Goal: Information Seeking & Learning: Learn about a topic

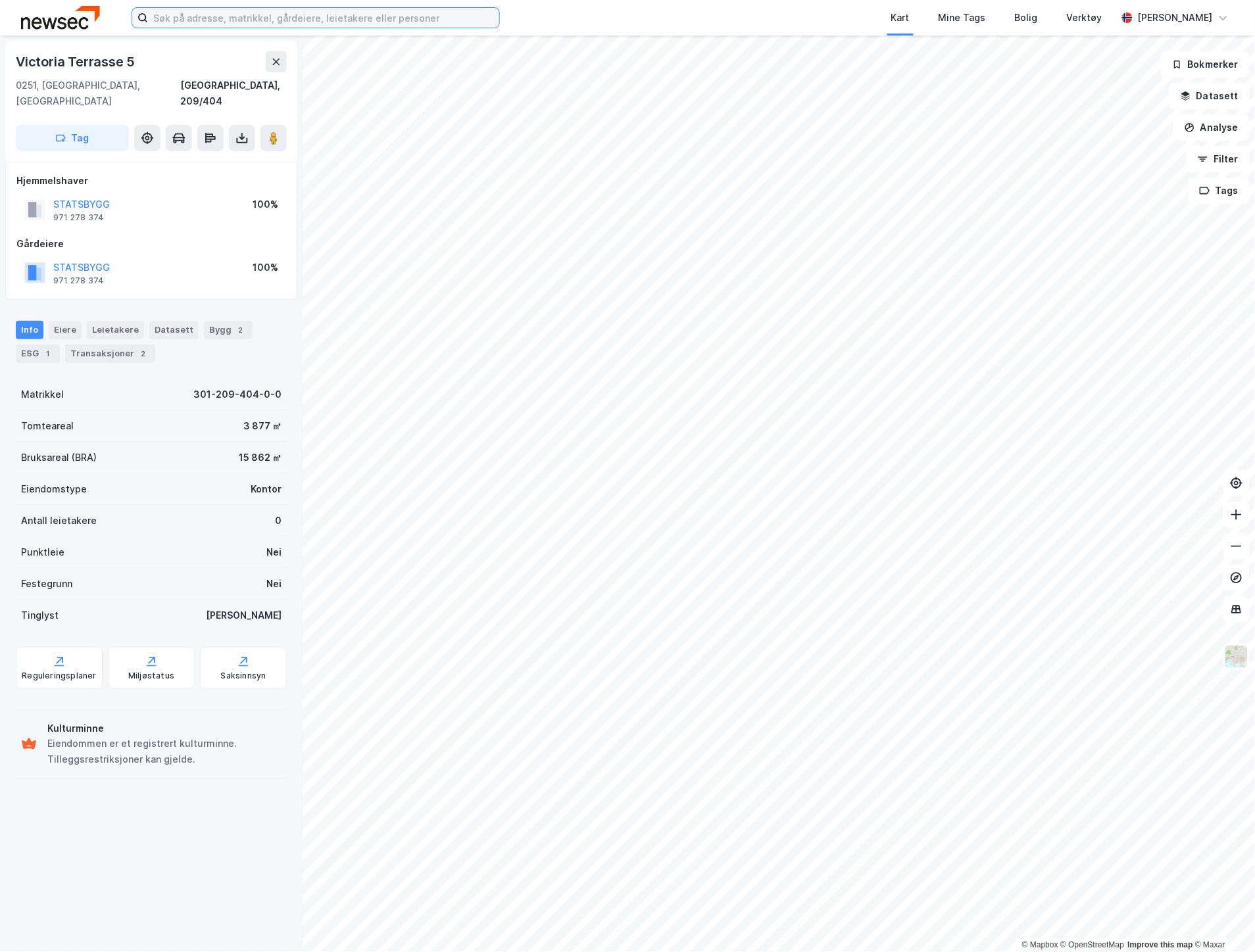
click at [363, 16] on input at bounding box center [324, 18] width 351 height 20
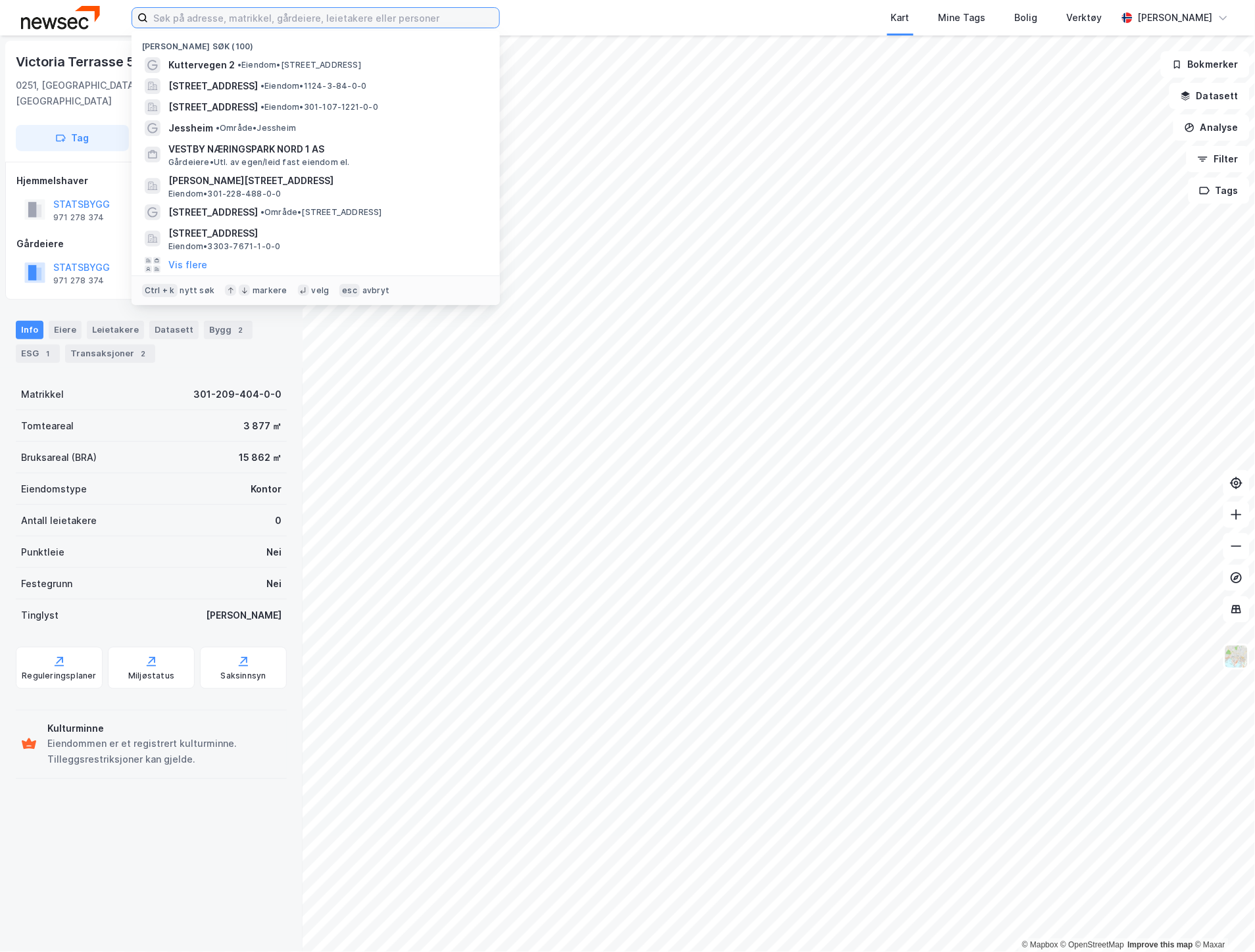
click at [409, 17] on input at bounding box center [324, 18] width 351 height 20
paste input "[PERSON_NAME] AS"
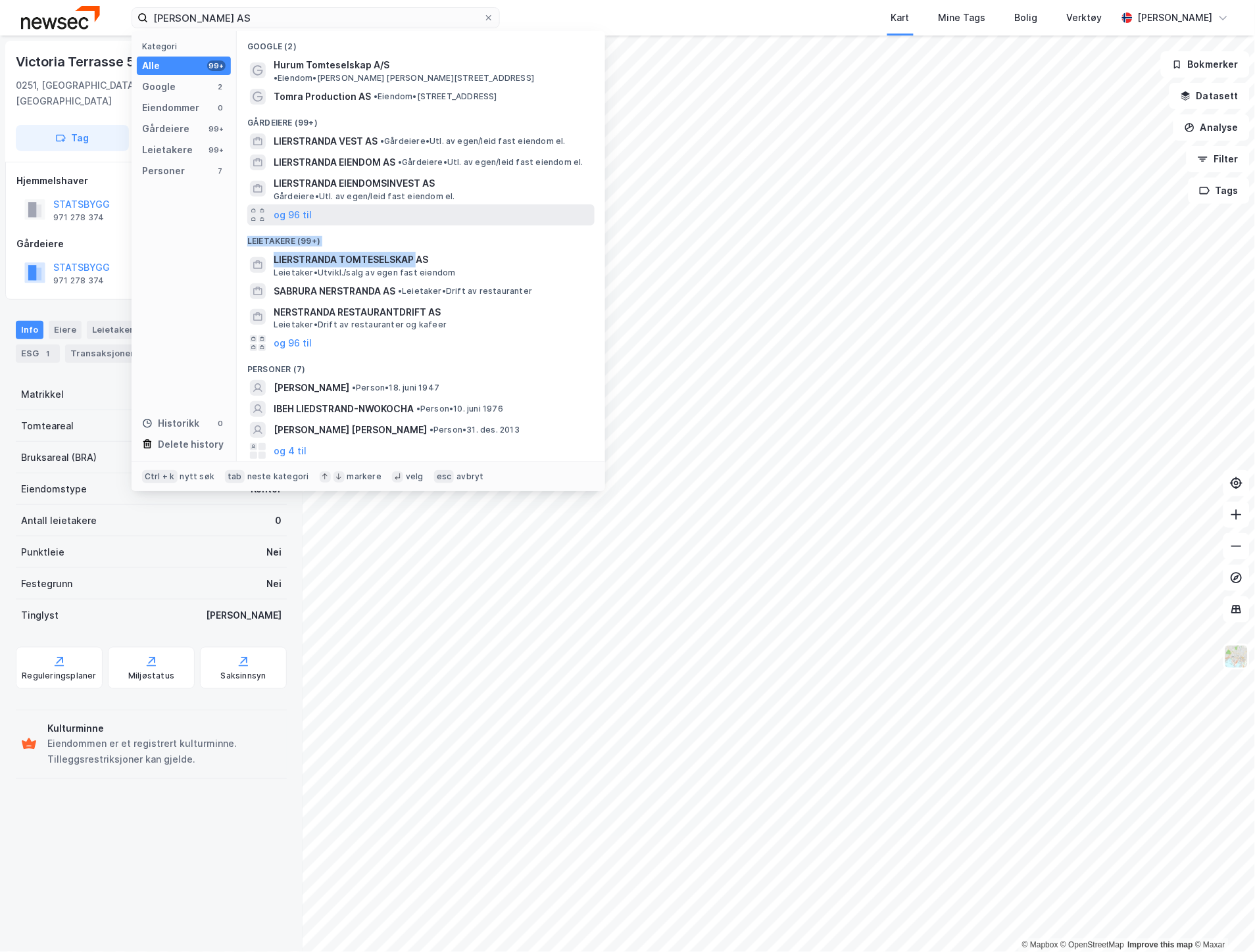
drag, startPoint x: 417, startPoint y: 242, endPoint x: 421, endPoint y: 205, distance: 37.2
click at [421, 205] on div "Google (2) Hurum Tomteselskap A/S • Eiendom • [PERSON_NAME][STREET_ADDRESS][PER…" at bounding box center [421, 246] width 368 height 430
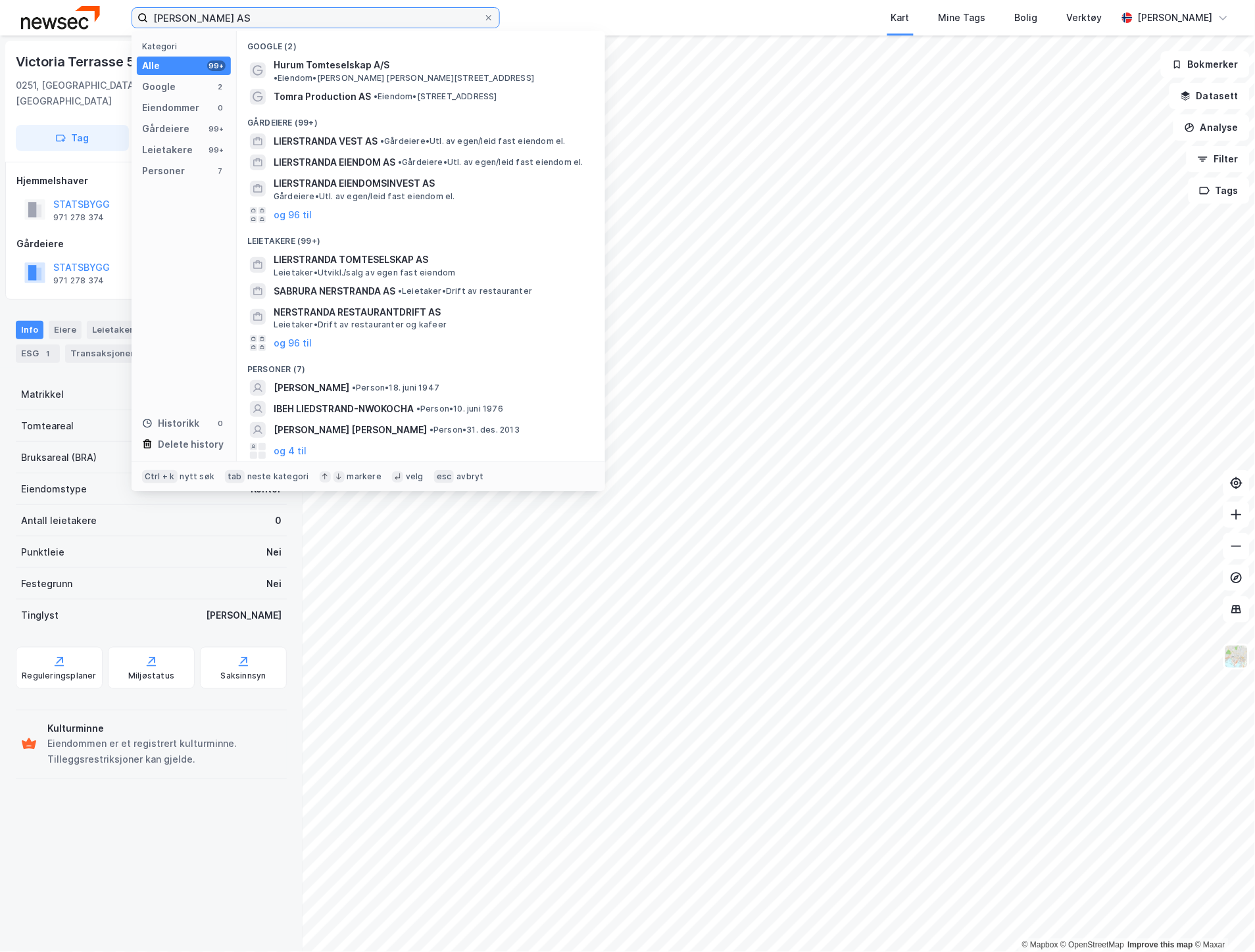
click at [346, 18] on input "[PERSON_NAME] AS" at bounding box center [316, 18] width 336 height 20
drag, startPoint x: 346, startPoint y: 18, endPoint x: 115, endPoint y: 11, distance: 231.1
click at [115, 11] on div "Lierstranda Tomteselskap AS Kategori Alle 99+ Google 2 Eiendommer 0 Gårdeiere 9…" at bounding box center [628, 18] width 1255 height 35
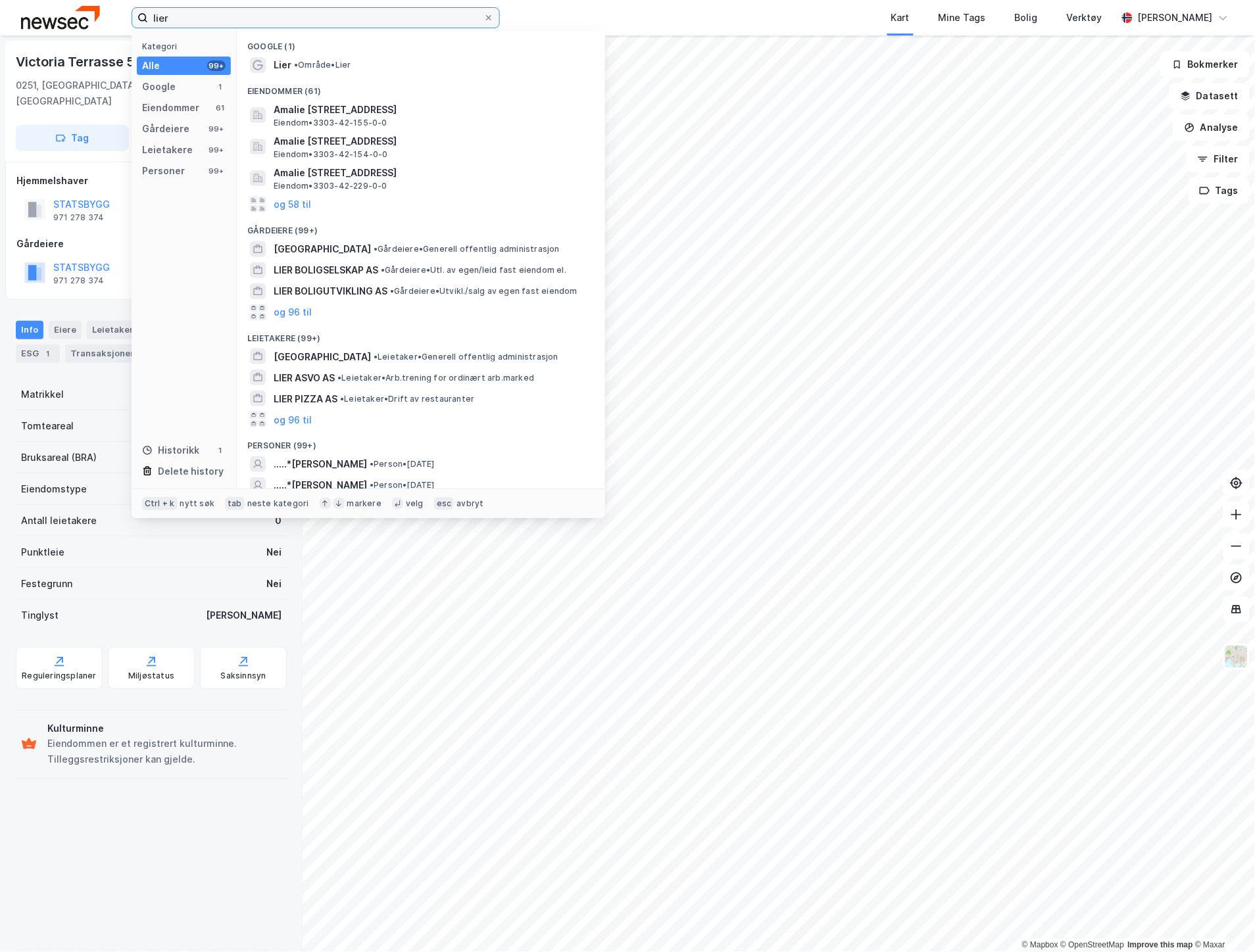
drag, startPoint x: 188, startPoint y: 20, endPoint x: 147, endPoint y: 19, distance: 41.0
click at [148, 19] on input "lier" at bounding box center [316, 18] width 336 height 20
click at [436, 51] on div "Google (1)" at bounding box center [421, 43] width 368 height 23
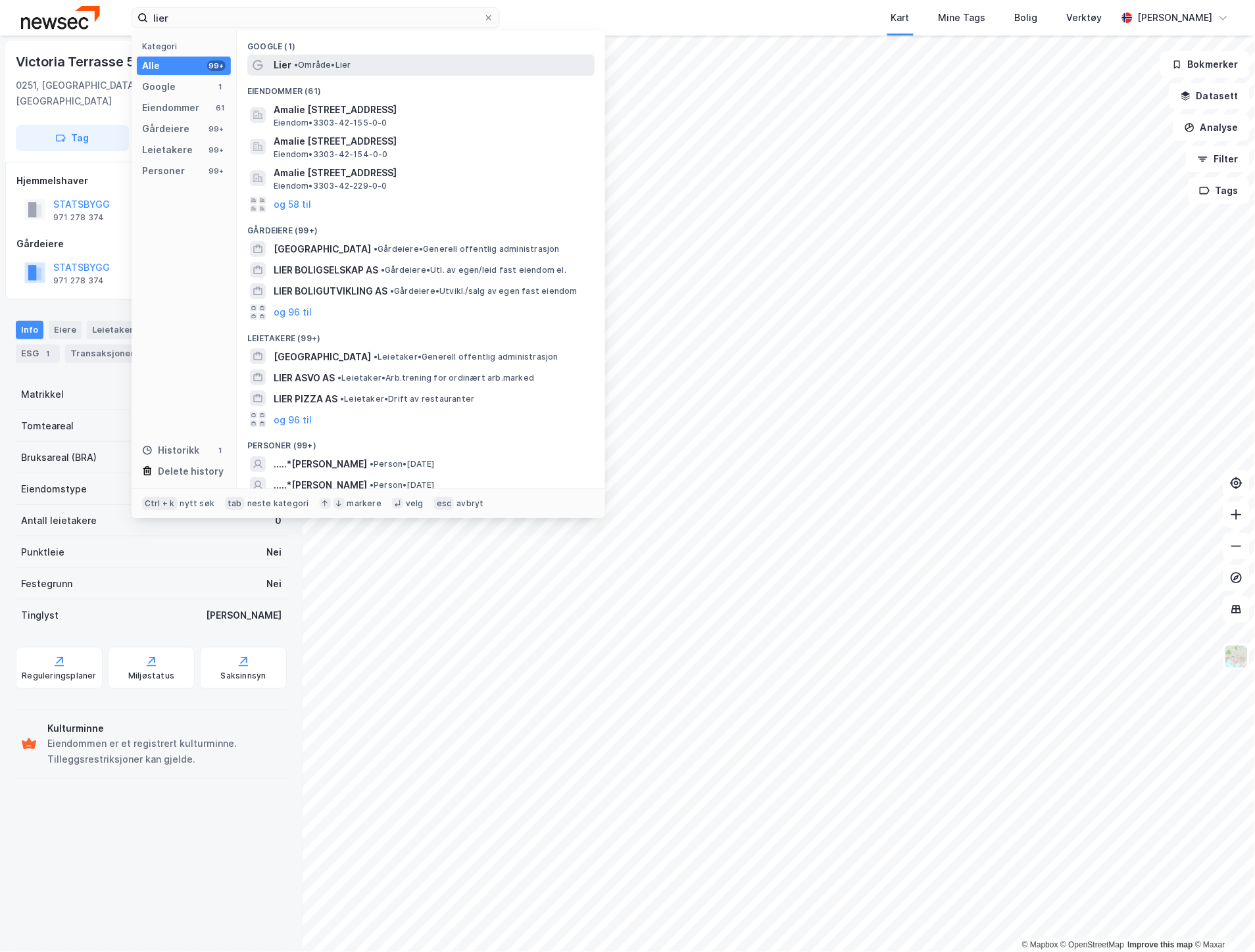
click at [431, 58] on div "Lier • Område • Lier" at bounding box center [432, 65] width 318 height 16
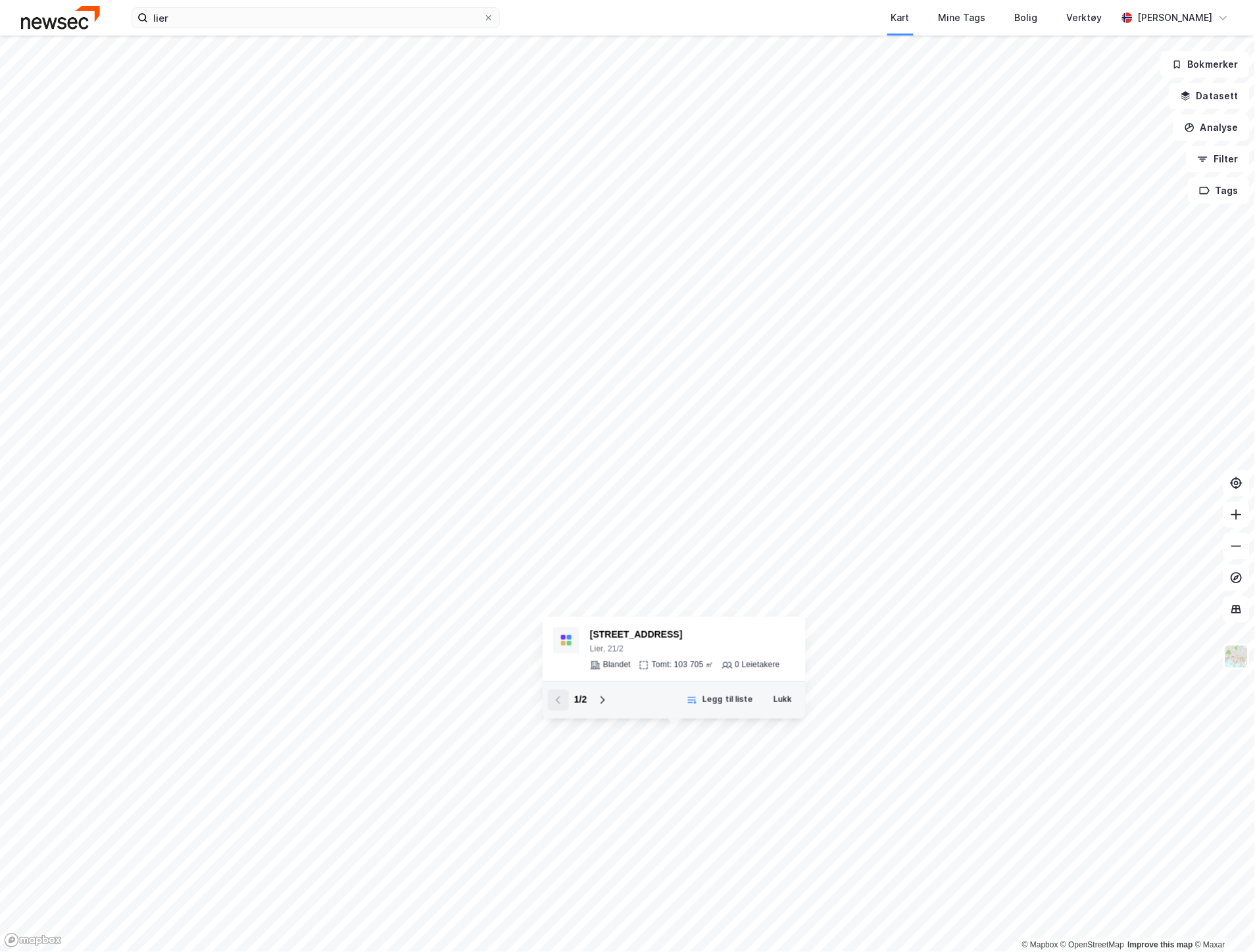
click at [779, 711] on div "1 / 2 Legg til liste Lukk" at bounding box center [674, 699] width 263 height 37
click at [779, 704] on button "Lukk" at bounding box center [783, 700] width 35 height 21
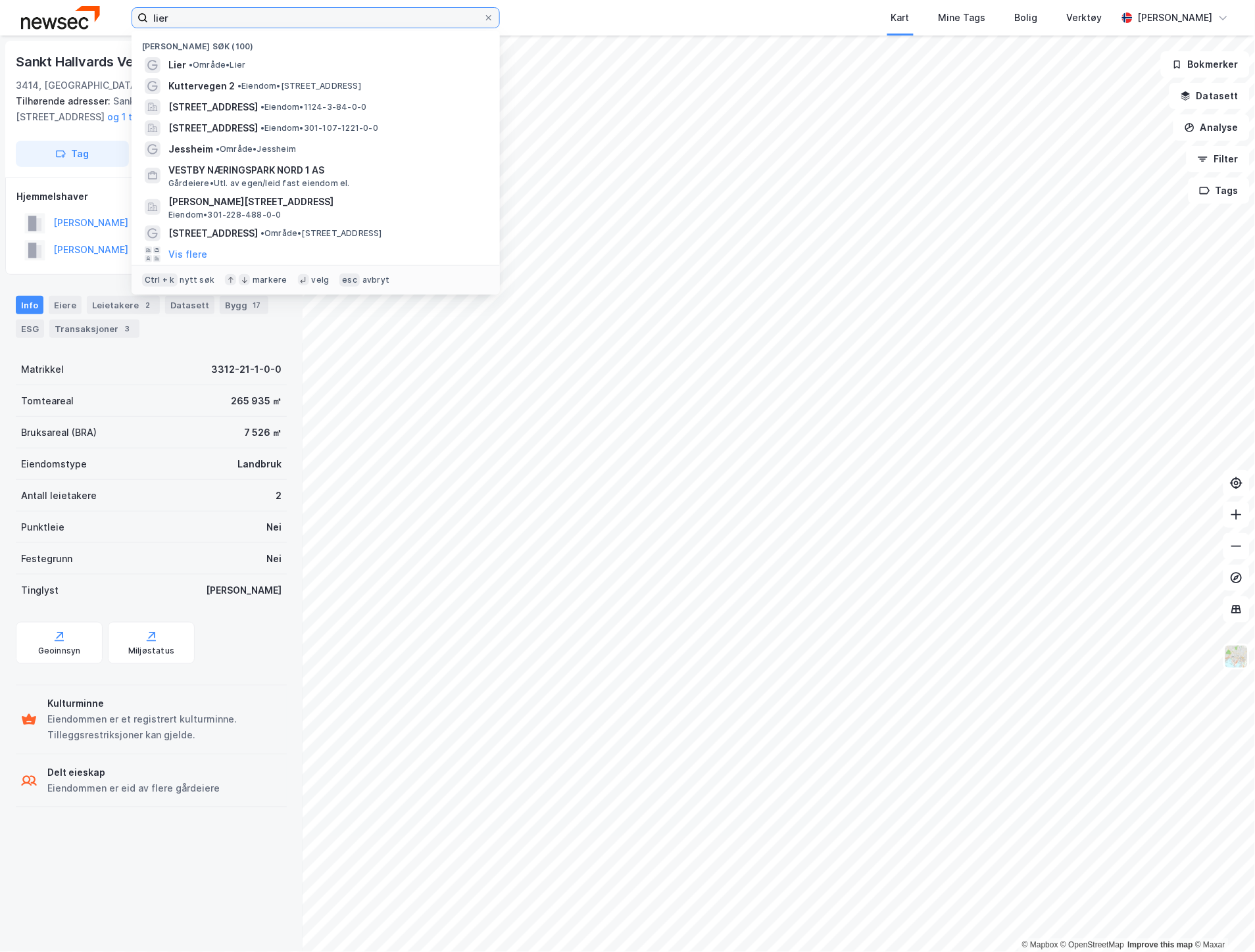
drag, startPoint x: 264, startPoint y: 18, endPoint x: 133, endPoint y: 8, distance: 131.4
click at [133, 8] on label "lier" at bounding box center [315, 18] width 368 height 21
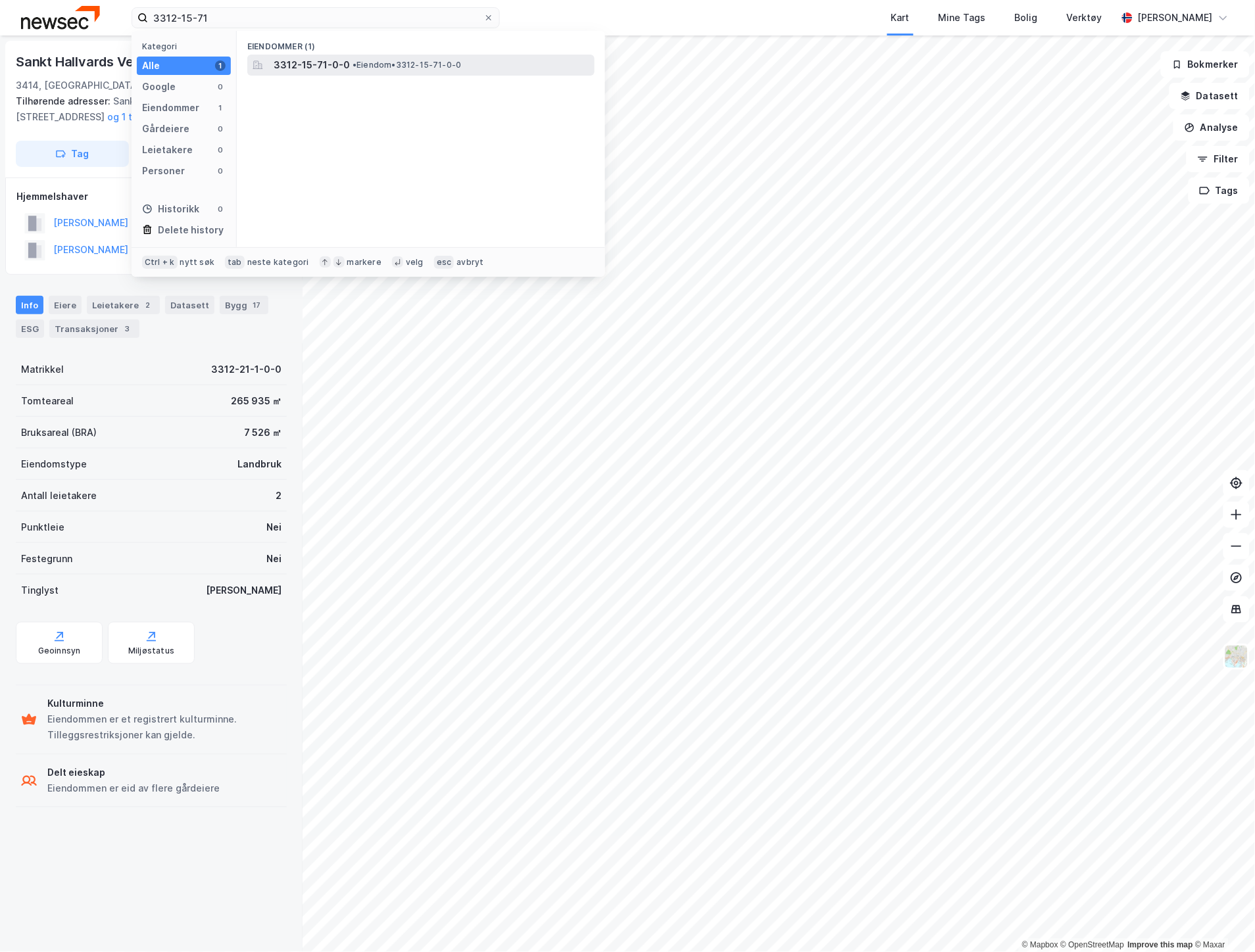
click at [352, 58] on div "3312-15-71-0-0 • Eiendom • 3312-15-71-0-0" at bounding box center [432, 65] width 318 height 16
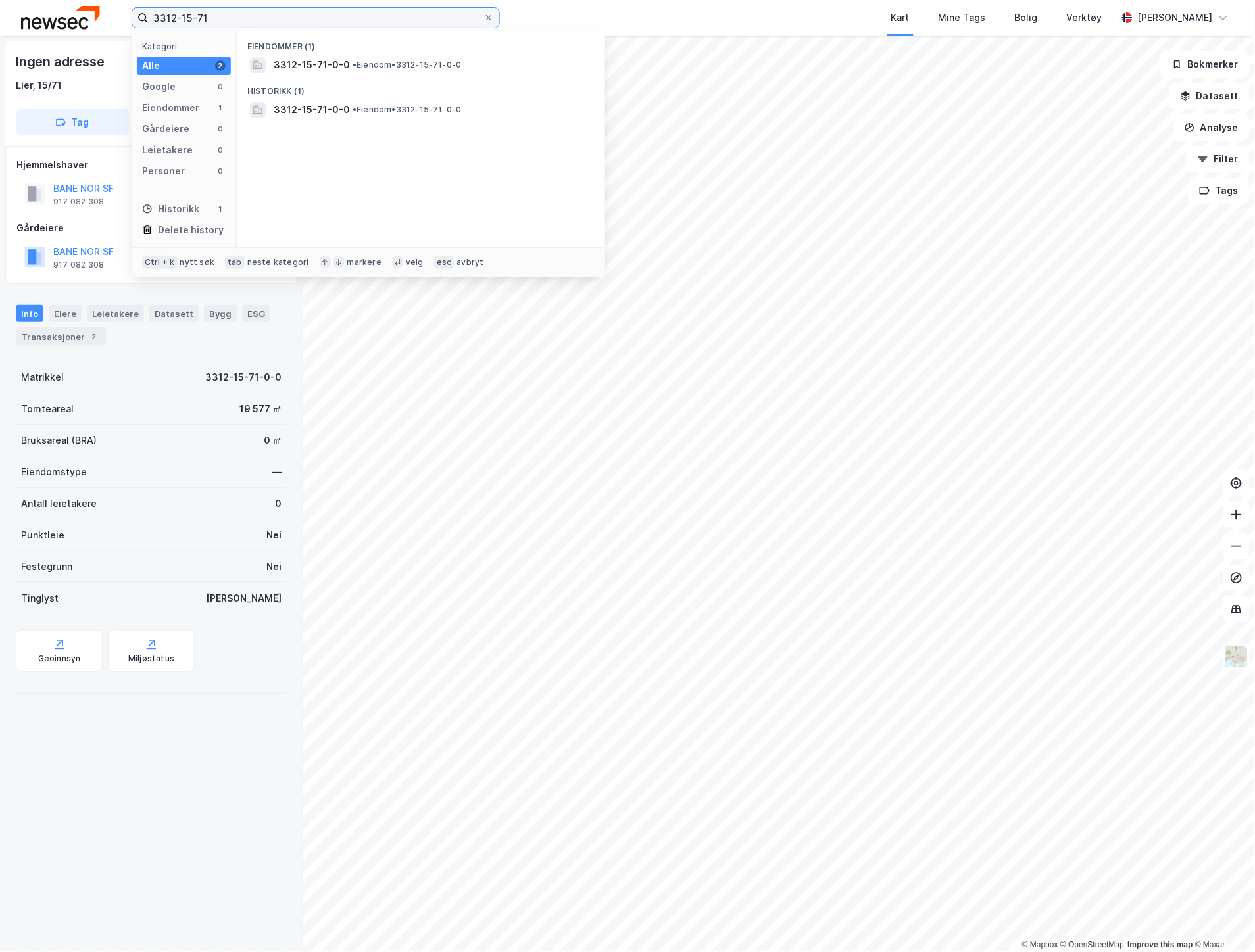
click at [300, 18] on input "3312-15-71" at bounding box center [316, 18] width 336 height 20
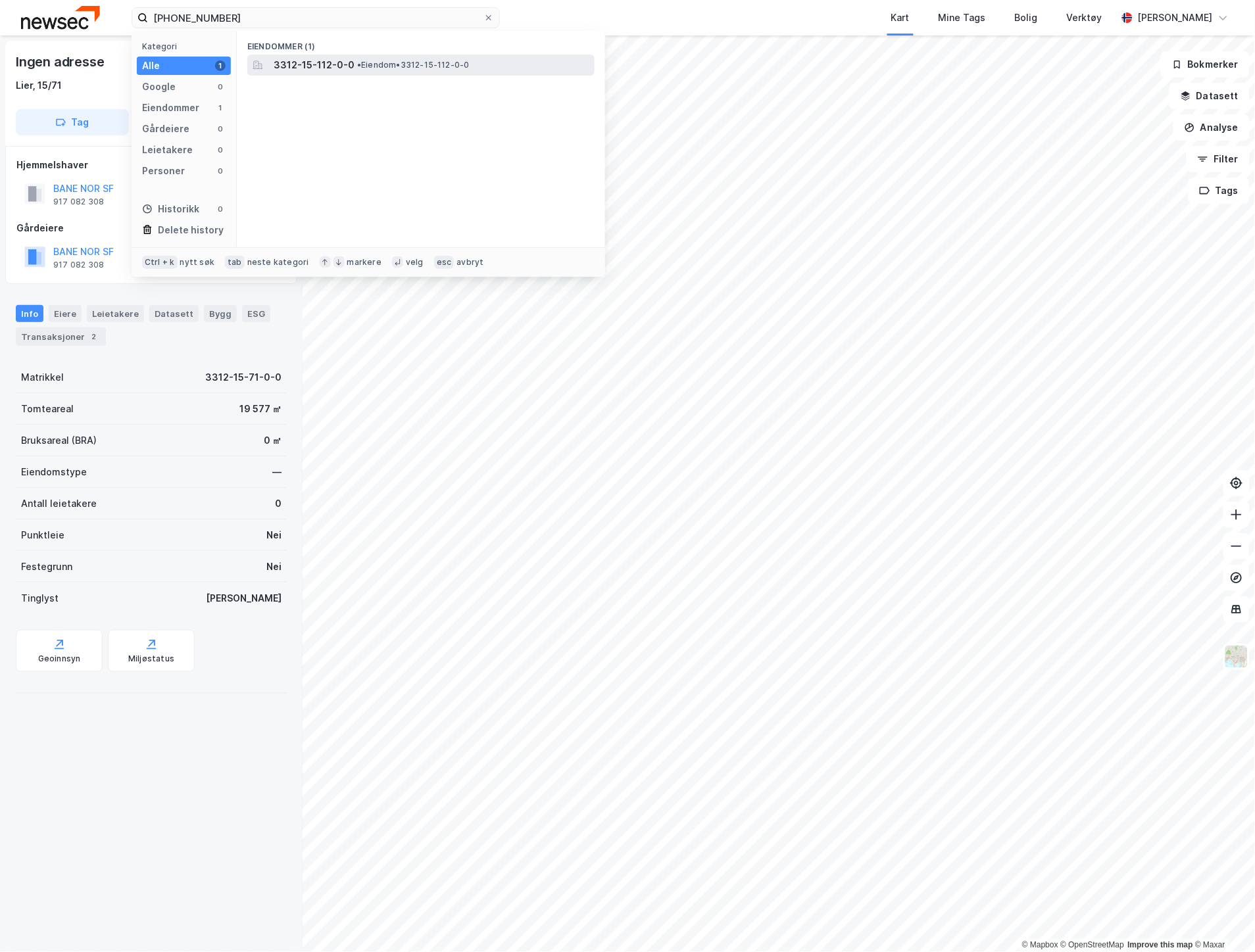
click at [302, 66] on span "3312-15-112-0-0" at bounding box center [313, 65] width 81 height 16
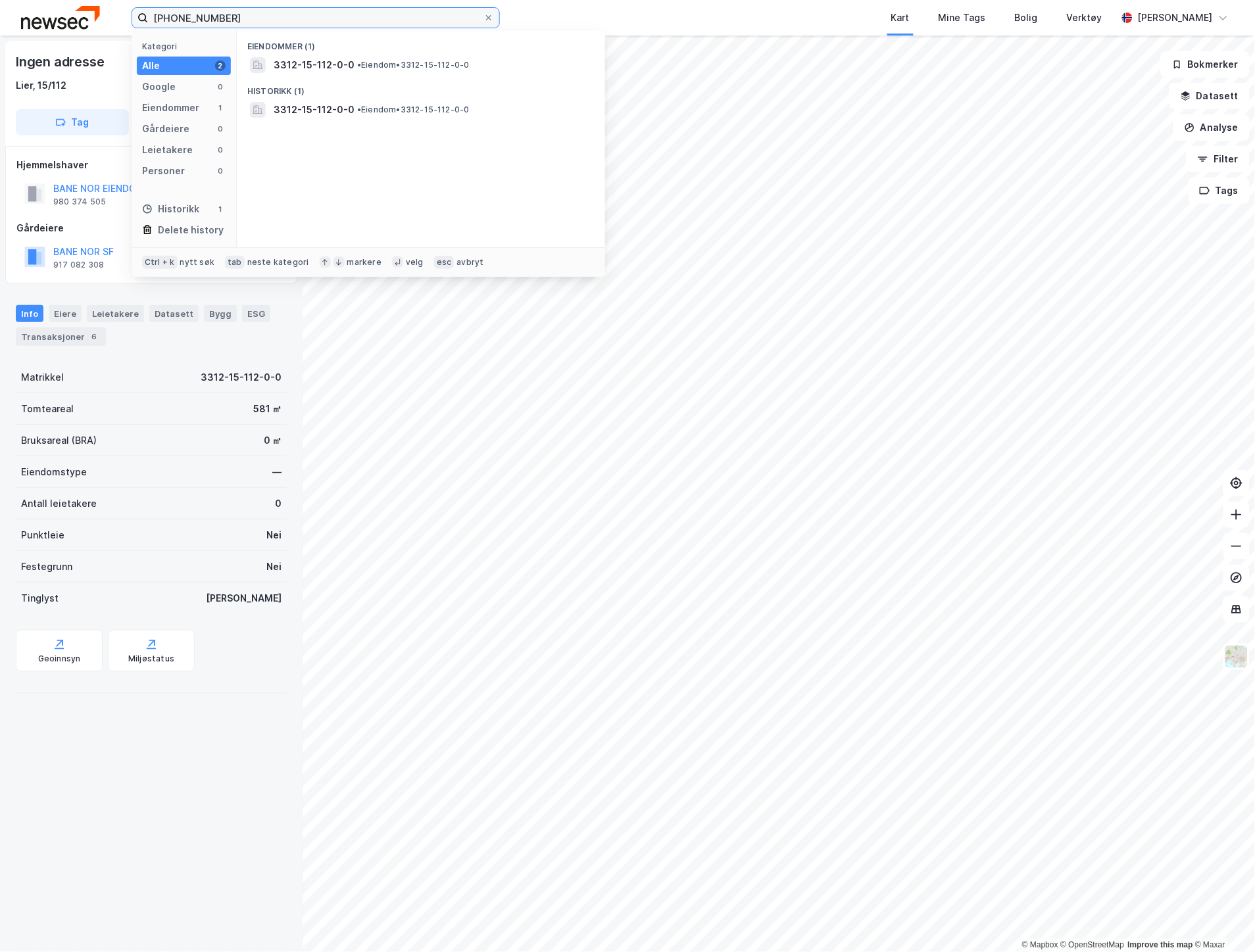
drag, startPoint x: 294, startPoint y: 22, endPoint x: 199, endPoint y: 20, distance: 95.0
click at [199, 20] on input "[PHONE_NUMBER]" at bounding box center [316, 18] width 336 height 20
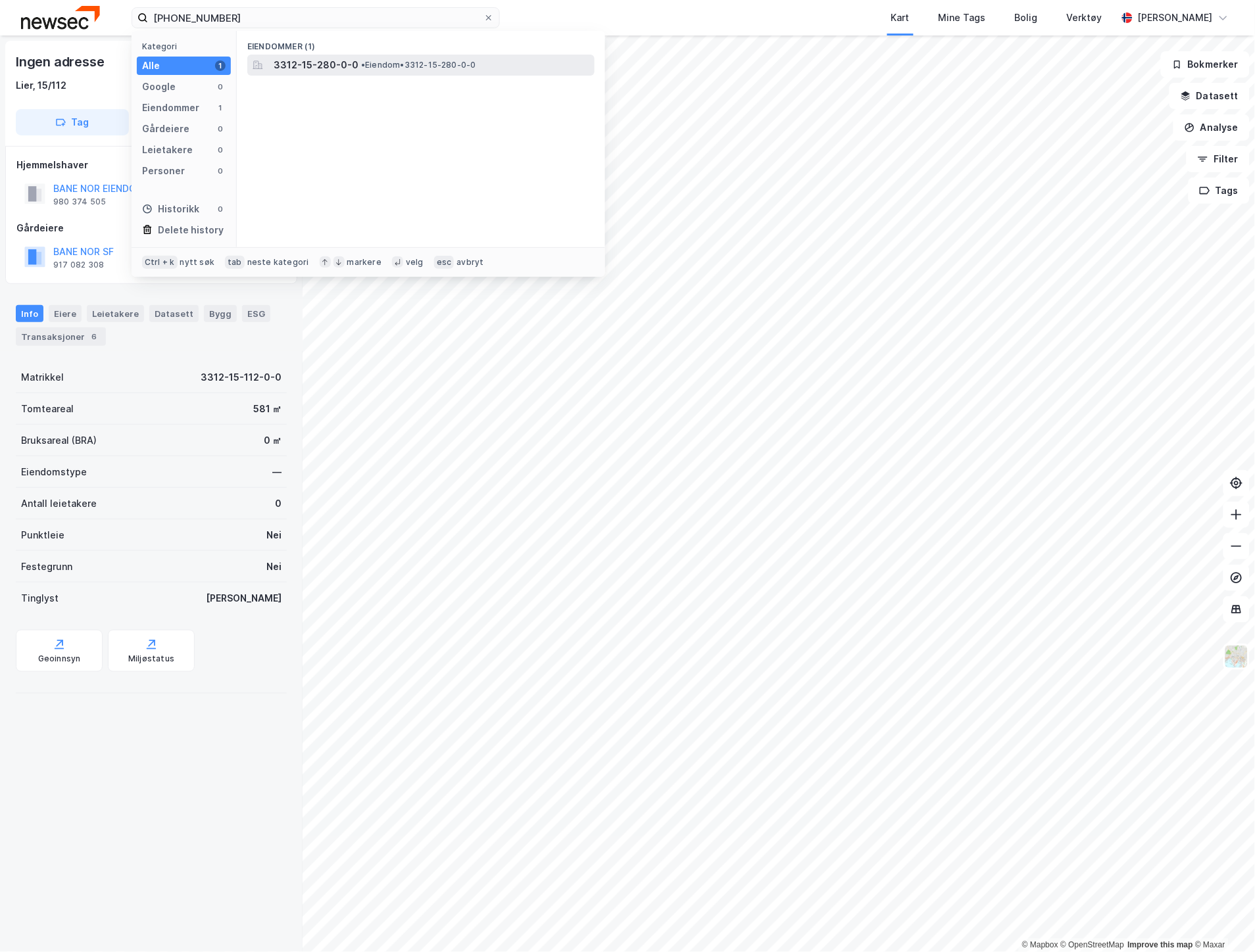
click at [313, 58] on span "3312-15-280-0-0" at bounding box center [315, 65] width 85 height 16
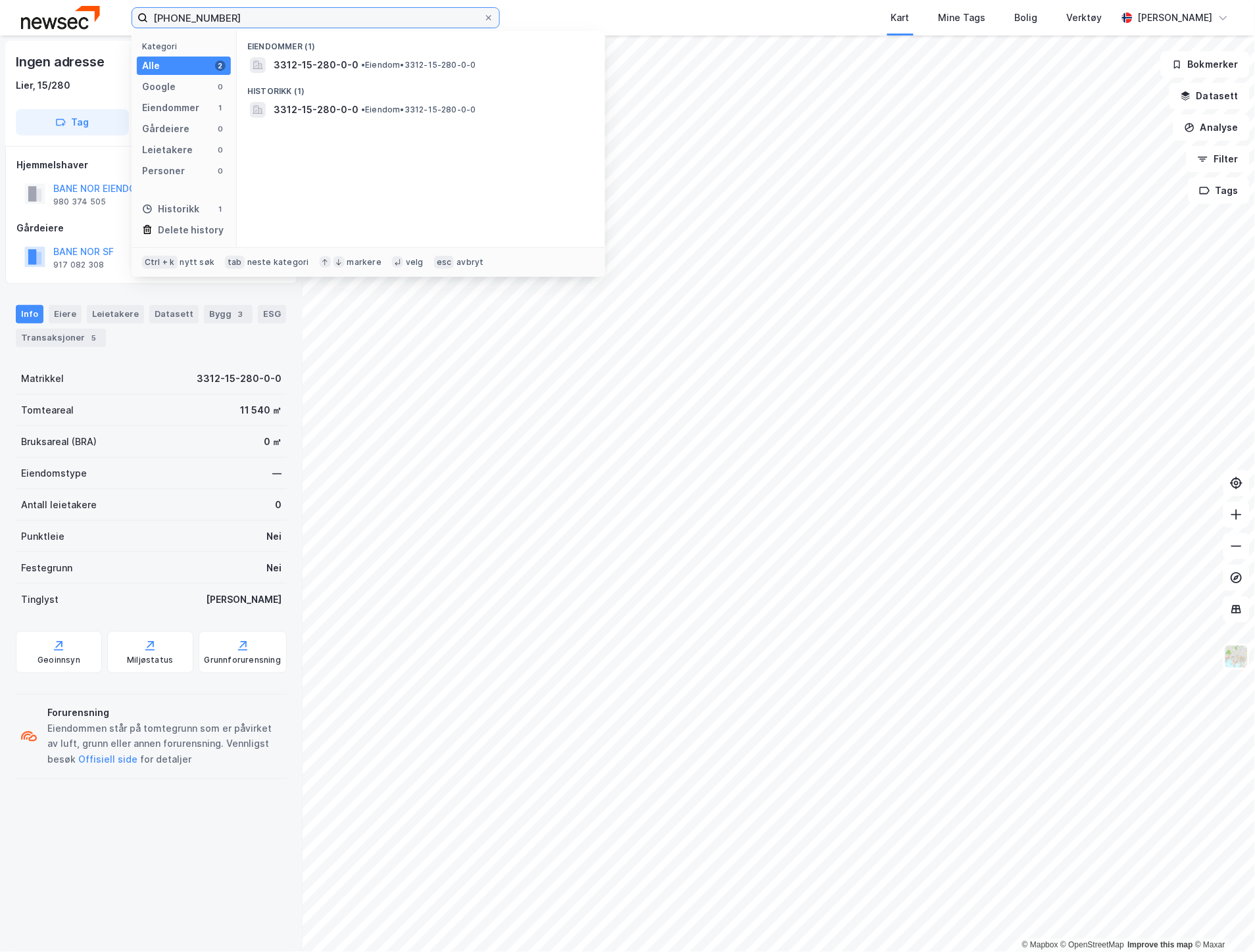
drag, startPoint x: 227, startPoint y: 17, endPoint x: 181, endPoint y: 18, distance: 46.0
click at [181, 18] on input "[PHONE_NUMBER]" at bounding box center [316, 18] width 336 height 20
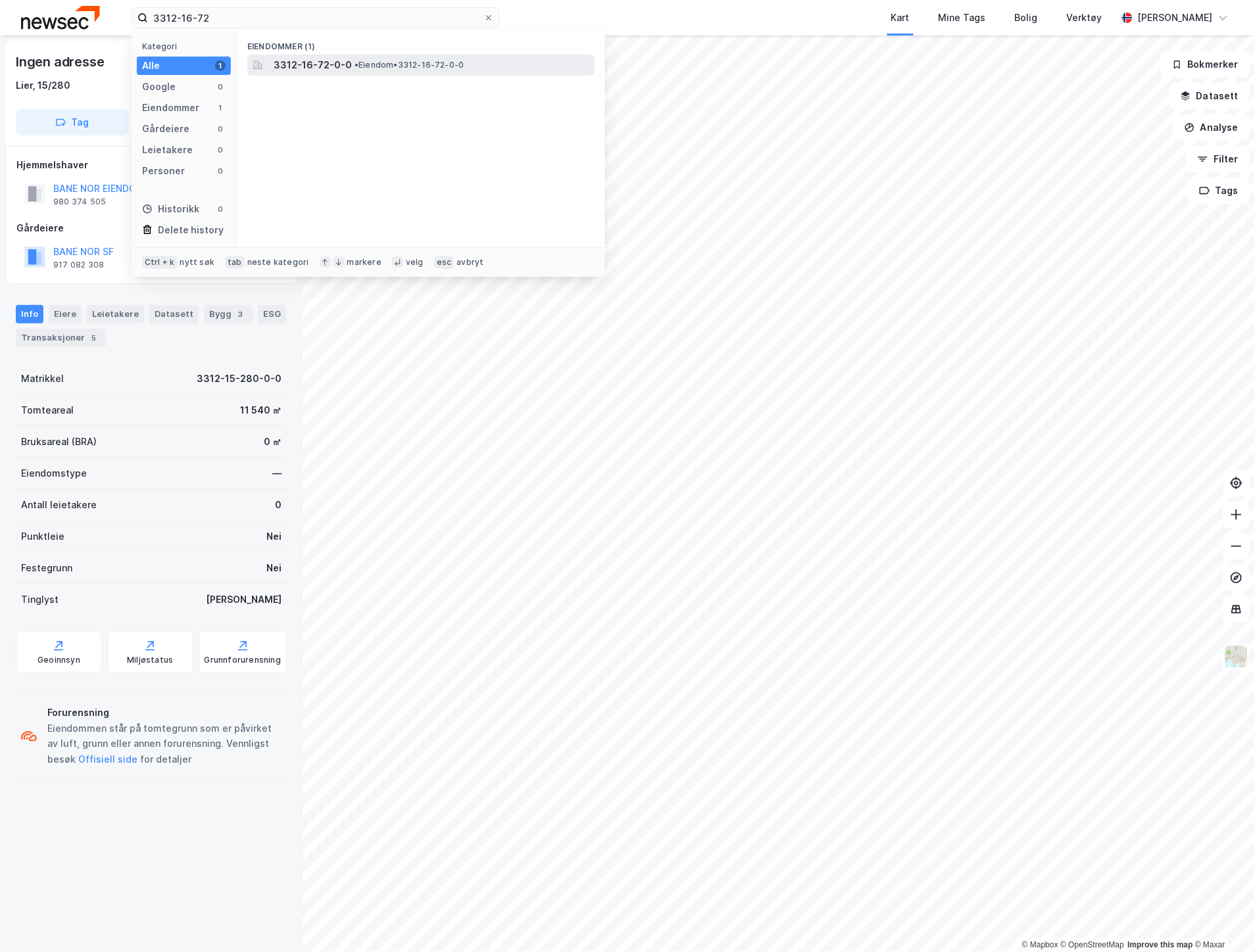
click at [302, 68] on span "3312-16-72-0-0" at bounding box center [312, 65] width 78 height 16
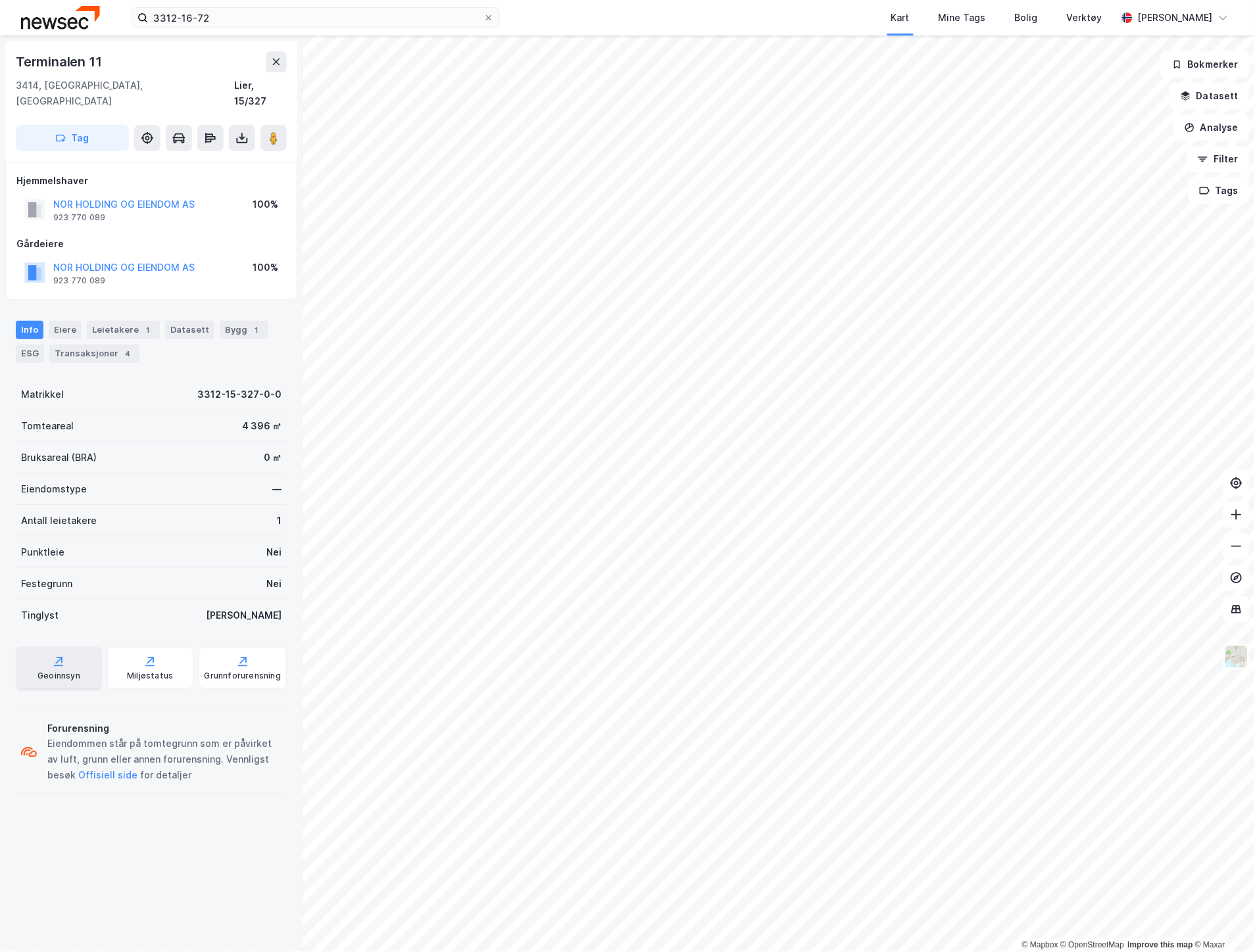
click at [63, 670] on div "Geoinnsyn" at bounding box center [59, 675] width 43 height 11
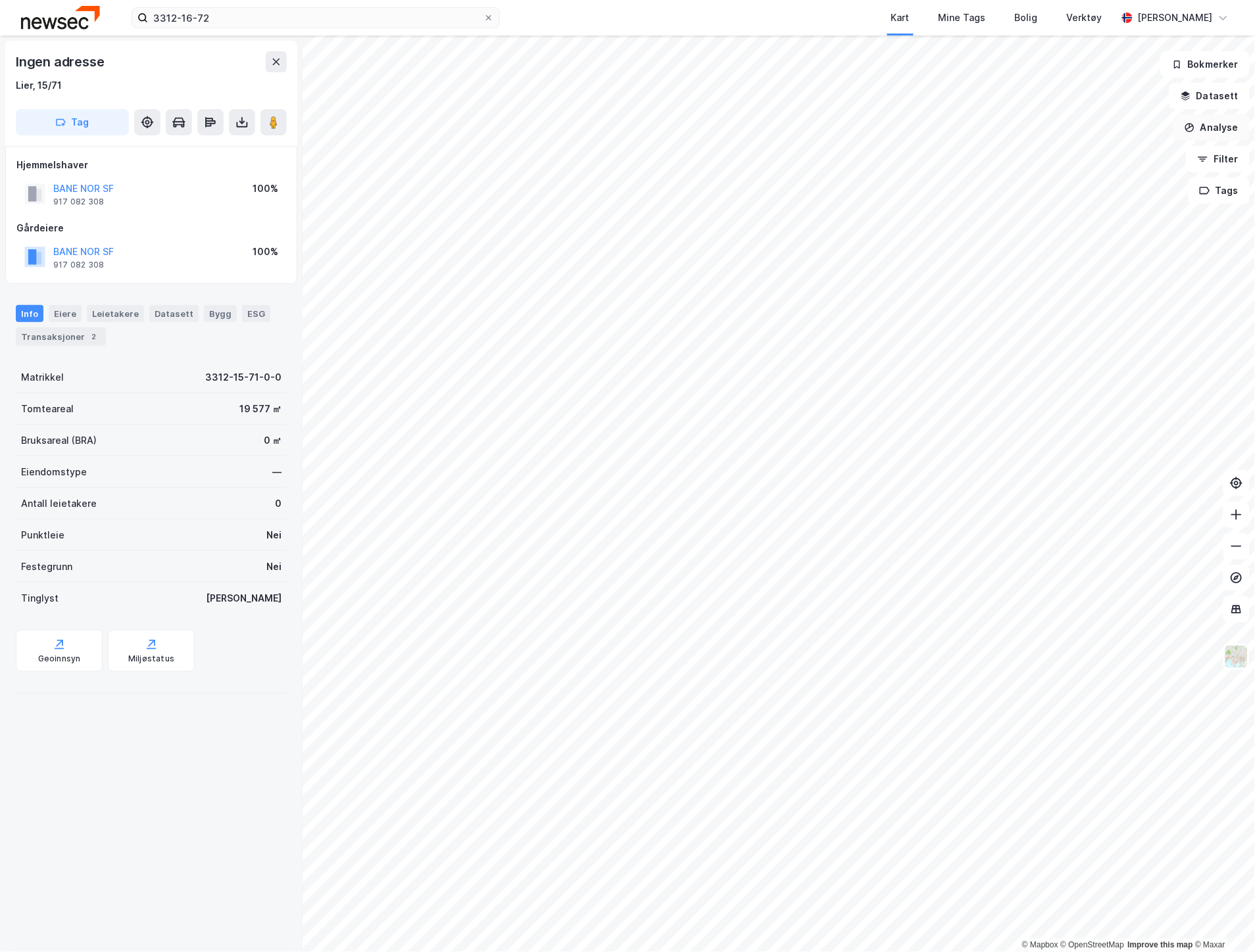
click at [1205, 128] on button "Analyse" at bounding box center [1211, 127] width 76 height 26
click at [1082, 152] on div "Tegn område" at bounding box center [1097, 155] width 114 height 11
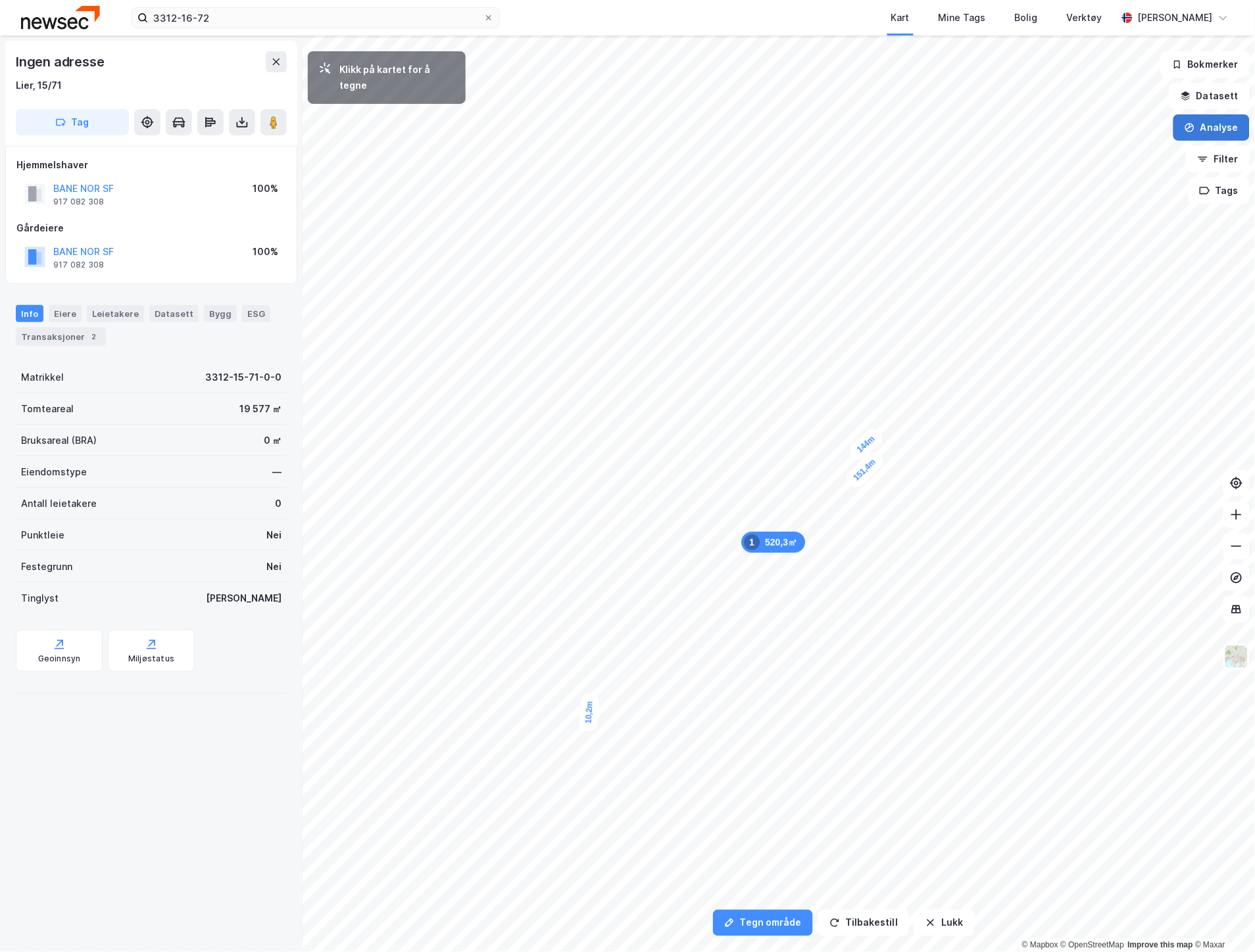
click at [1225, 126] on button "Analyse" at bounding box center [1211, 127] width 76 height 26
click at [1218, 123] on button "Analyse" at bounding box center [1211, 127] width 76 height 26
click at [944, 923] on button "Lukk" at bounding box center [944, 923] width 60 height 26
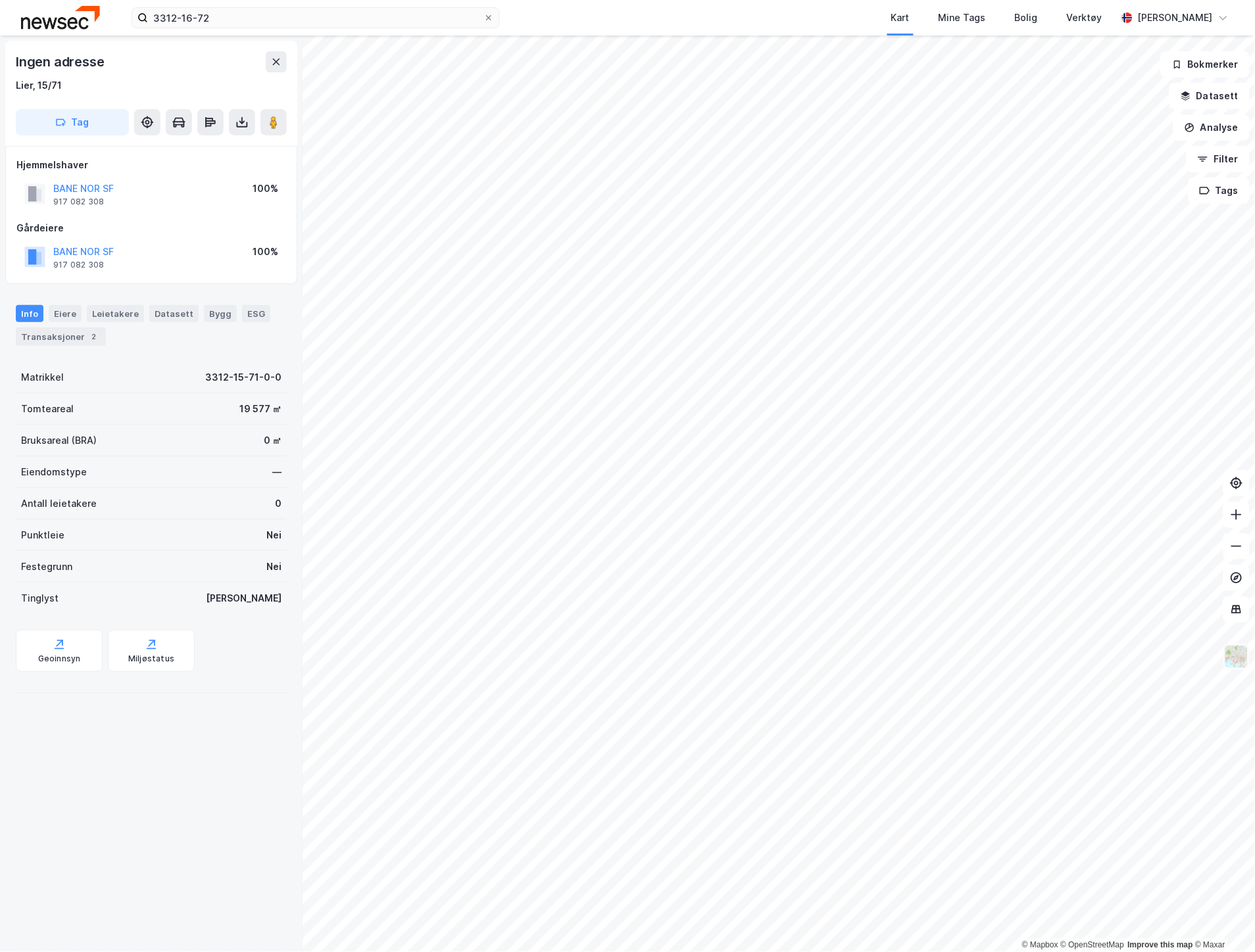
click at [1239, 654] on img at bounding box center [1236, 657] width 25 height 25
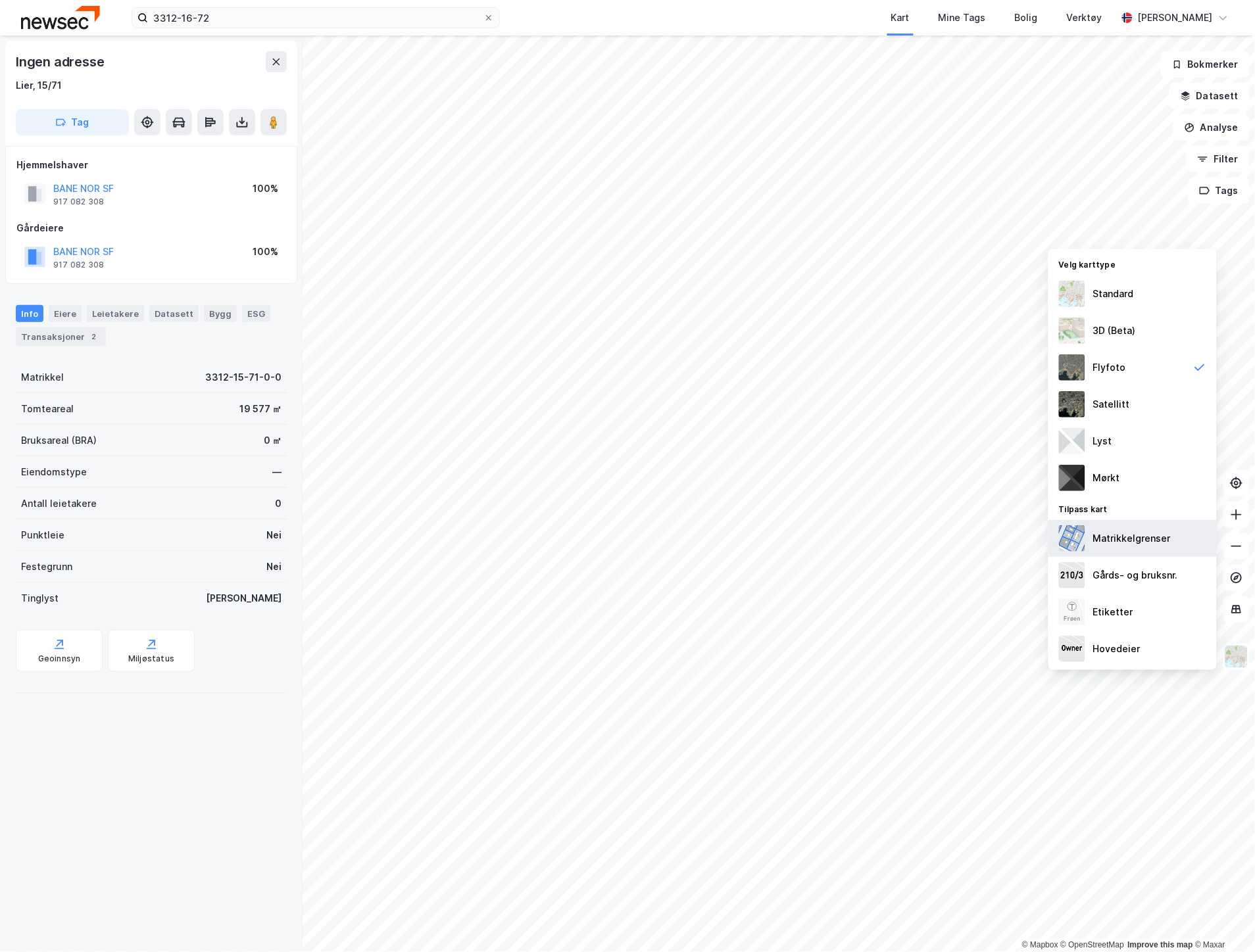
click at [1141, 549] on div "Matrikkelgrenser" at bounding box center [1132, 538] width 169 height 37
click at [1222, 126] on button "Analyse" at bounding box center [1211, 127] width 76 height 26
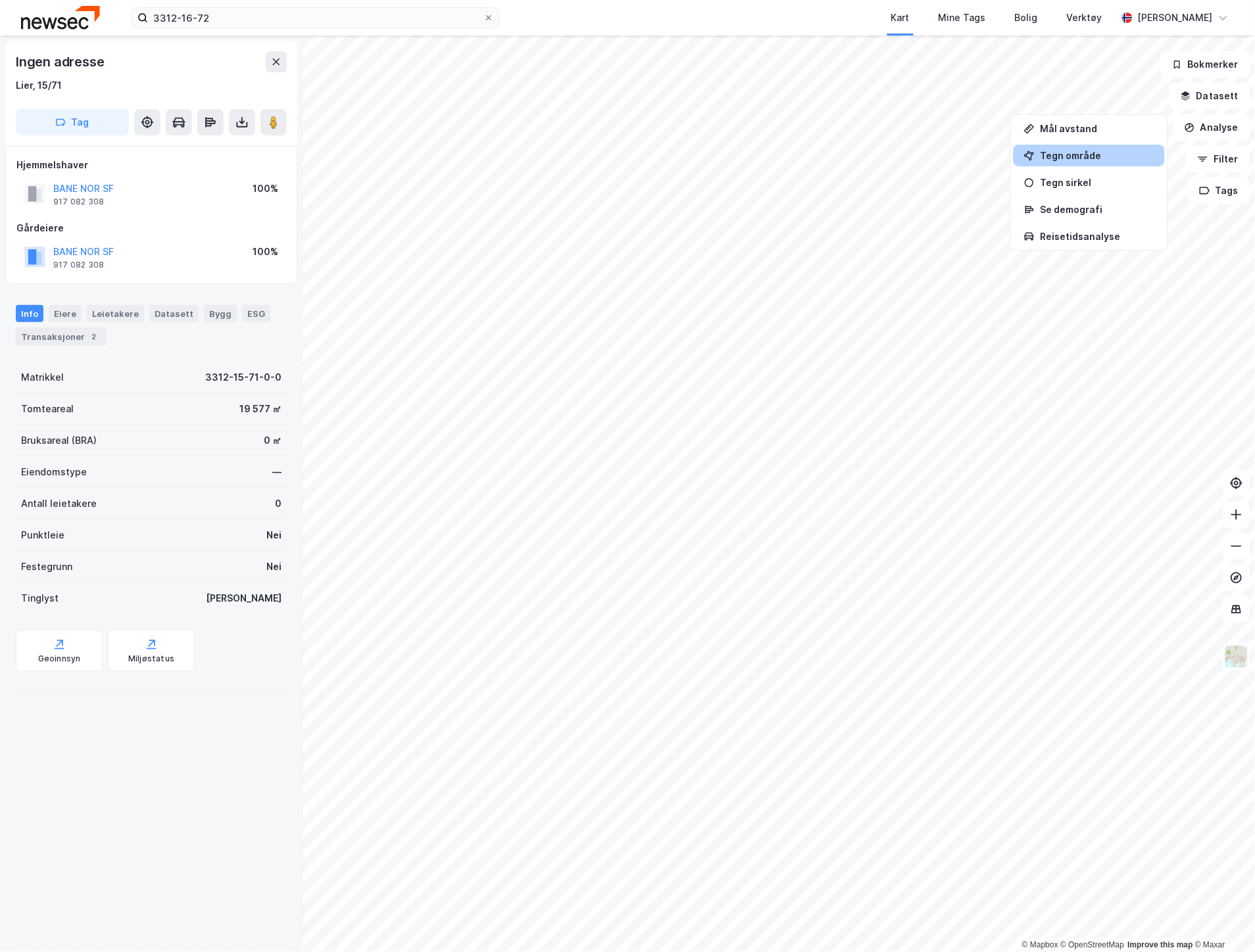
click at [1097, 156] on div "Tegn område" at bounding box center [1097, 155] width 114 height 11
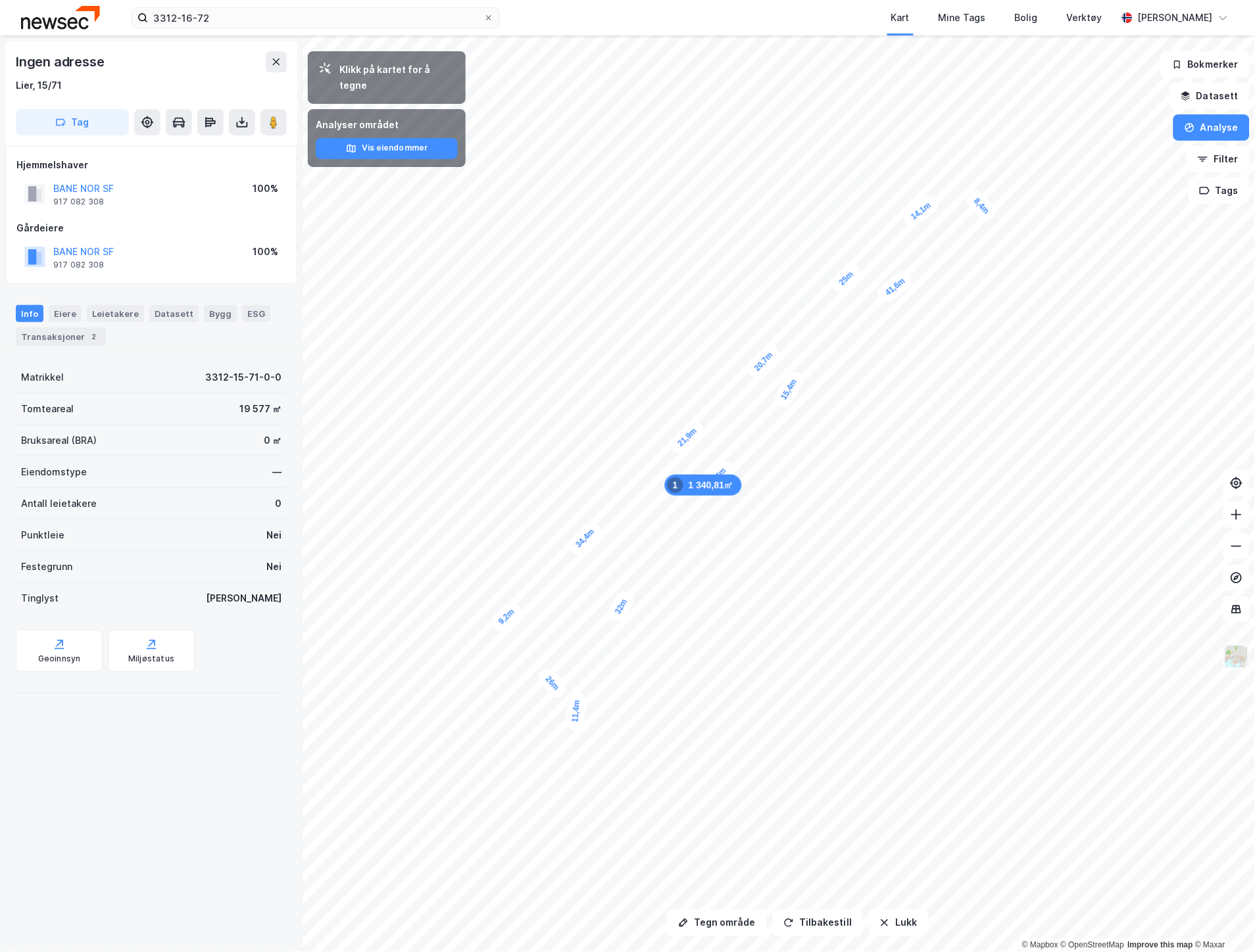
click at [1246, 656] on img at bounding box center [1236, 657] width 25 height 25
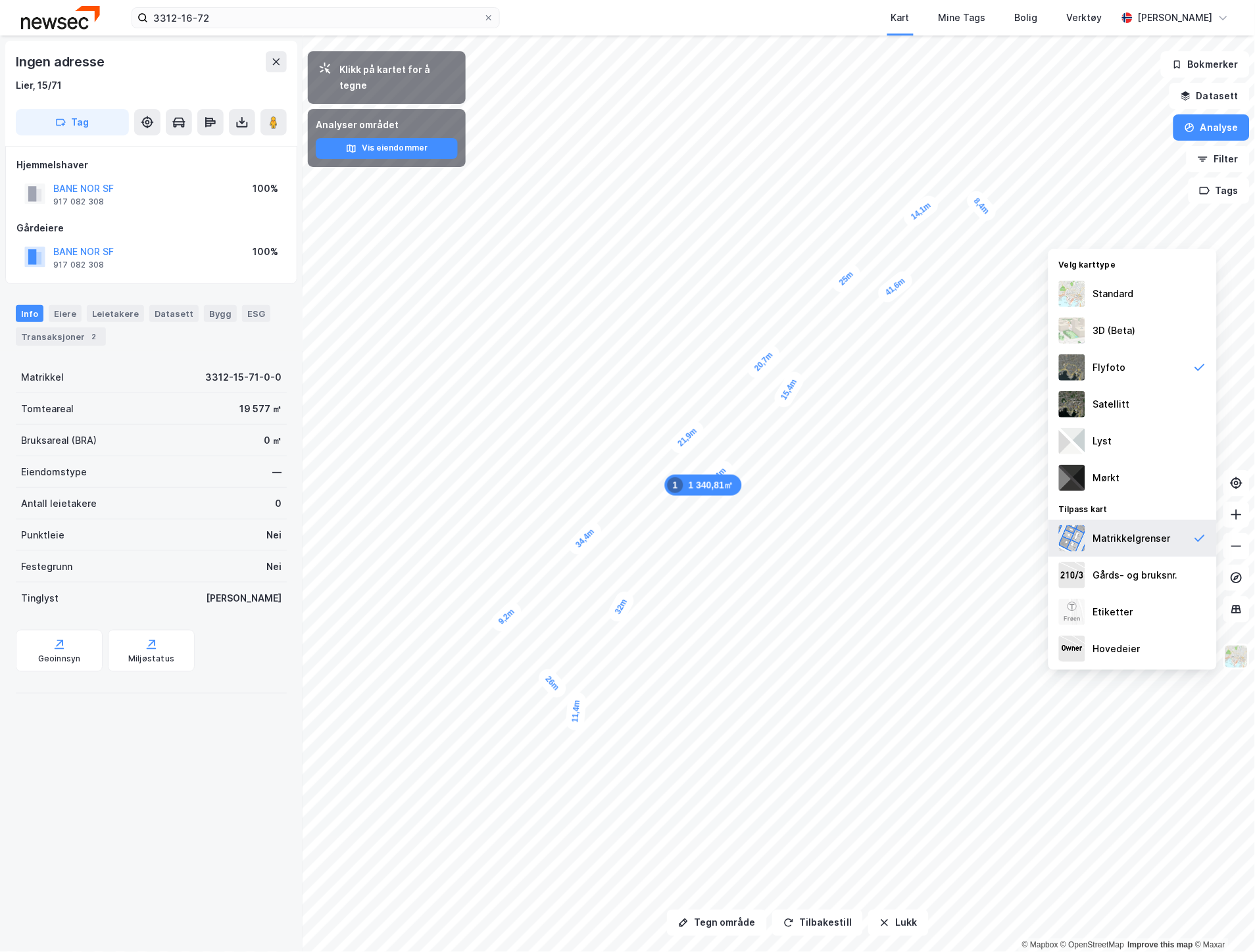
click at [1161, 537] on div "Matrikkelgrenser" at bounding box center [1132, 538] width 78 height 16
click at [1237, 654] on img at bounding box center [1236, 657] width 25 height 25
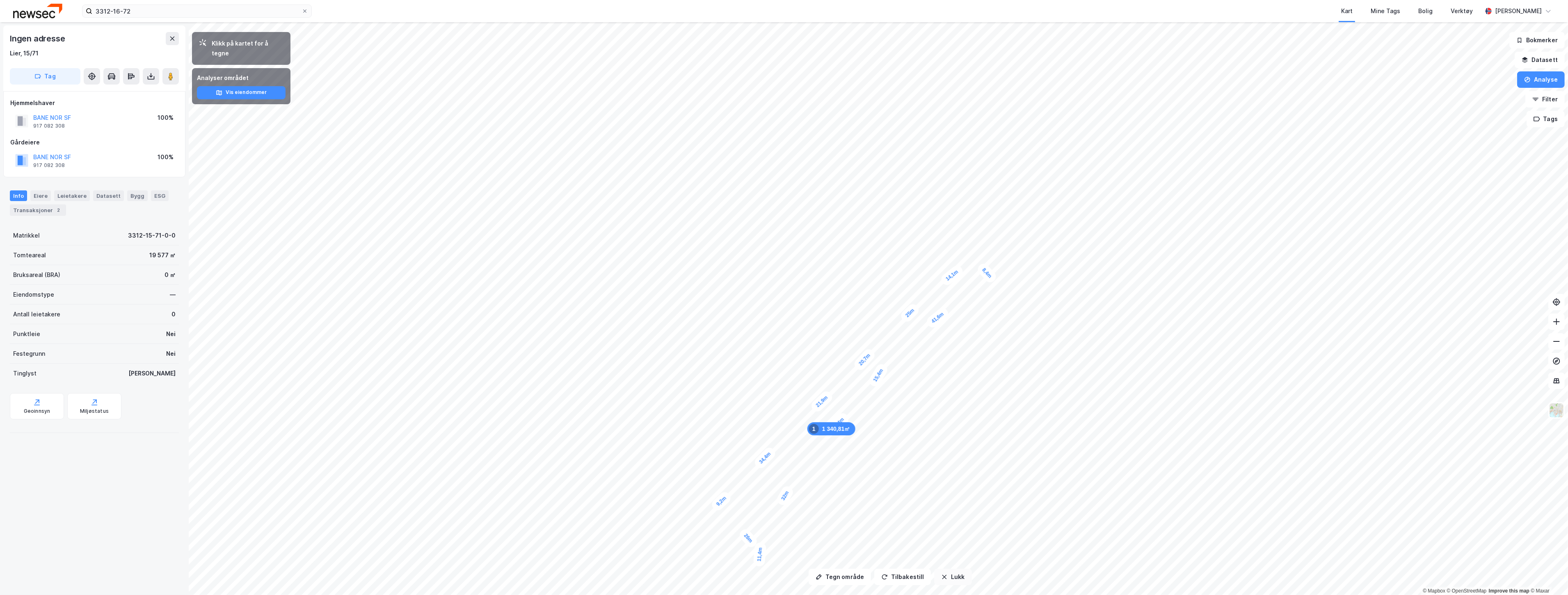
click at [782, 579] on button "Lukk" at bounding box center [953, 577] width 37 height 16
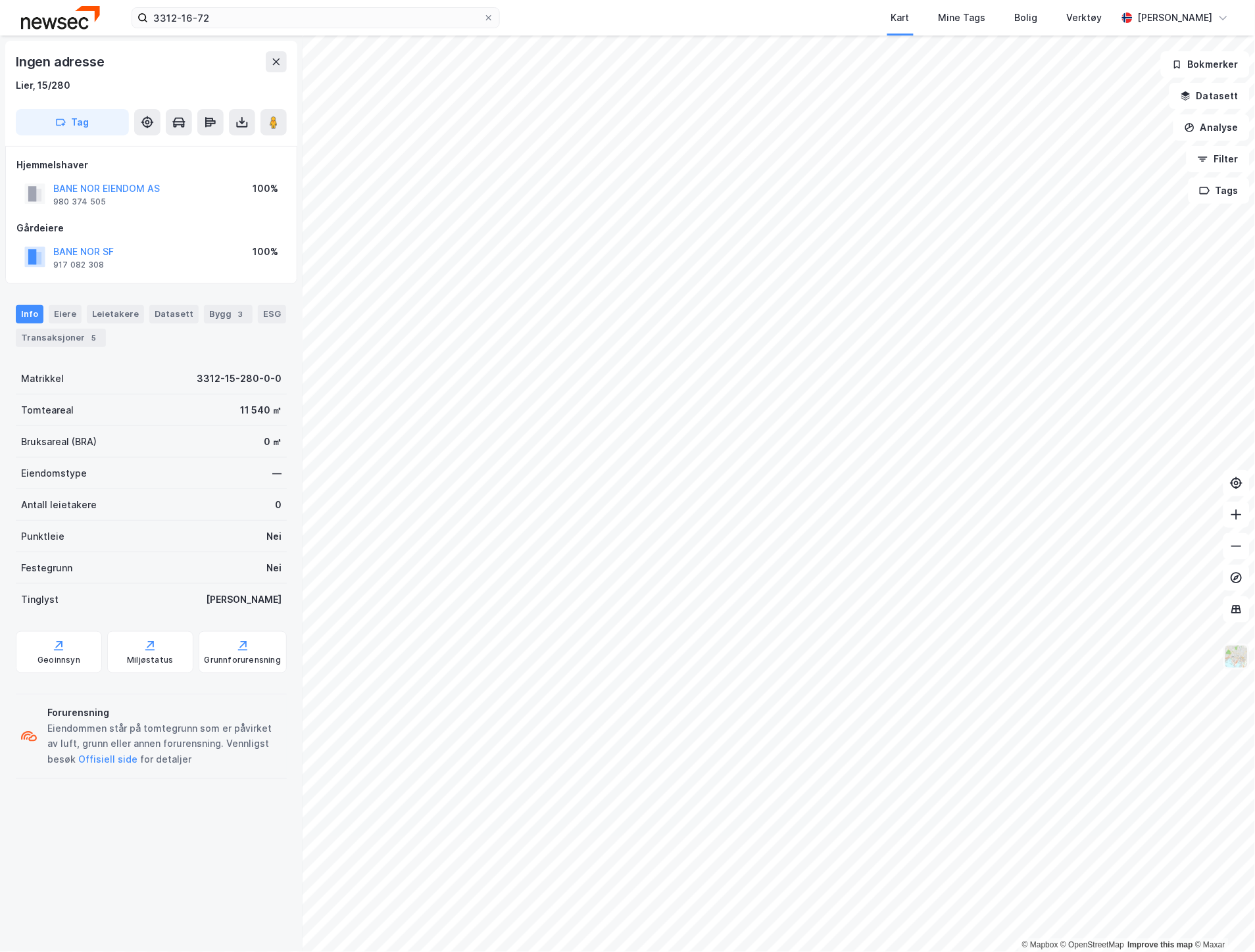
click at [1239, 656] on img at bounding box center [1236, 657] width 25 height 25
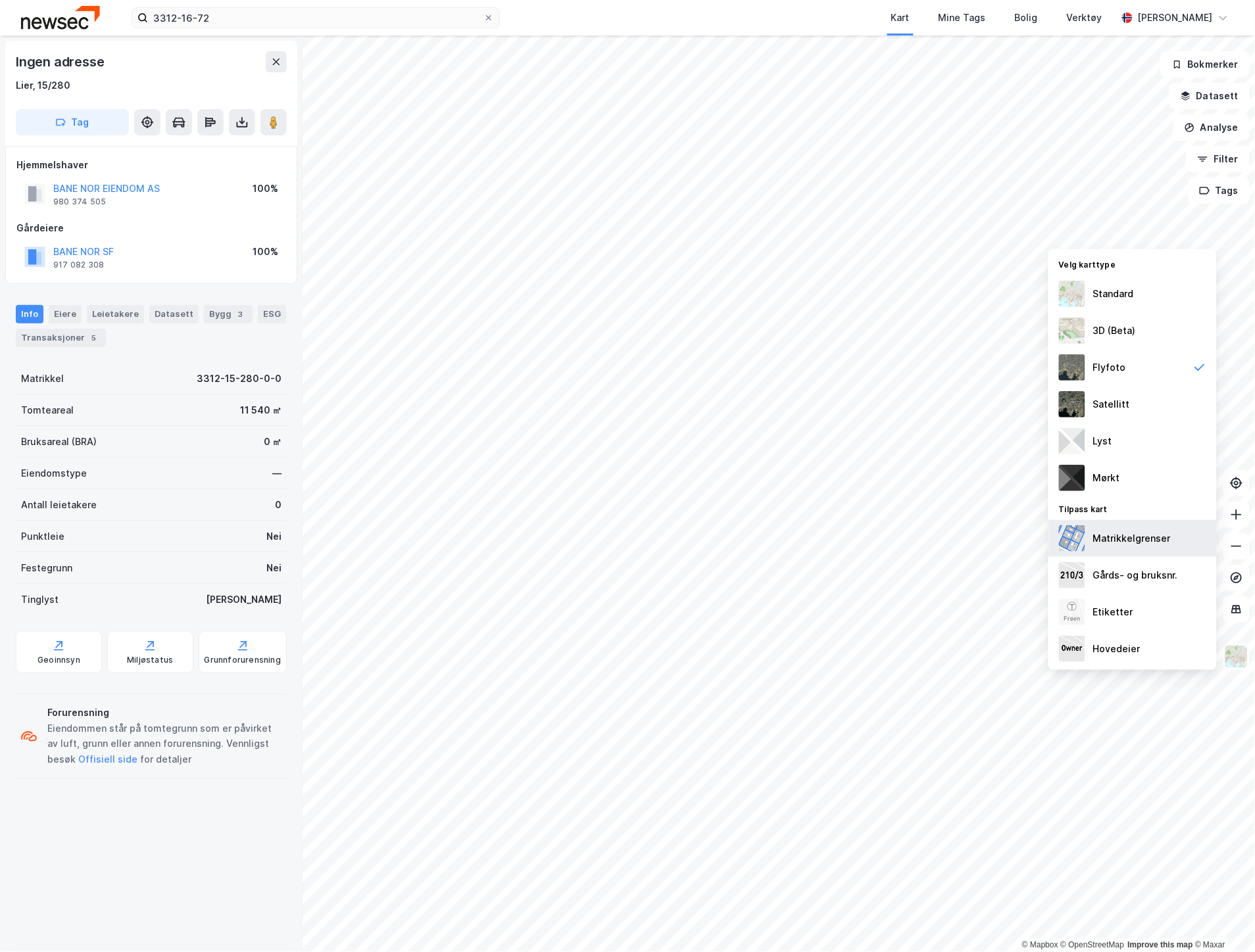
click at [1123, 523] on div "Matrikkelgrenser" at bounding box center [1132, 538] width 169 height 37
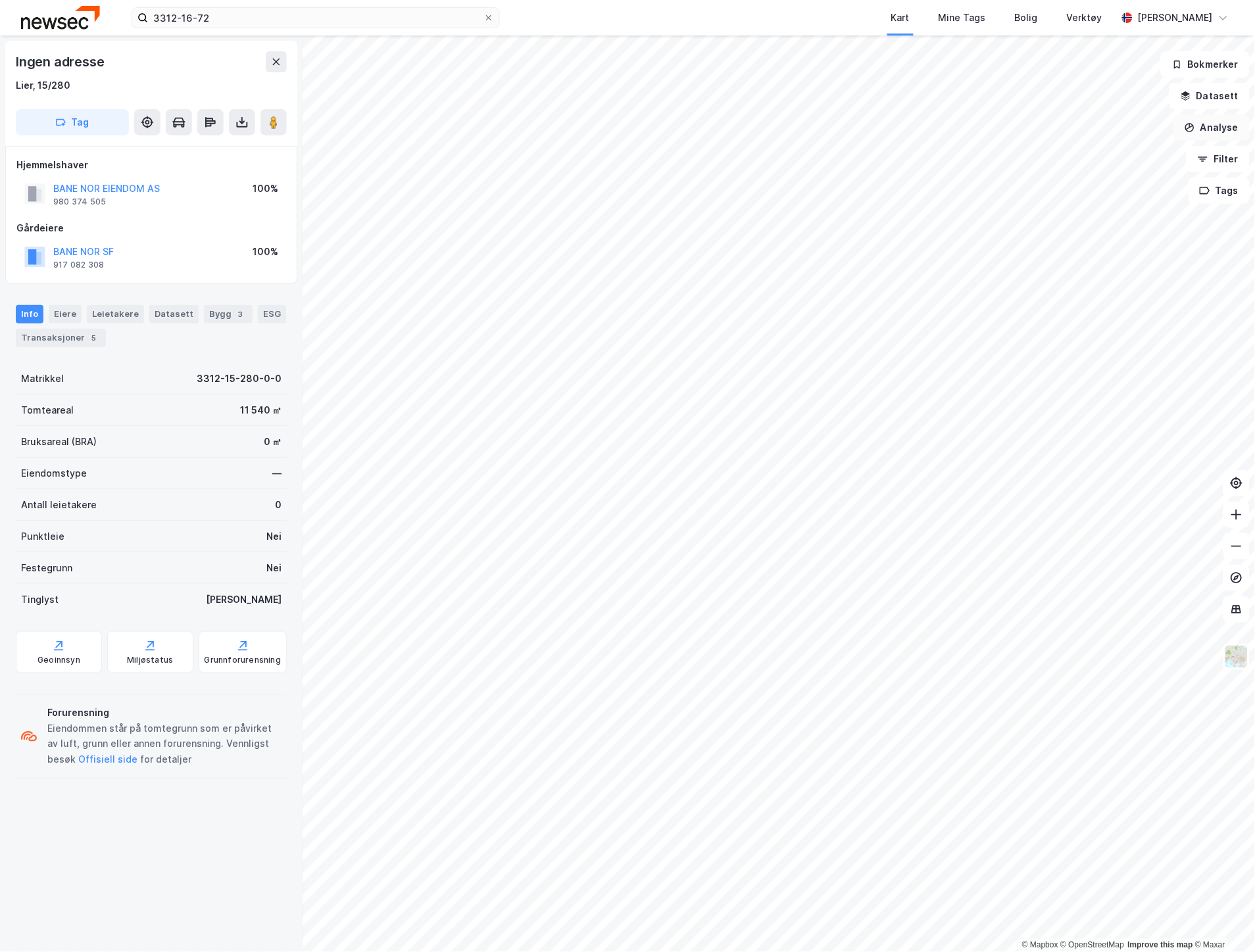
click at [1224, 122] on button "Analyse" at bounding box center [1211, 127] width 76 height 26
click at [1118, 147] on div "Tegn område" at bounding box center [1089, 155] width 151 height 21
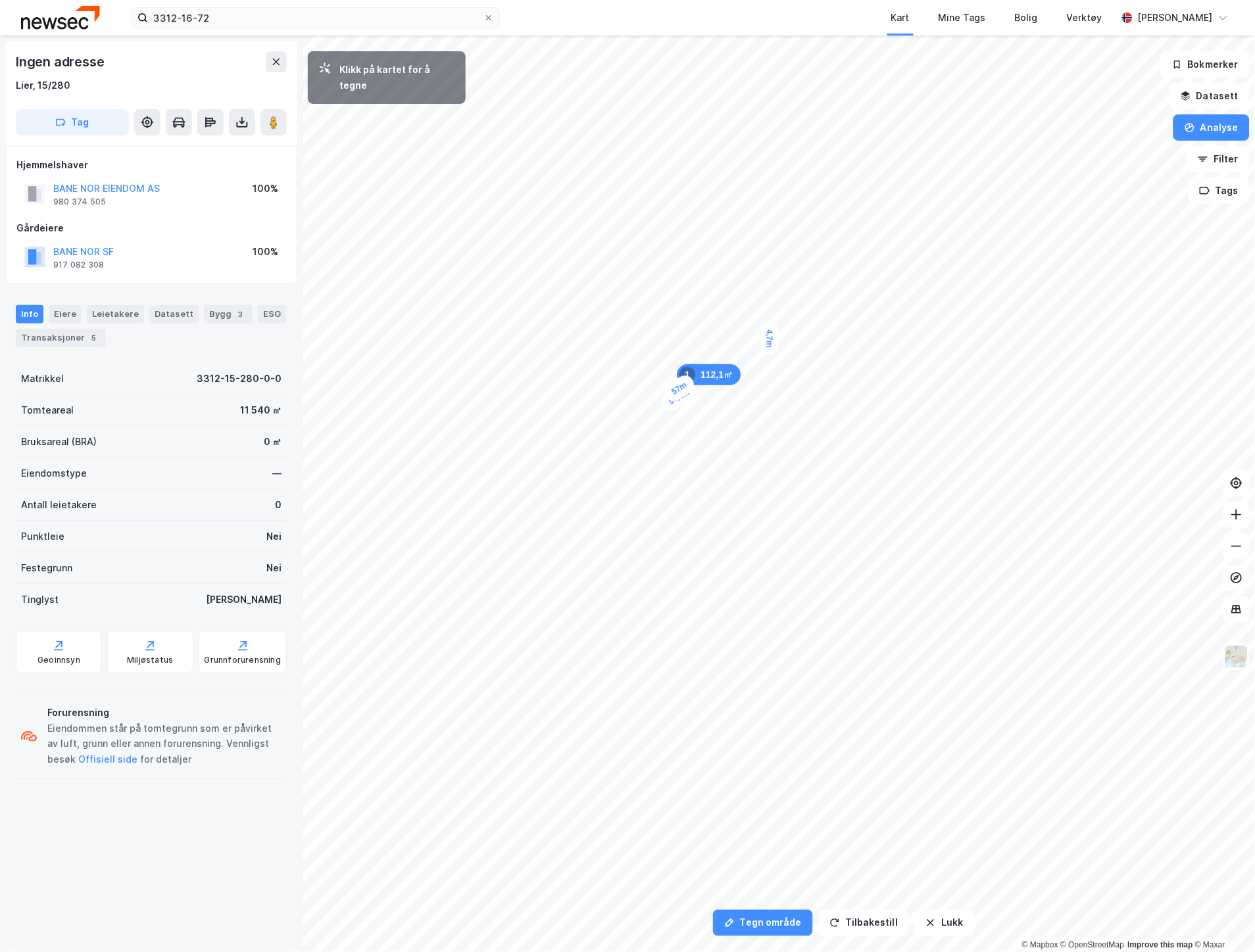
click at [770, 329] on div "4,7m" at bounding box center [769, 338] width 19 height 33
click at [1233, 647] on img at bounding box center [1236, 657] width 25 height 25
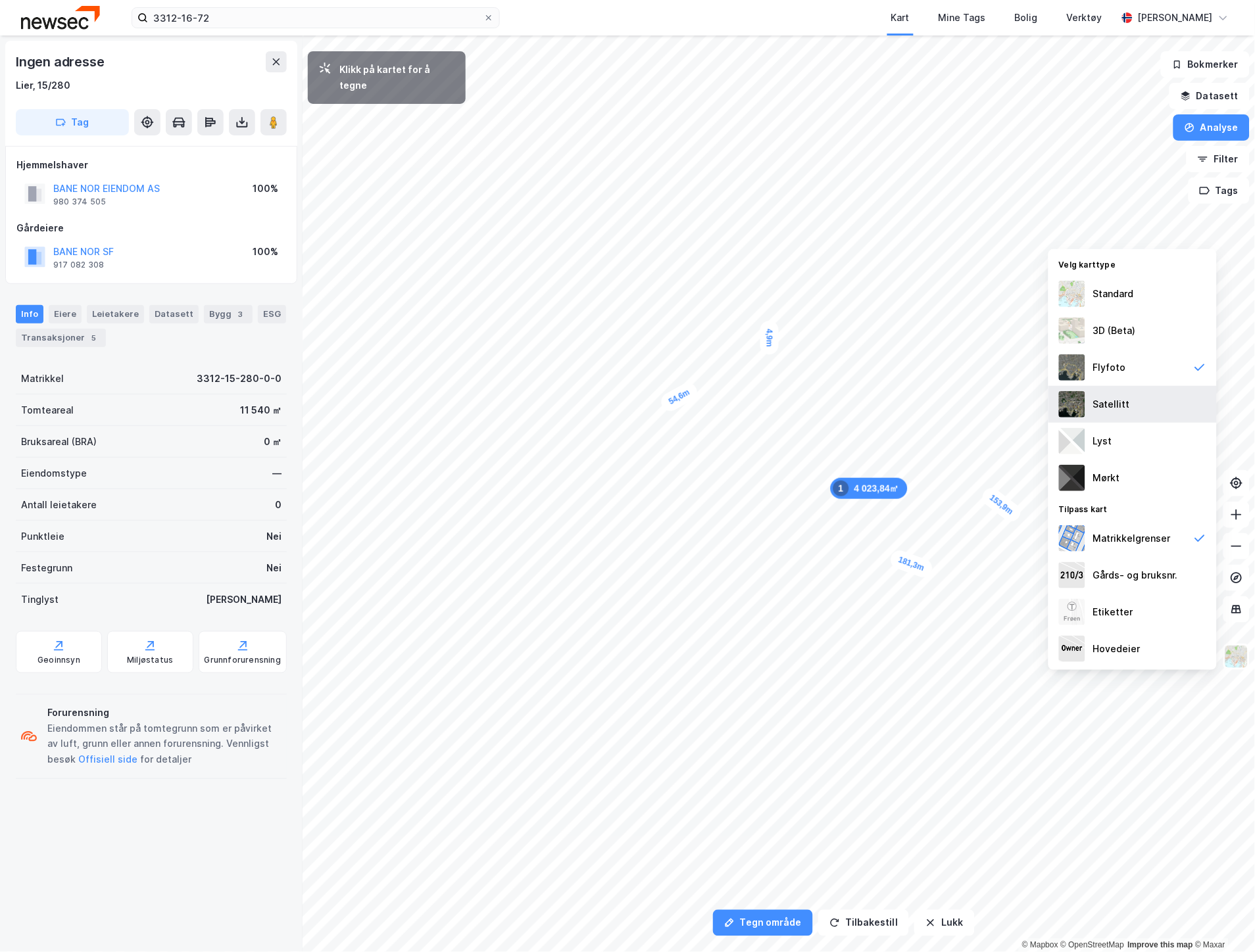
click at [1114, 410] on div "Satellitt" at bounding box center [1112, 404] width 37 height 16
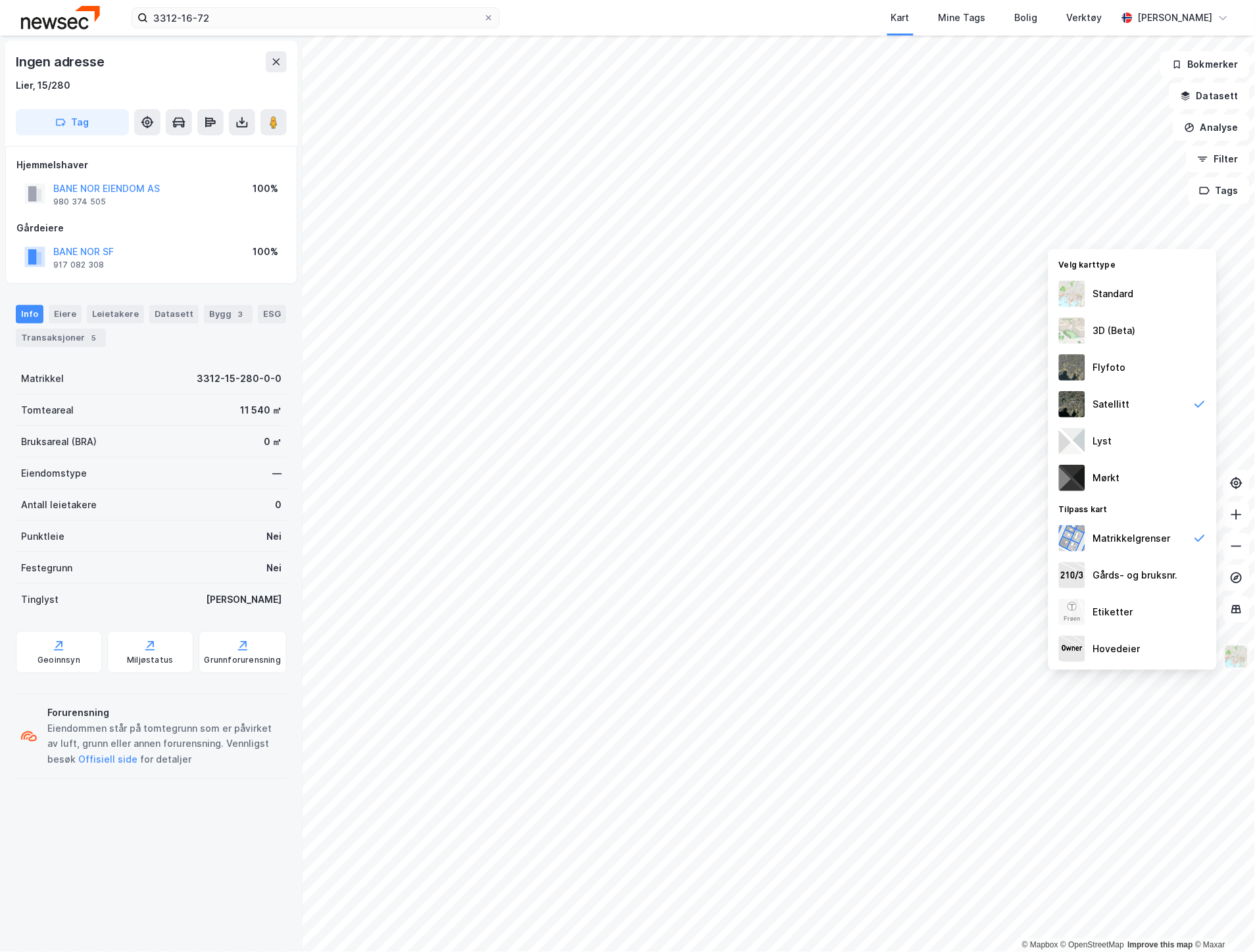
click at [1244, 654] on img at bounding box center [1236, 657] width 25 height 25
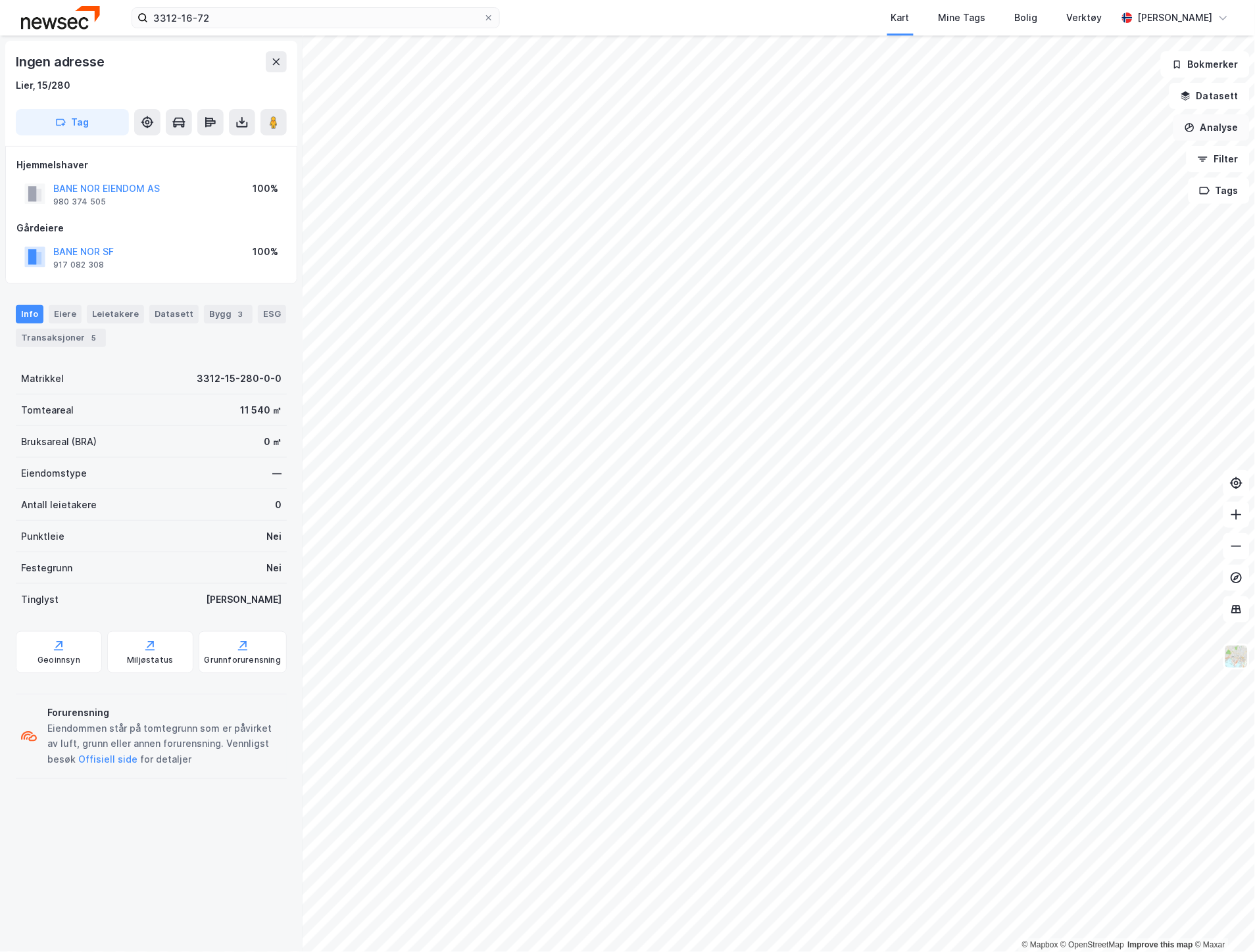
click at [1221, 120] on button "Analyse" at bounding box center [1211, 127] width 76 height 26
click at [1114, 162] on div "Tegn område" at bounding box center [1089, 155] width 151 height 21
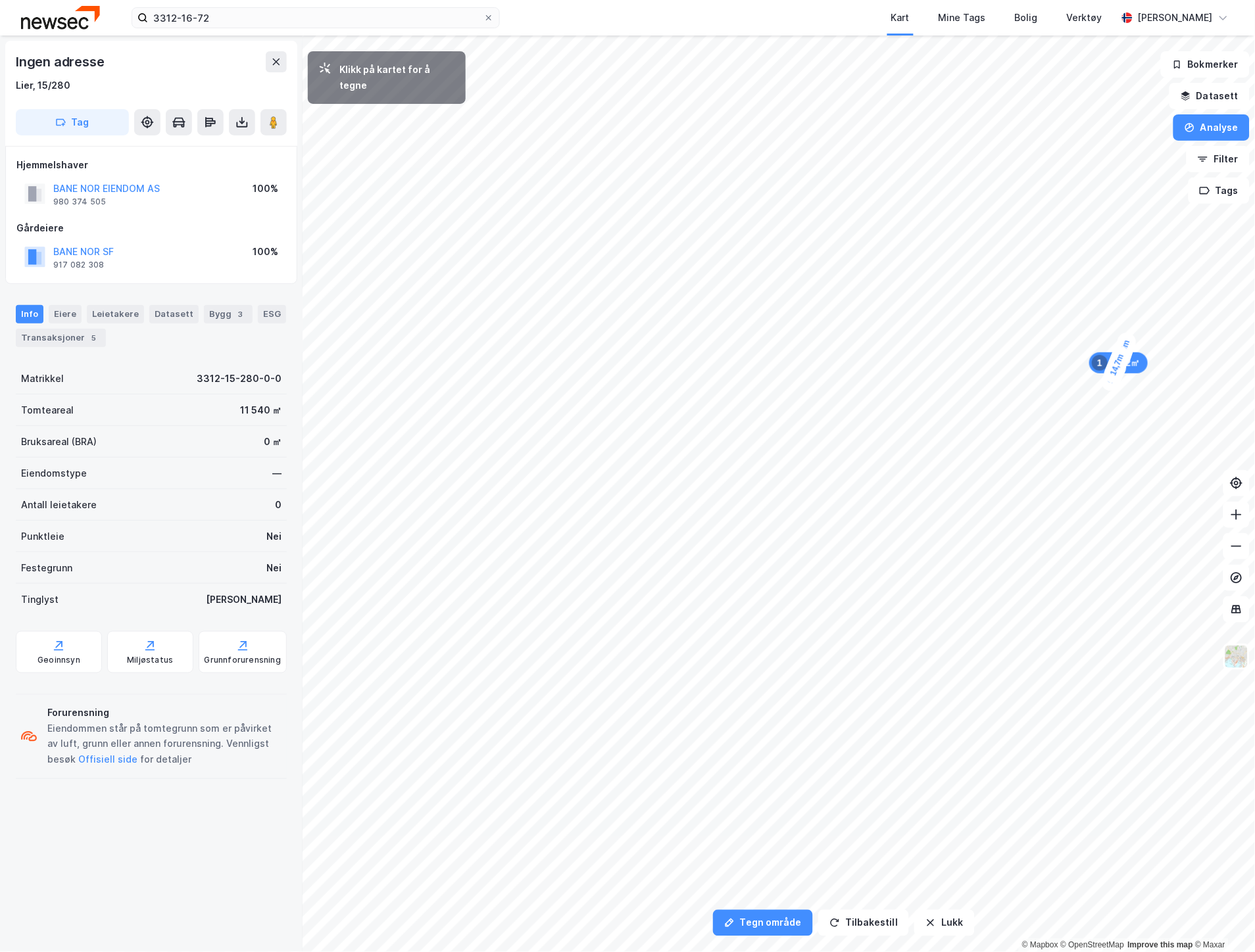
click at [1129, 337] on div "5,5m" at bounding box center [1124, 348] width 28 height 38
click at [1133, 318] on div "4,6m" at bounding box center [1131, 330] width 25 height 37
click at [1139, 297] on div "5,4m" at bounding box center [1136, 308] width 26 height 37
click at [1113, 215] on div "3,1m" at bounding box center [1118, 220] width 36 height 37
click at [1088, 233] on div "8,1m" at bounding box center [1101, 224] width 38 height 35
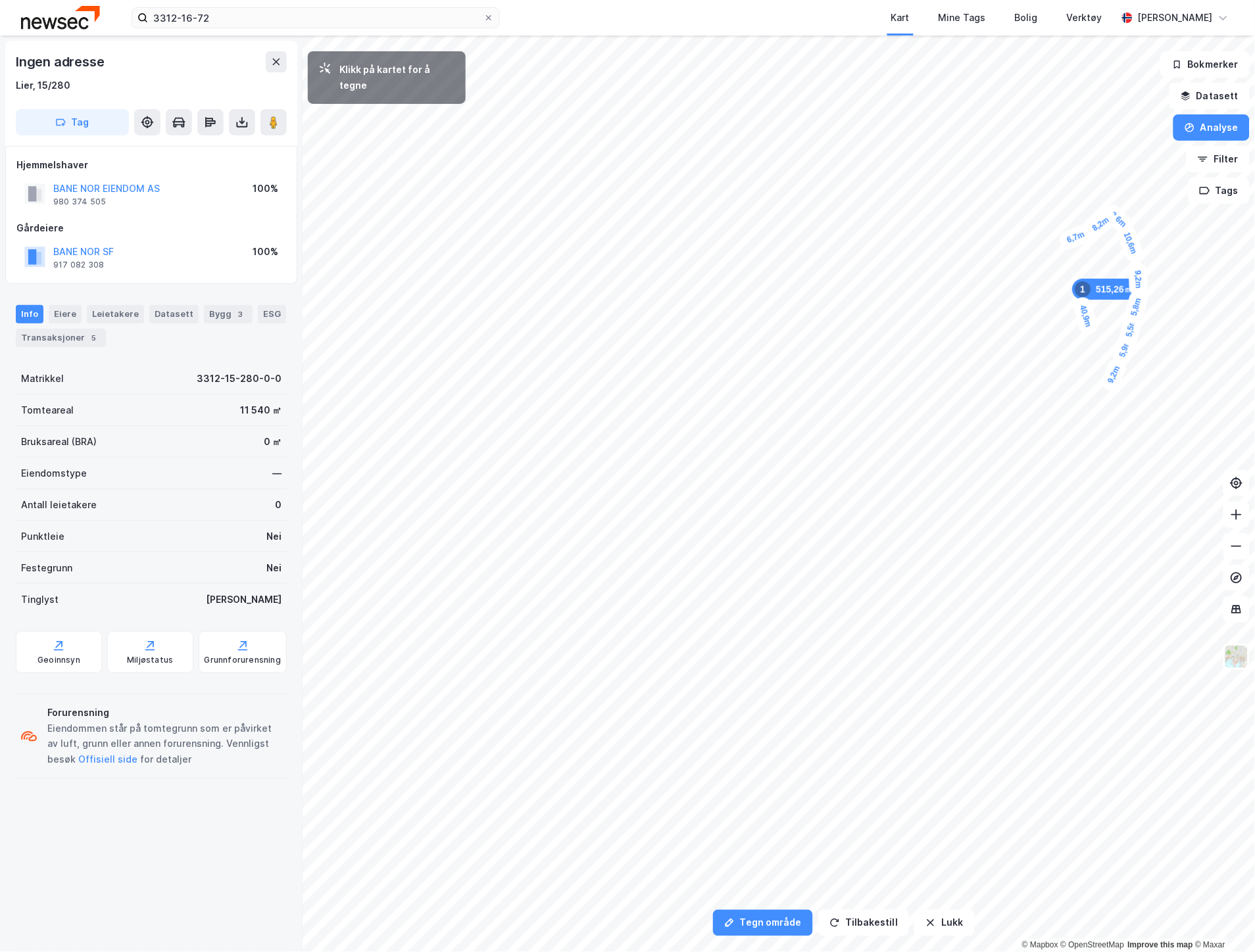
click at [1063, 242] on div "6,7m" at bounding box center [1075, 237] width 38 height 29
click at [1013, 251] on div "4,2m" at bounding box center [1024, 246] width 35 height 22
click at [647, 415] on div "2,2m" at bounding box center [651, 416] width 38 height 32
click at [613, 448] on div "3,1m" at bounding box center [611, 441] width 27 height 37
click at [415, 547] on div "2,7m" at bounding box center [419, 550] width 38 height 33
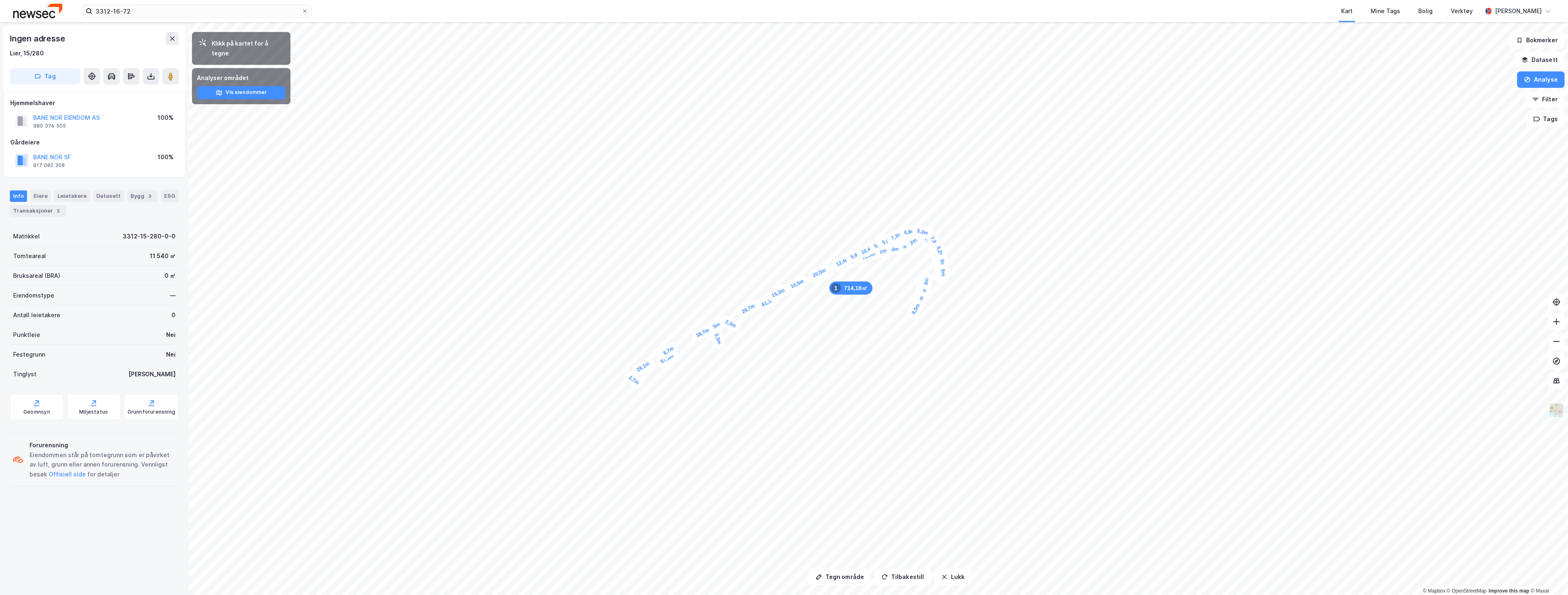
click at [782, 409] on img at bounding box center [1556, 410] width 16 height 16
click at [782, 336] on div "Matrikkelgrenser" at bounding box center [1491, 337] width 49 height 10
click at [782, 577] on icon "button" at bounding box center [944, 577] width 7 height 7
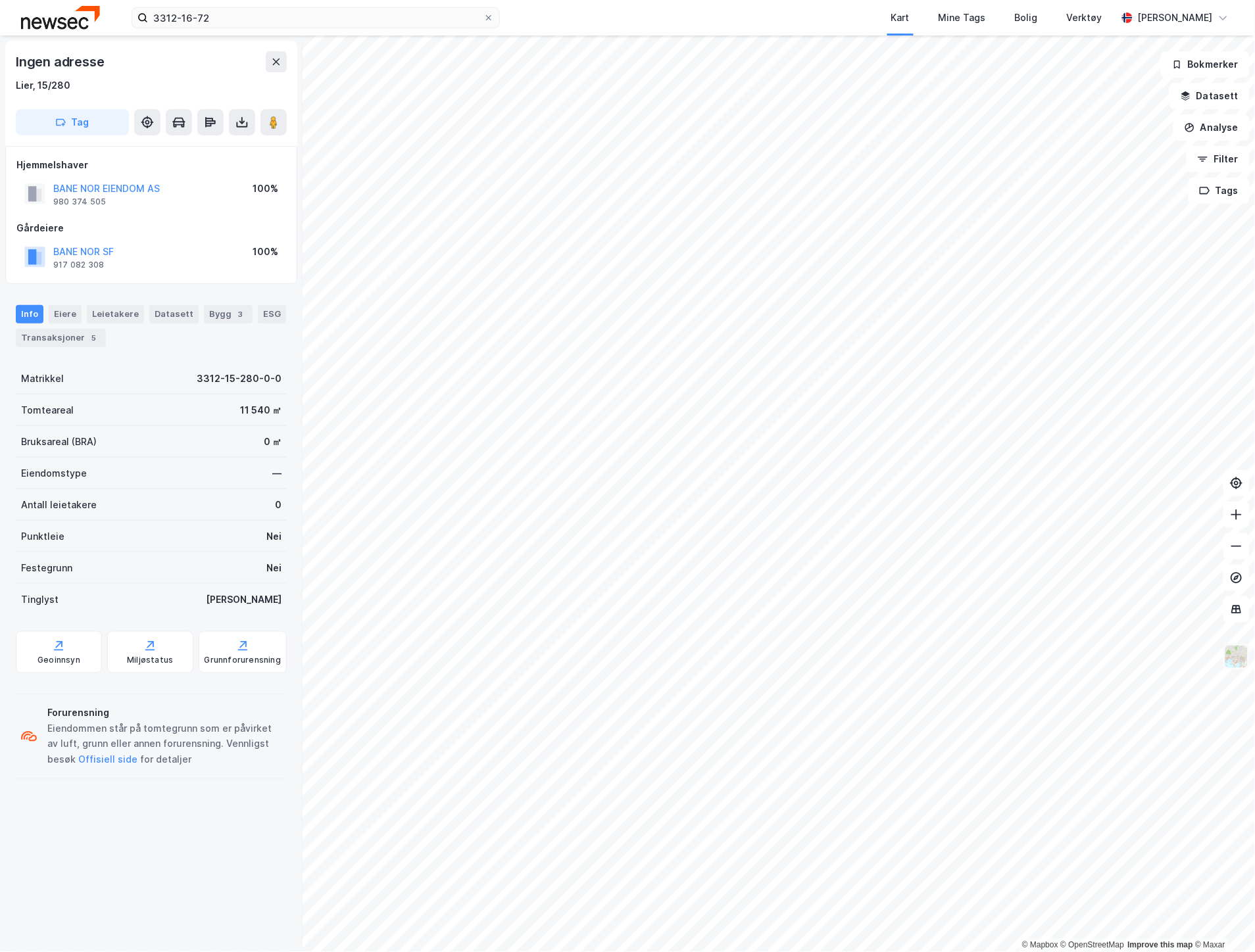
click at [1240, 647] on img at bounding box center [1236, 657] width 25 height 25
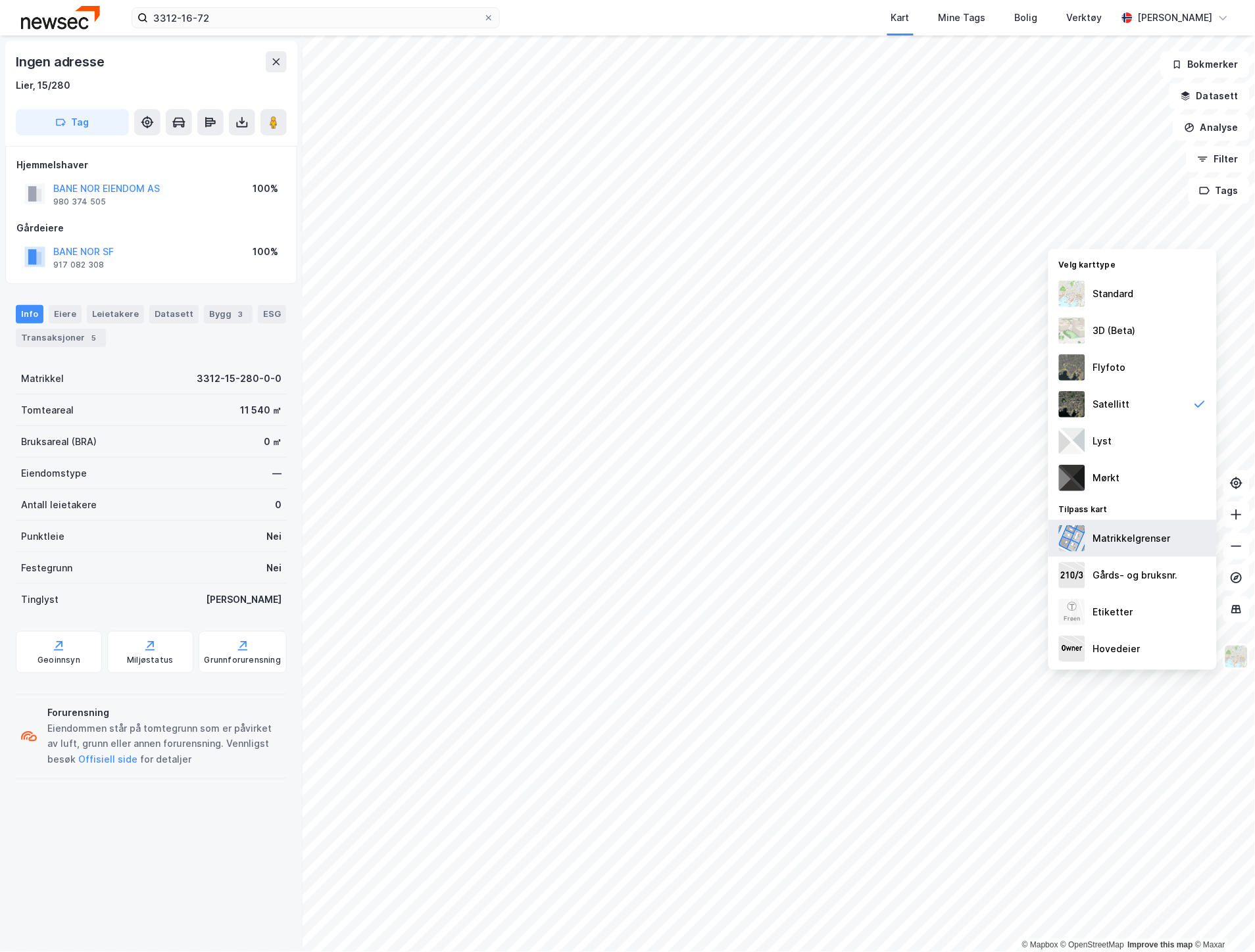
click at [1153, 539] on div "Matrikkelgrenser" at bounding box center [1132, 538] width 78 height 16
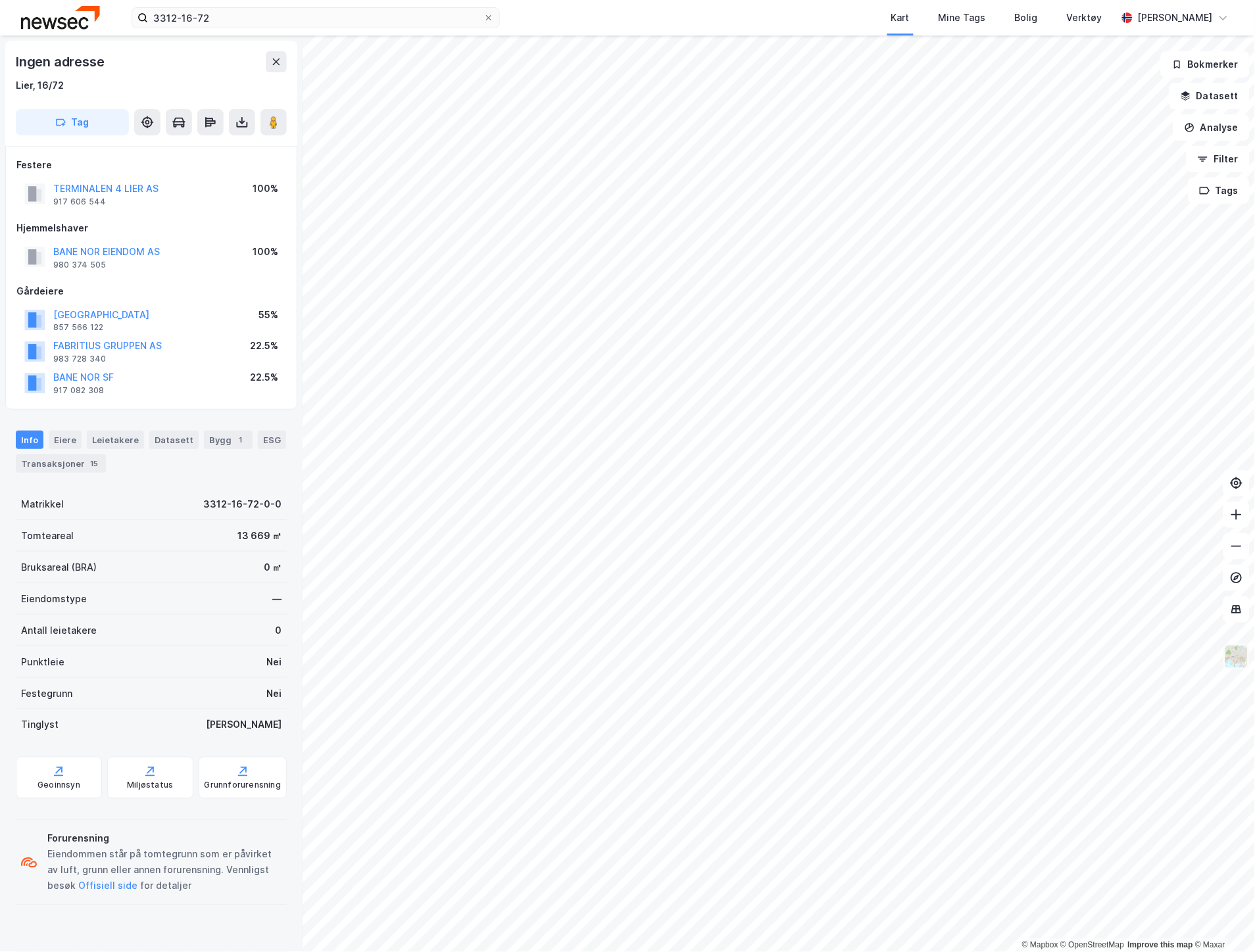
click at [1241, 655] on img at bounding box center [1236, 657] width 25 height 25
click at [1216, 96] on button "Datasett" at bounding box center [1209, 96] width 80 height 26
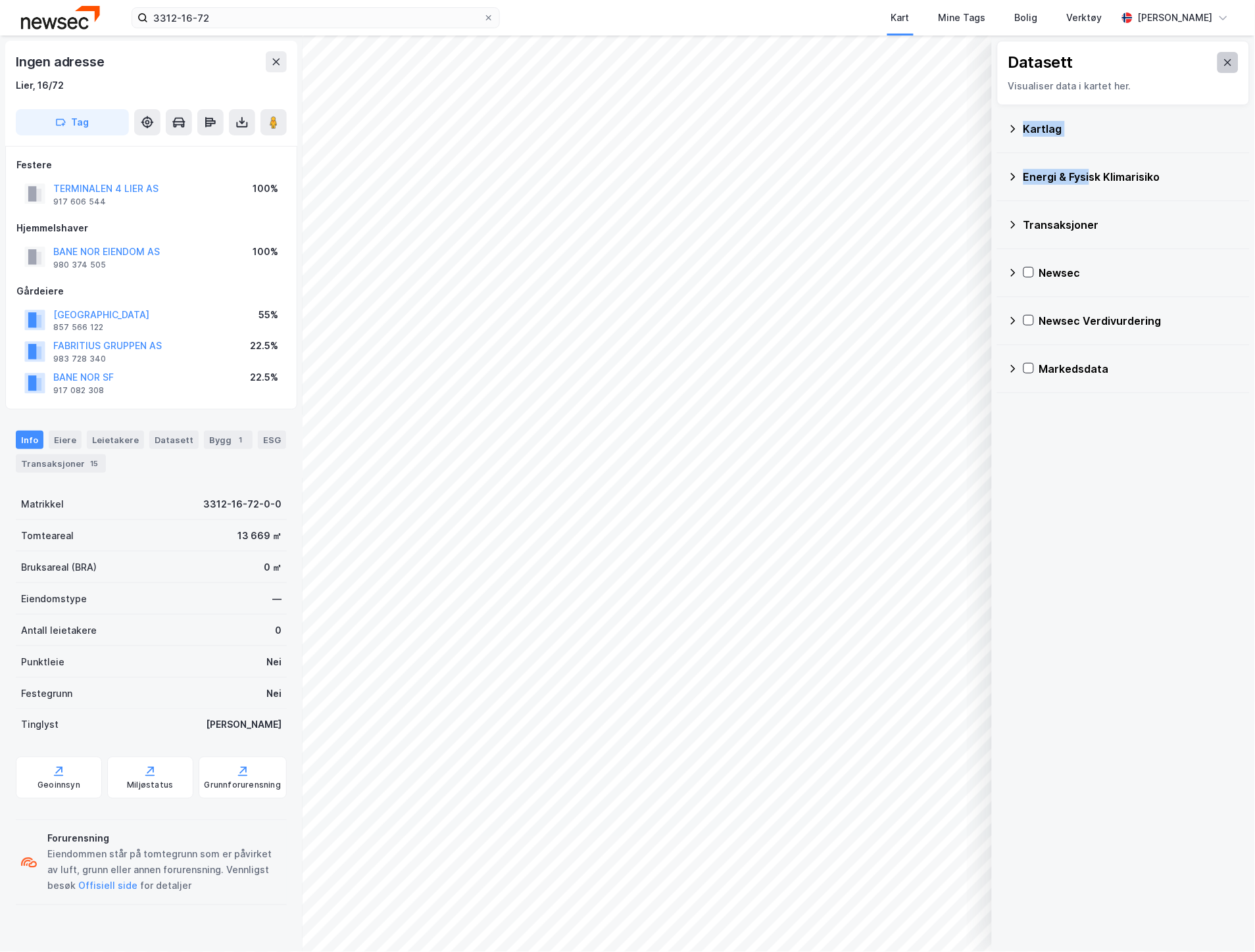
drag, startPoint x: 1090, startPoint y: 175, endPoint x: 1218, endPoint y: 72, distance: 164.3
click at [1208, 97] on div "Datasett Visualiser data i kartet her. Kartlag Energi & Fysisk Klimarisiko Tran…" at bounding box center [1123, 217] width 263 height 363
click at [1223, 67] on icon at bounding box center [1228, 62] width 11 height 11
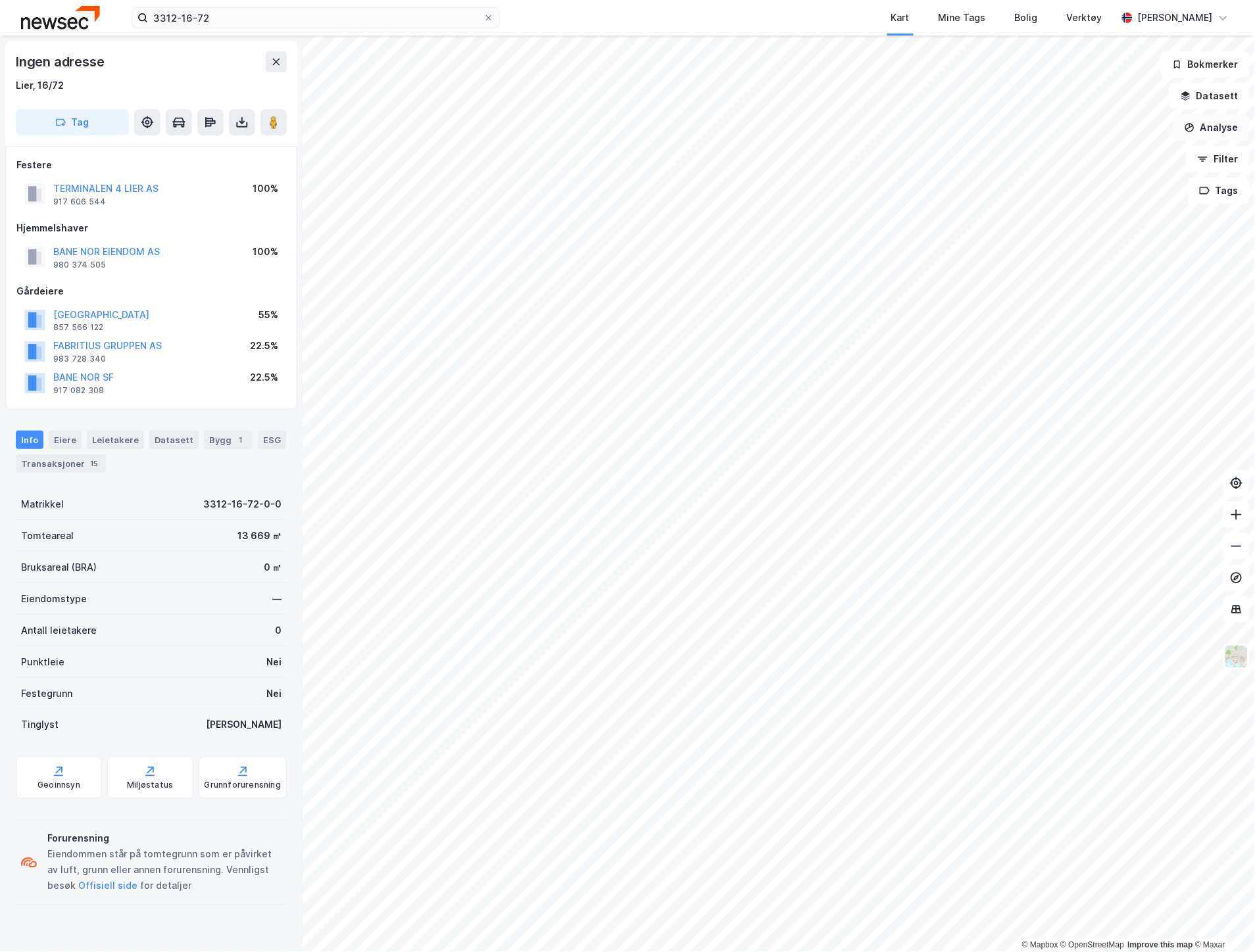
click at [1225, 132] on button "Analyse" at bounding box center [1211, 127] width 76 height 26
click at [1050, 156] on div "Tegn område" at bounding box center [1097, 155] width 114 height 11
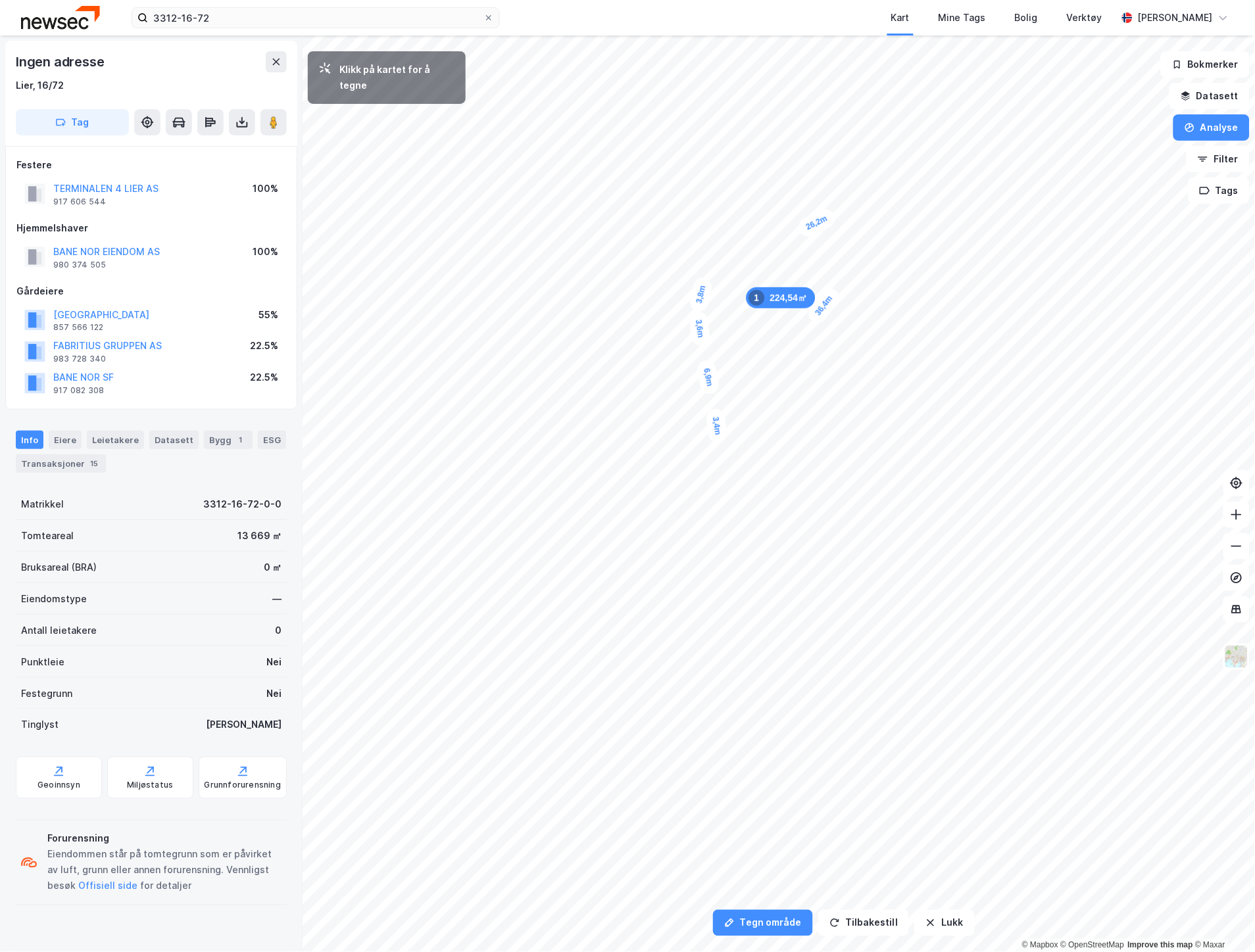
click at [720, 442] on div "3,4m" at bounding box center [717, 426] width 23 height 36
click at [729, 468] on div "1,1m" at bounding box center [727, 479] width 28 height 38
click at [727, 443] on div "2,6m" at bounding box center [728, 456] width 21 height 35
click at [715, 297] on div "1,9m" at bounding box center [712, 307] width 25 height 37
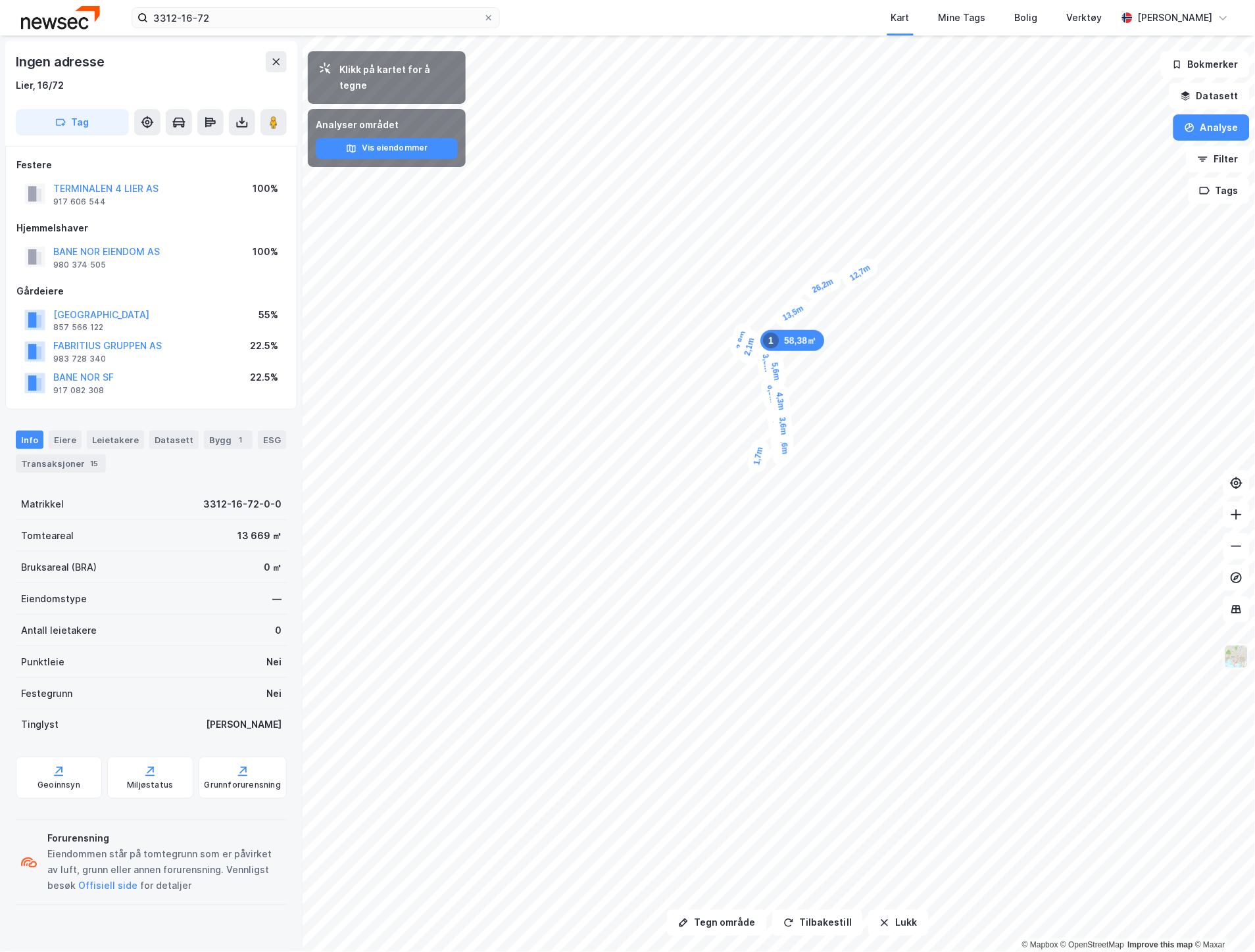
click at [1239, 649] on img at bounding box center [1236, 657] width 25 height 25
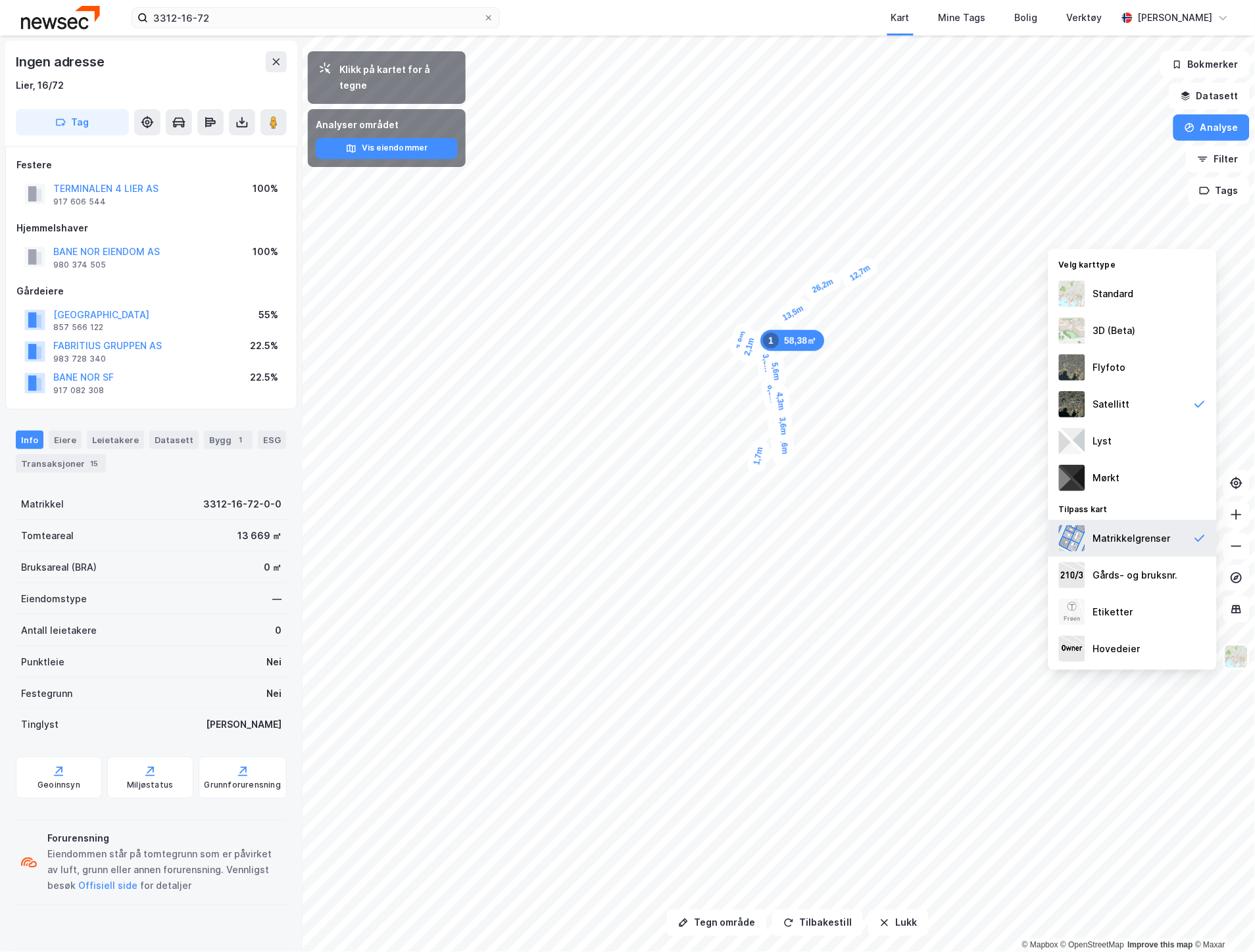
click at [1122, 546] on div "Matrikkelgrenser" at bounding box center [1132, 538] width 78 height 16
click at [1229, 649] on img at bounding box center [1236, 657] width 25 height 25
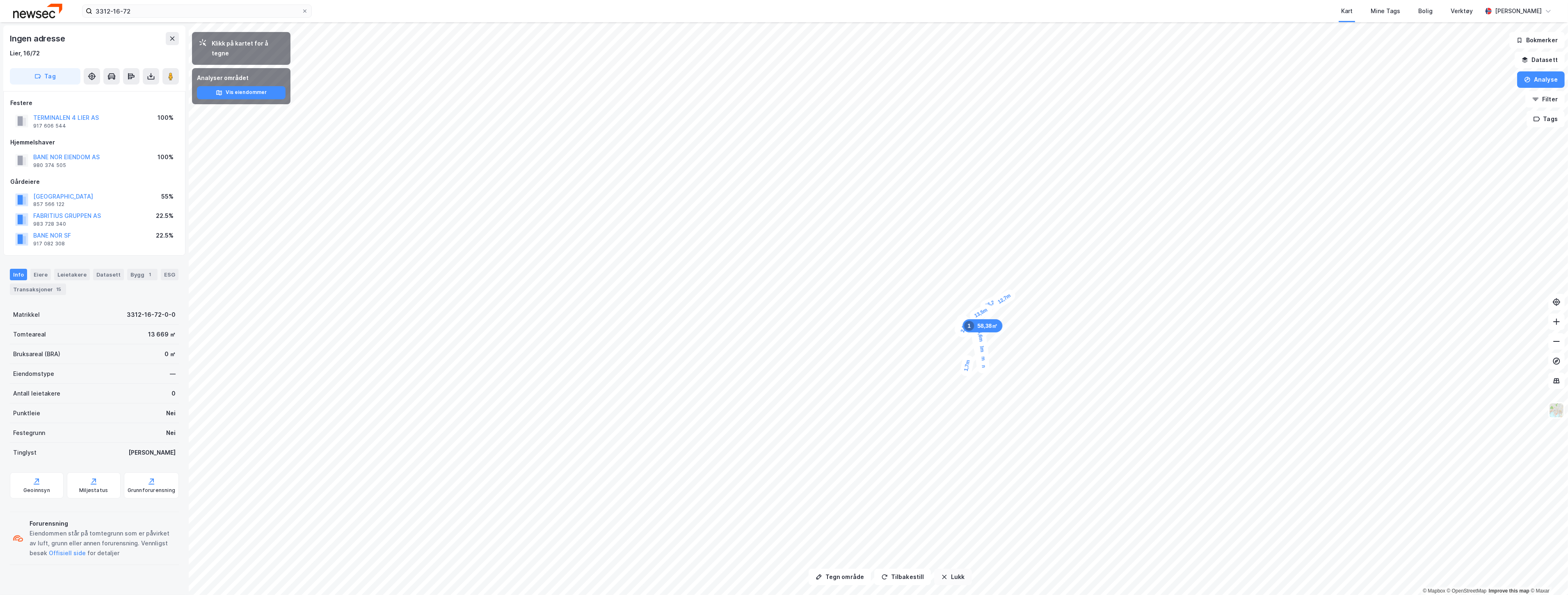
click at [782, 577] on button "Lukk" at bounding box center [953, 577] width 37 height 16
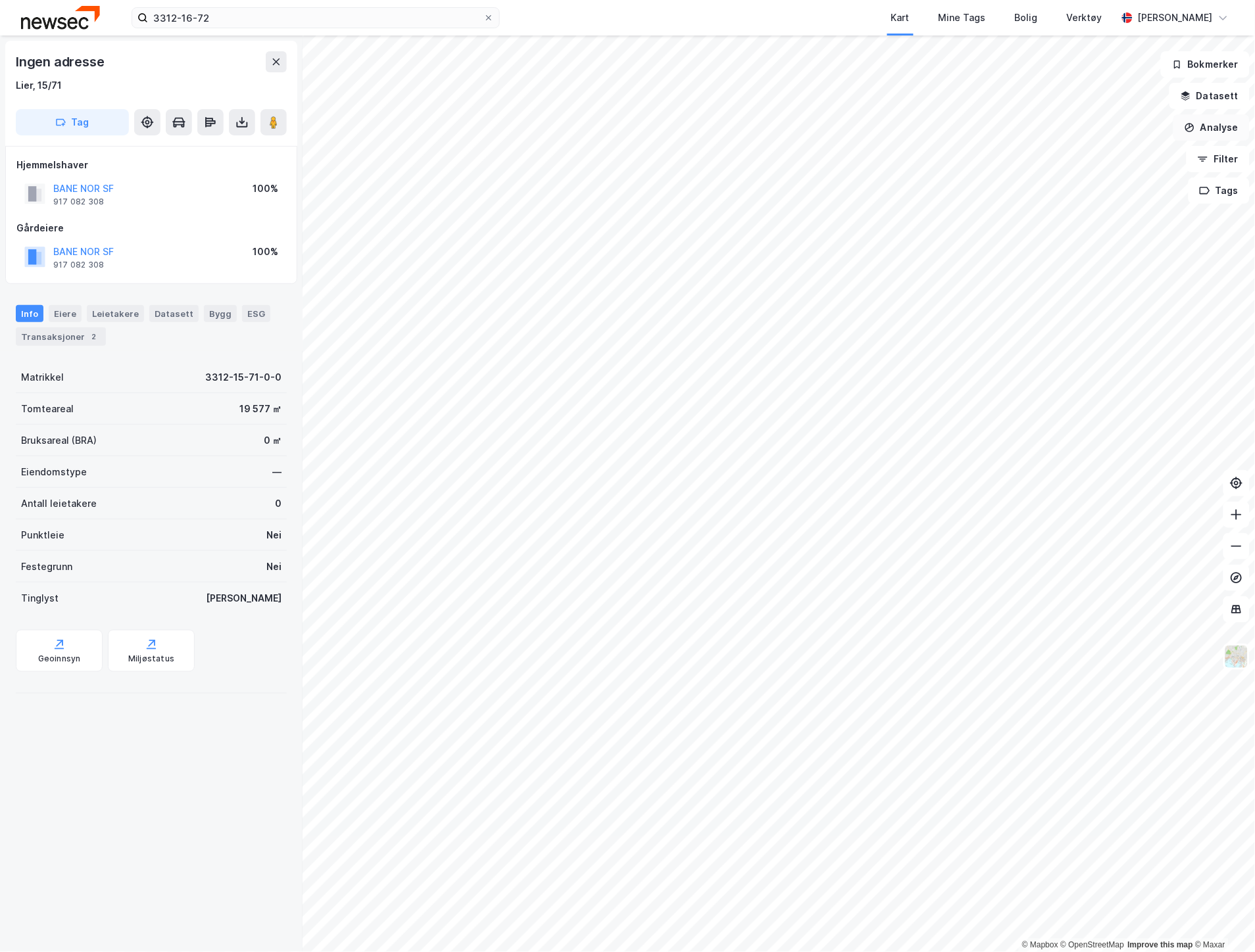
click at [1227, 125] on button "Analyse" at bounding box center [1211, 127] width 76 height 26
click at [1137, 130] on div "Mål avstand" at bounding box center [1097, 128] width 114 height 11
click at [1235, 660] on img at bounding box center [1236, 657] width 25 height 25
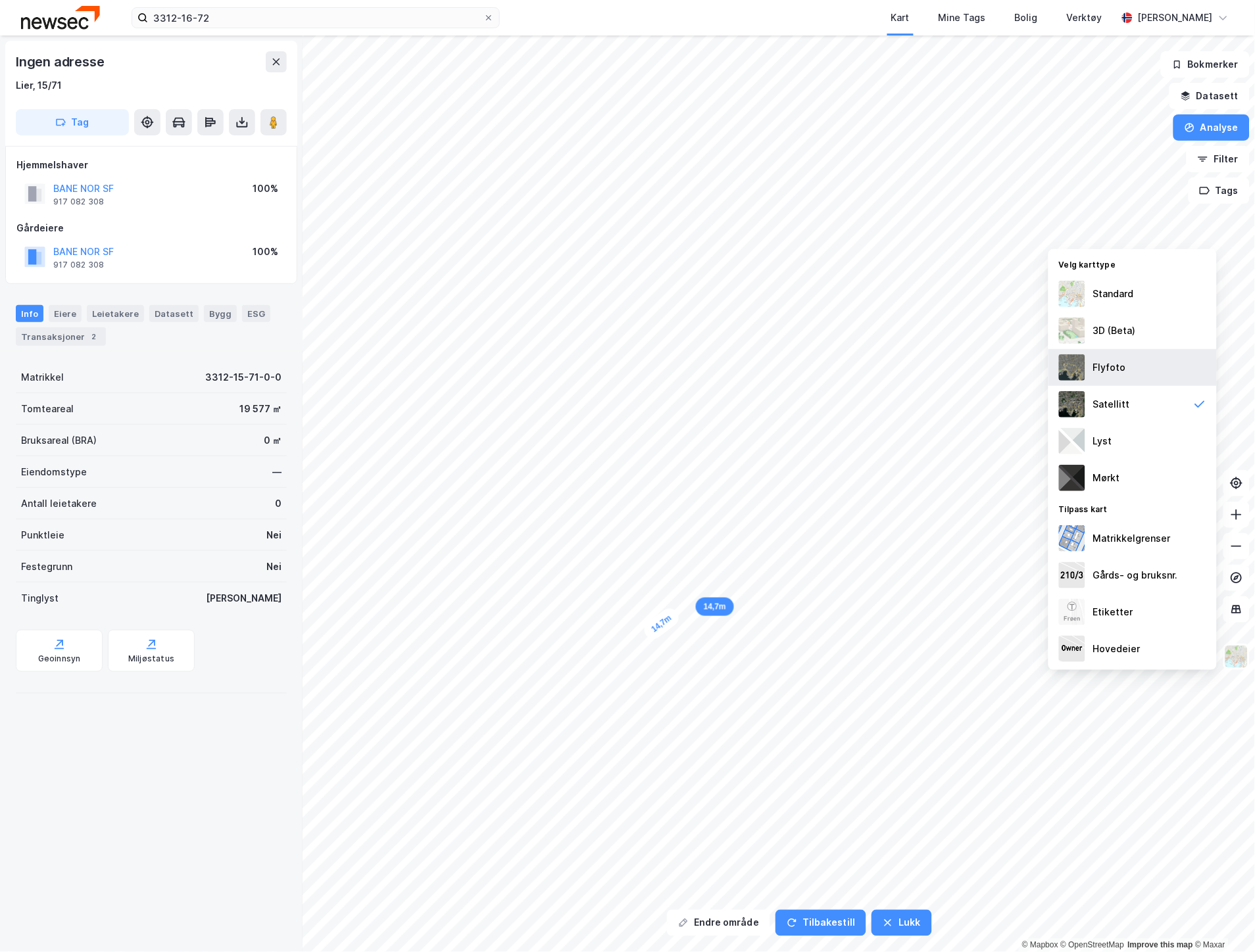
click at [1118, 360] on div "Flyfoto" at bounding box center [1110, 368] width 33 height 16
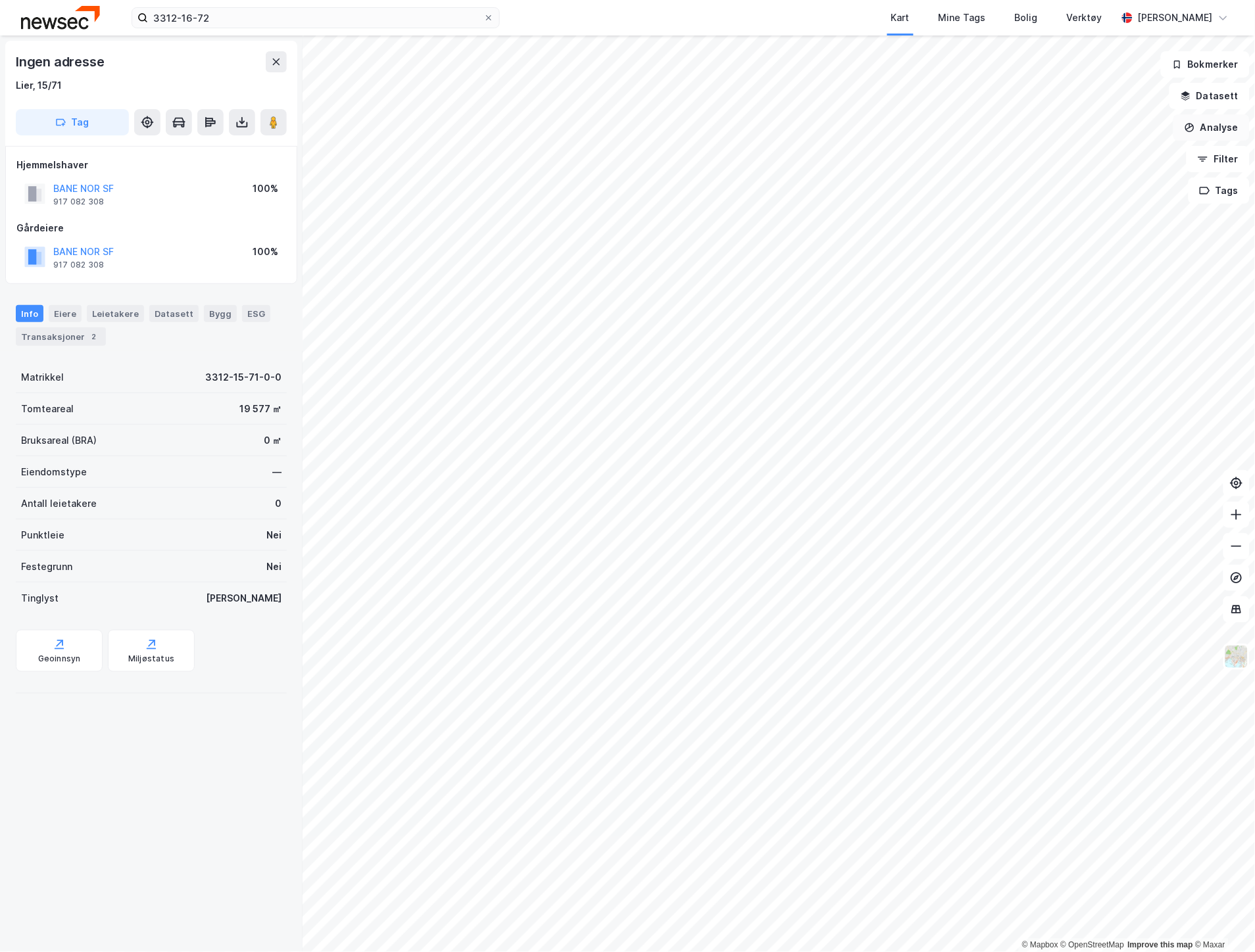
click at [1232, 126] on button "Analyse" at bounding box center [1211, 127] width 76 height 26
click at [1086, 129] on div "Mål avstand" at bounding box center [1097, 128] width 114 height 11
click at [1216, 118] on button "Analyse" at bounding box center [1211, 127] width 76 height 26
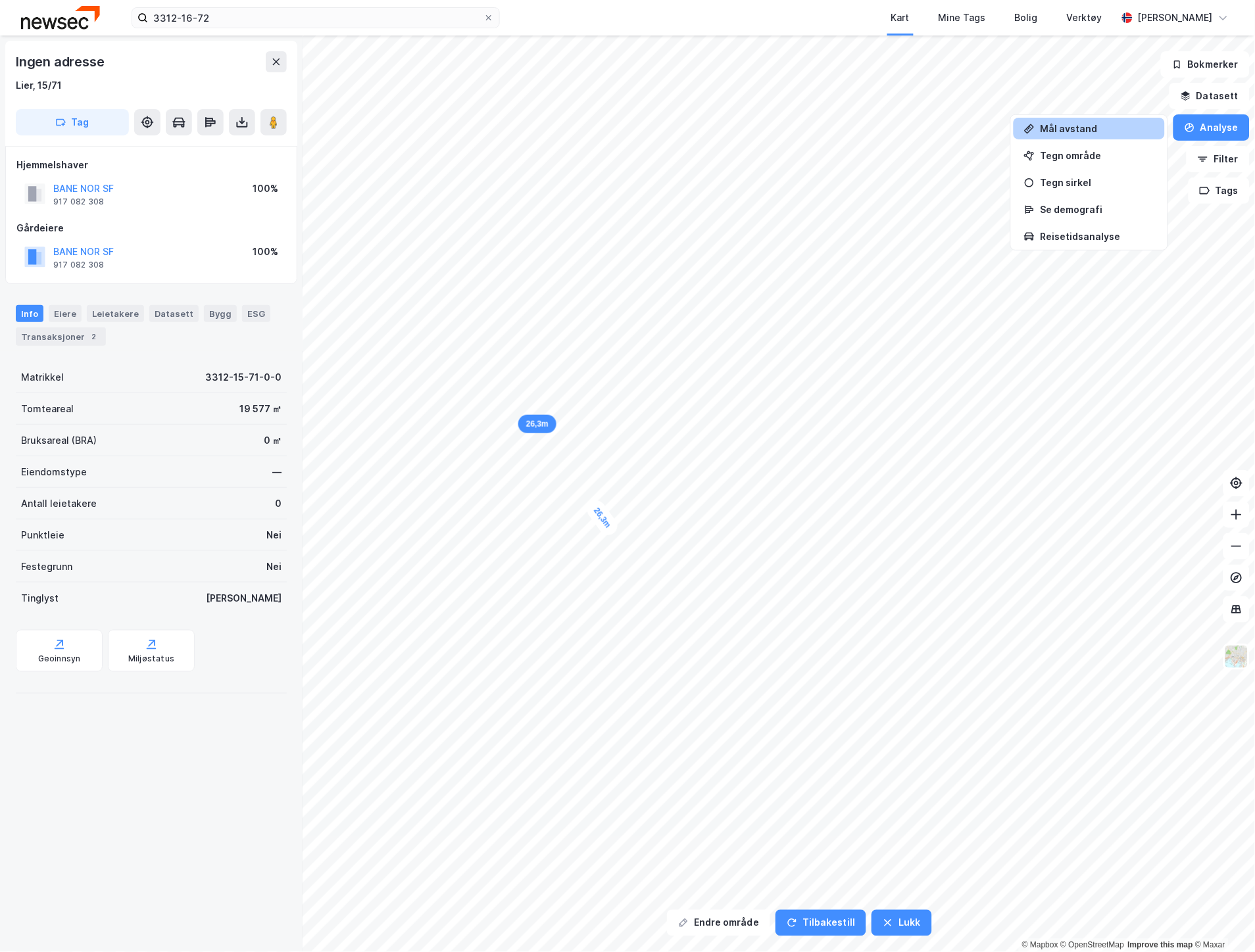
click at [1116, 134] on div "Mål avstand" at bounding box center [1097, 128] width 114 height 11
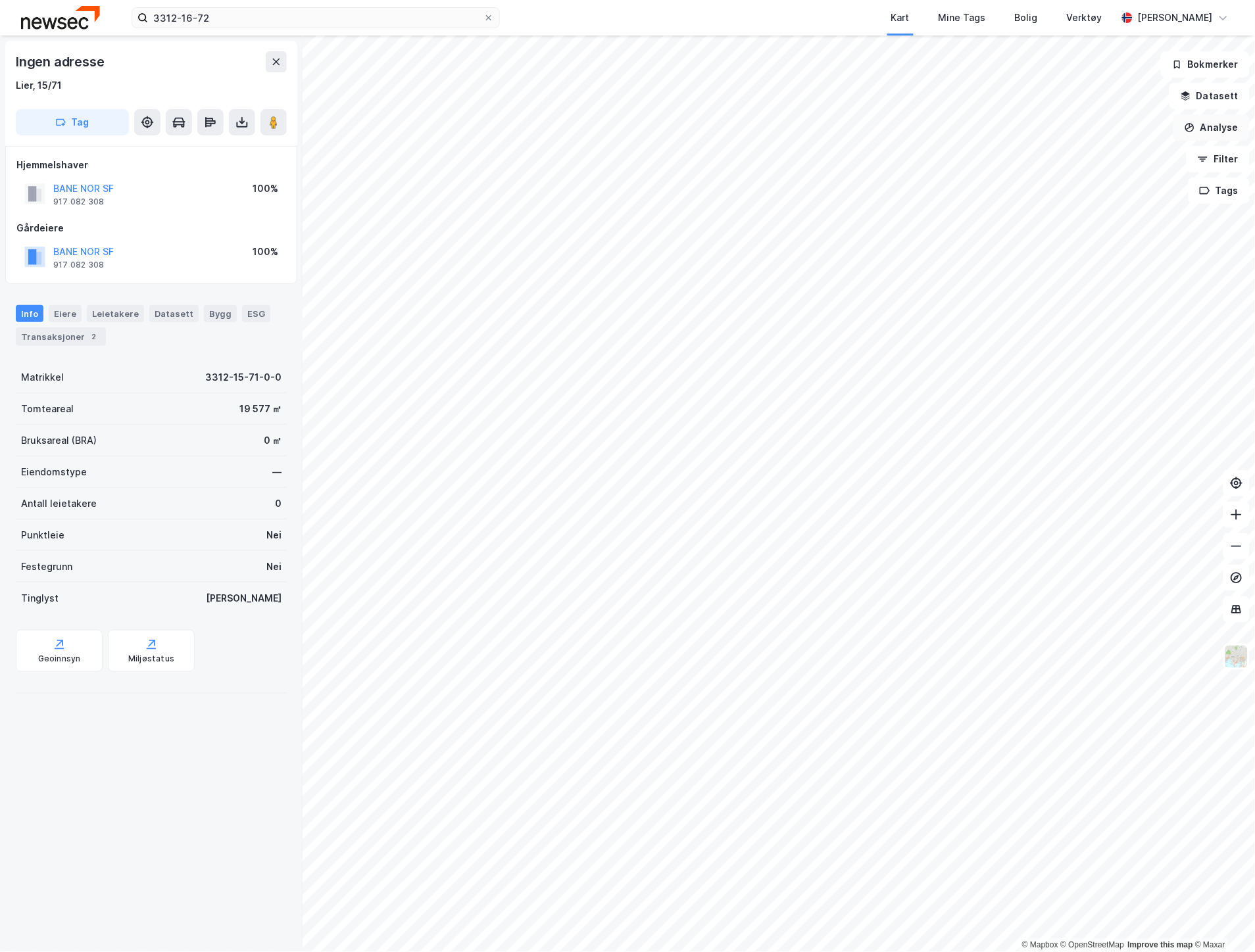
click at [1201, 129] on button "Analyse" at bounding box center [1211, 127] width 76 height 26
click at [1118, 128] on div "Mål avstand" at bounding box center [1097, 128] width 114 height 11
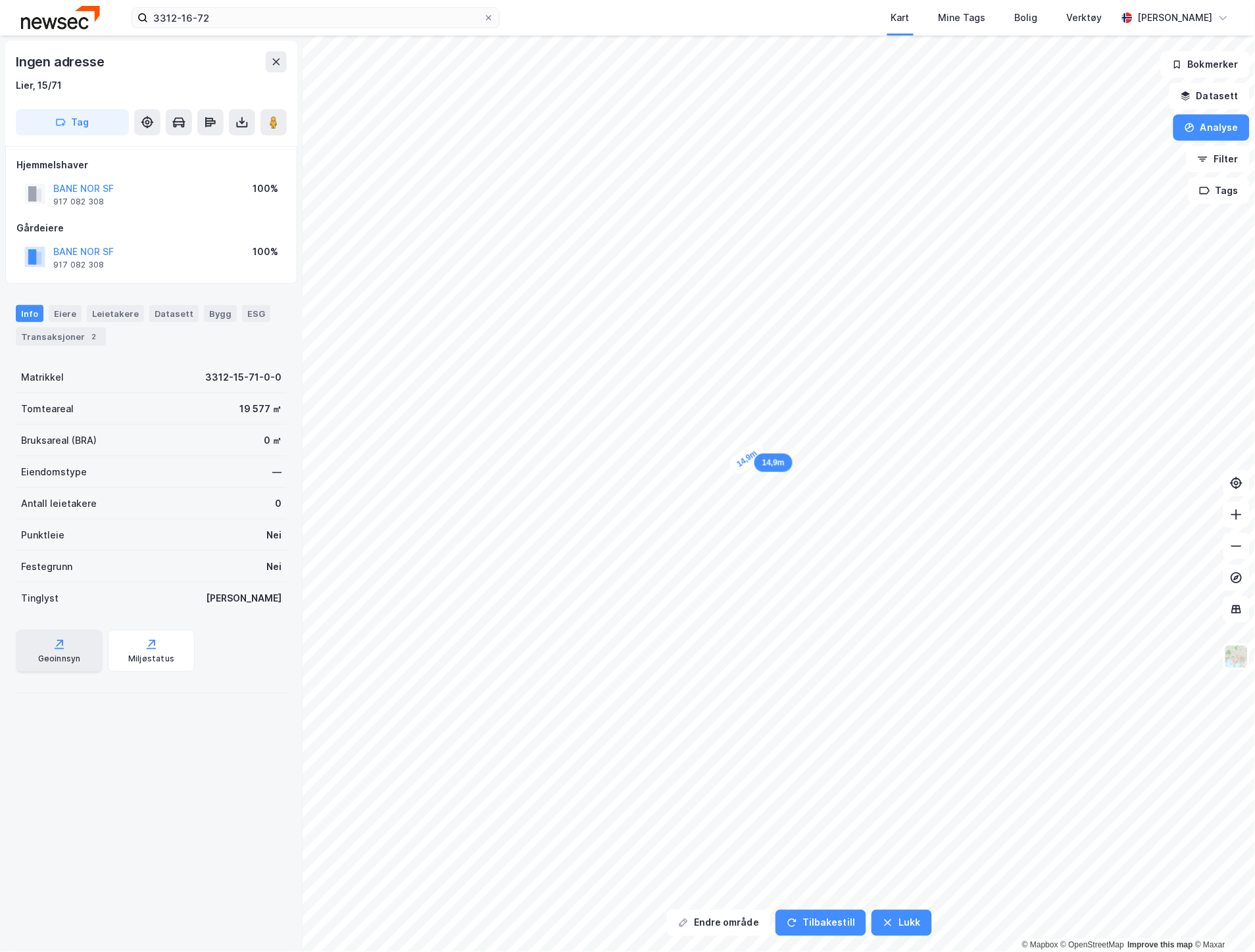
click at [51, 664] on div "Geoinnsyn" at bounding box center [59, 651] width 87 height 42
click at [1201, 101] on button "Datasett" at bounding box center [1209, 96] width 80 height 26
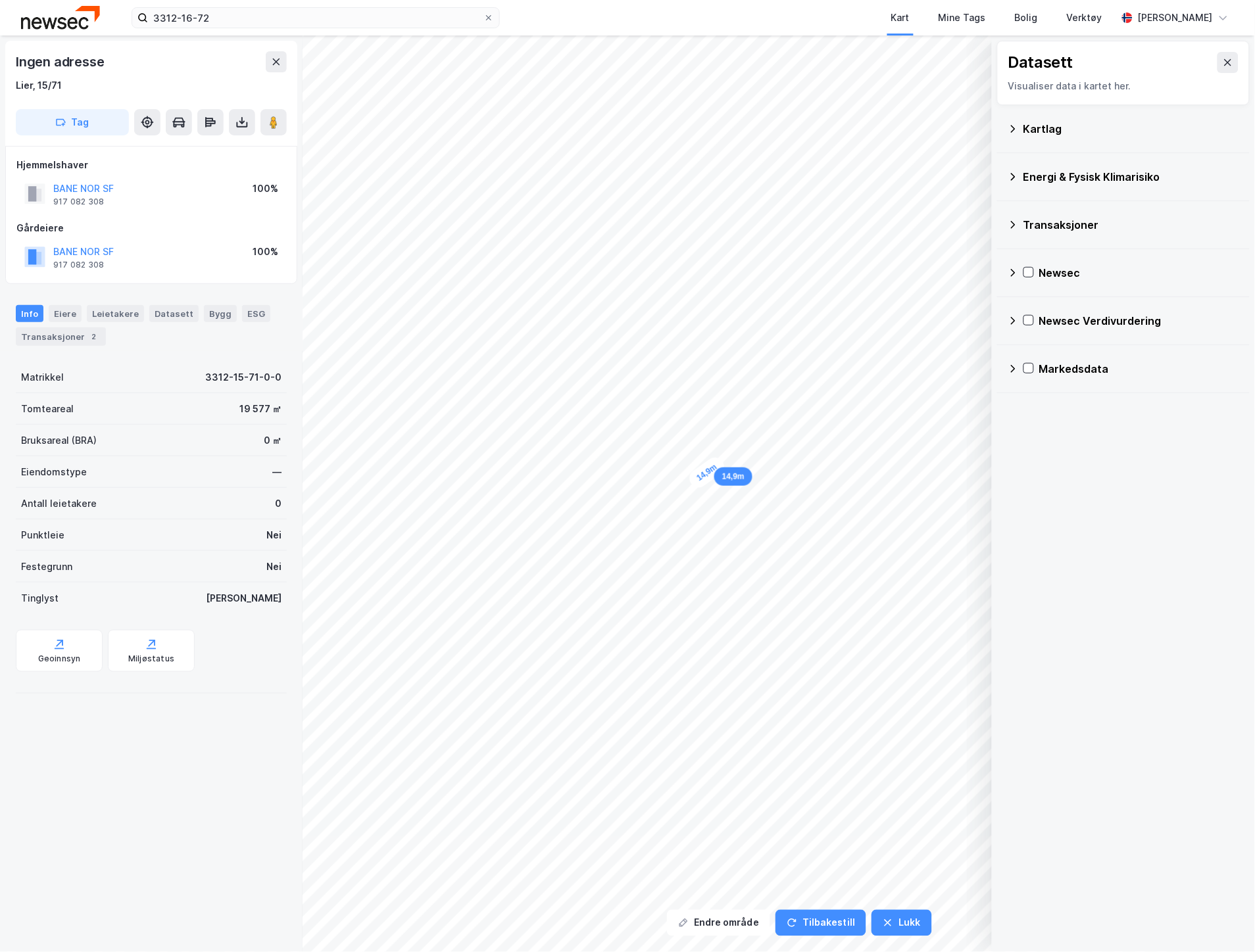
click at [1137, 176] on div "Energi & Fysisk Klimarisiko" at bounding box center [1131, 177] width 216 height 16
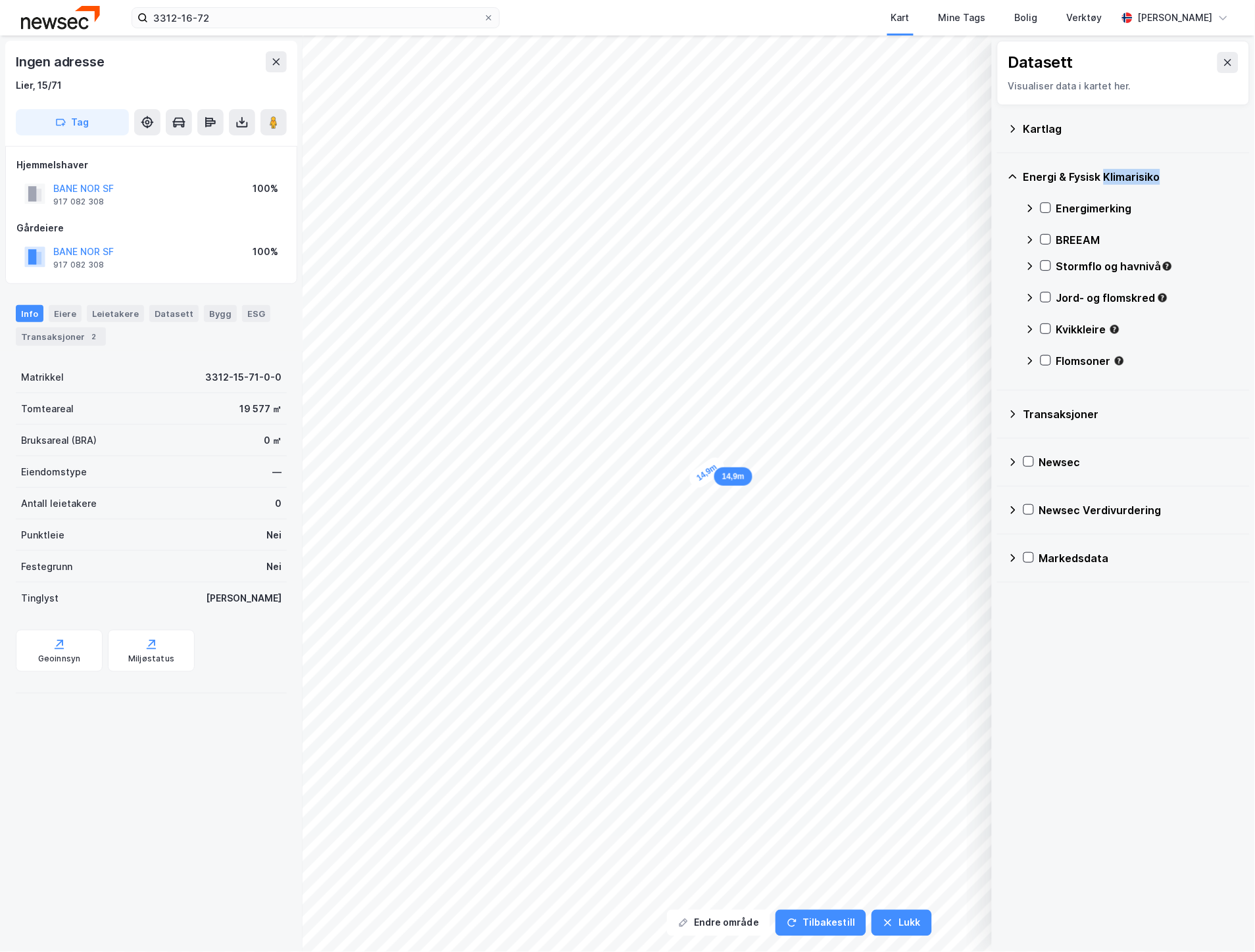
click at [1137, 176] on div "Energi & Fysisk Klimarisiko" at bounding box center [1131, 177] width 216 height 16
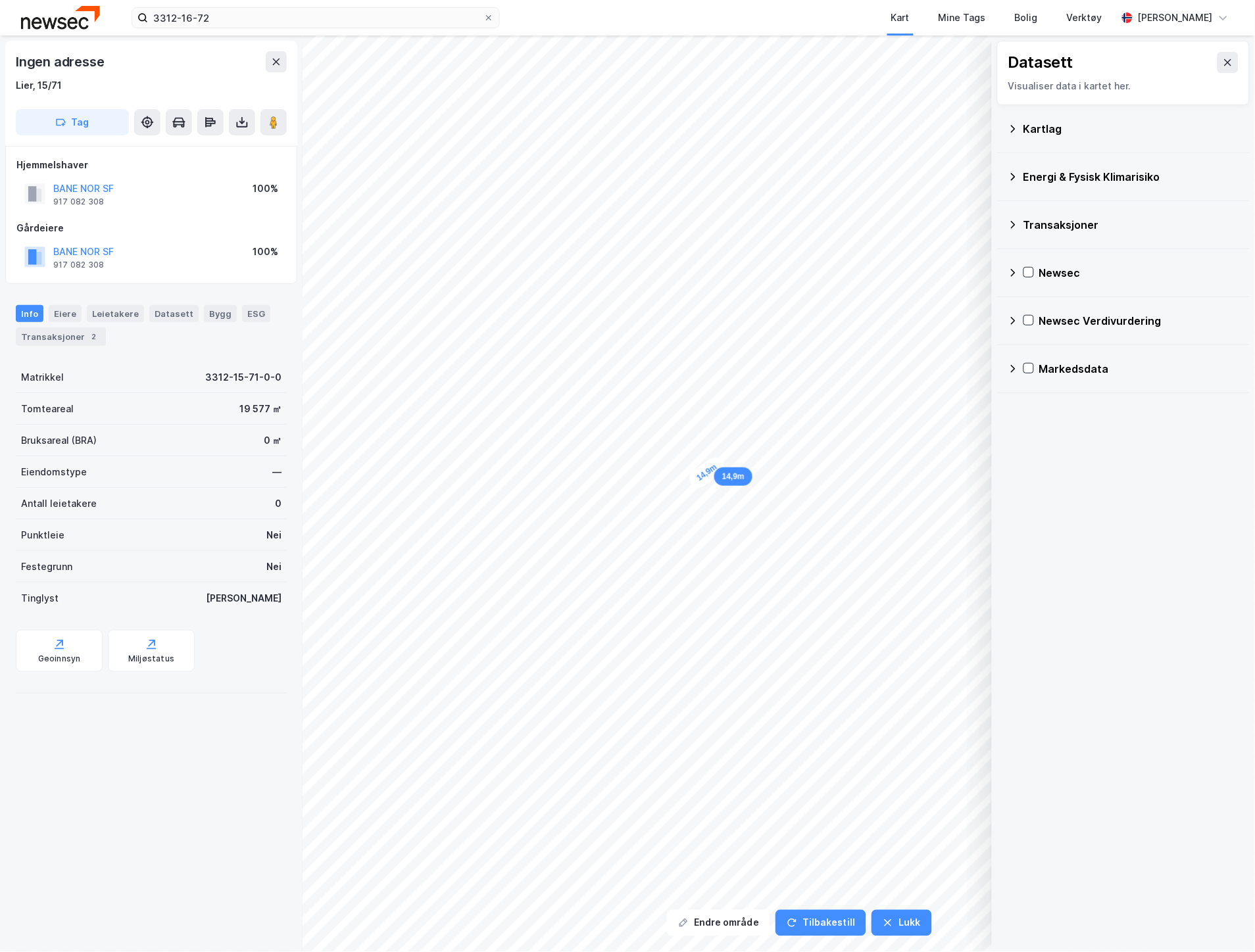
click at [1112, 133] on div "Kartlag" at bounding box center [1131, 129] width 216 height 16
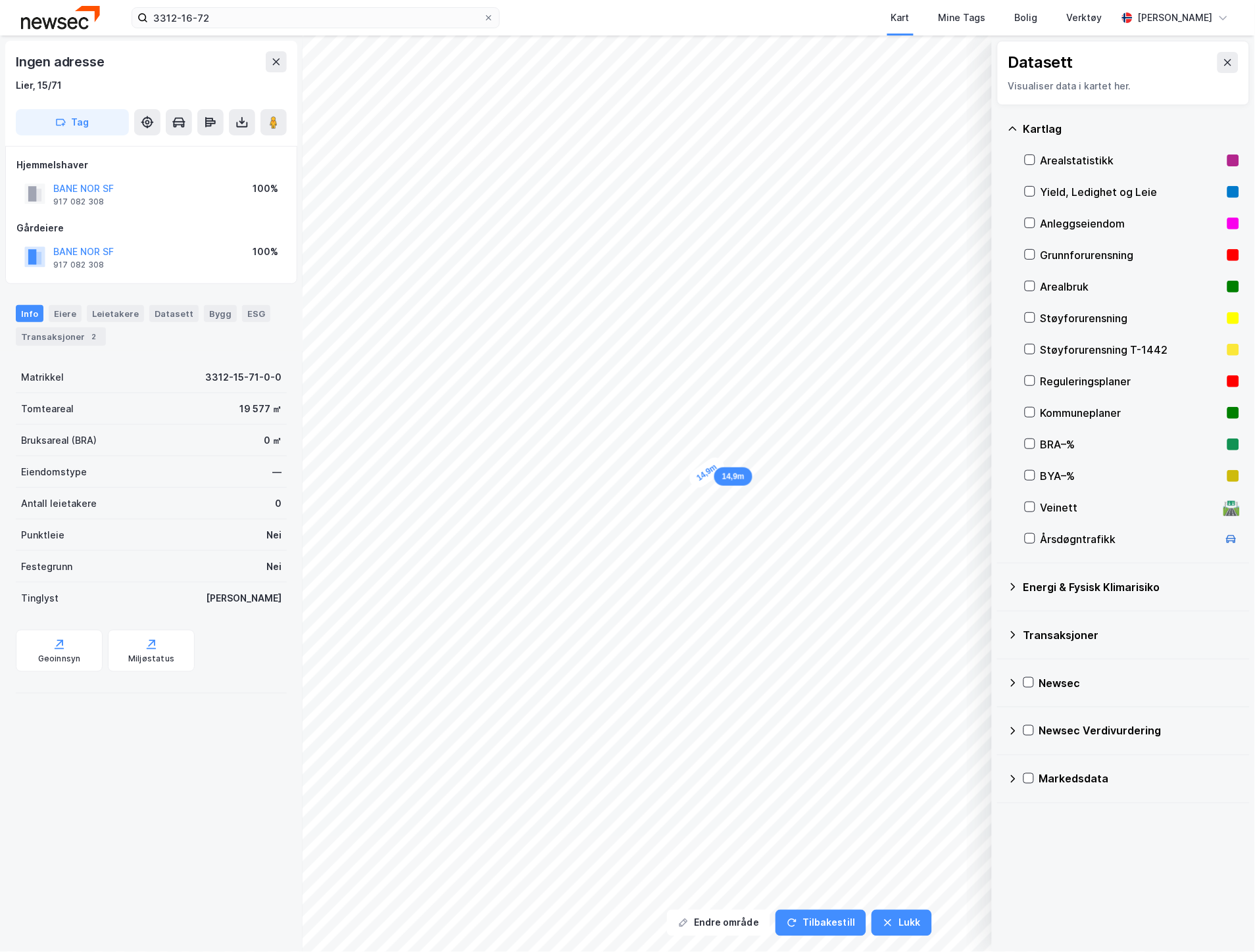
click at [1050, 412] on div "Kommuneplaner" at bounding box center [1131, 413] width 182 height 16
click at [1218, 61] on button at bounding box center [1229, 62] width 21 height 21
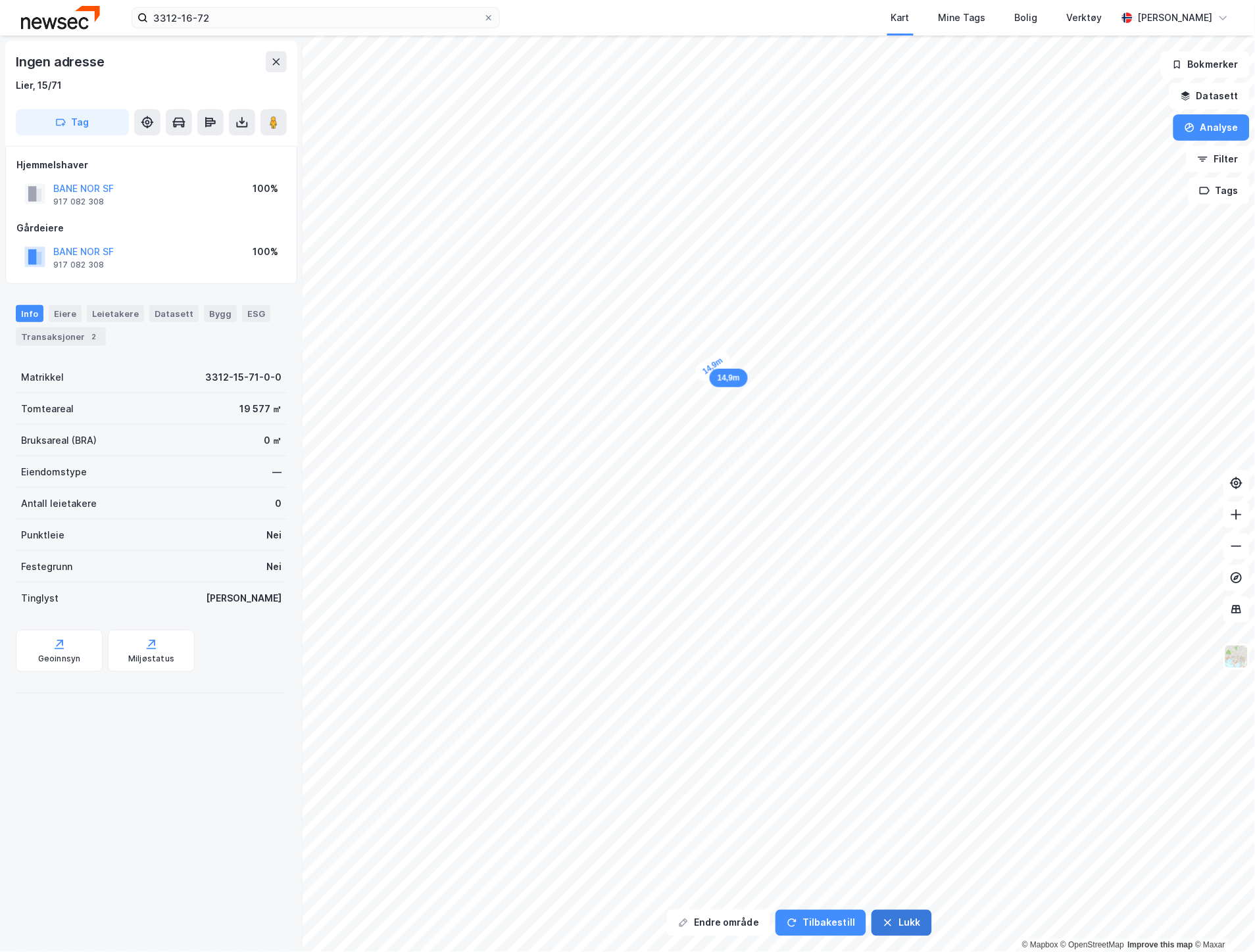
click at [891, 923] on button "Lukk" at bounding box center [901, 923] width 60 height 26
click at [275, 63] on icon at bounding box center [276, 61] width 11 height 11
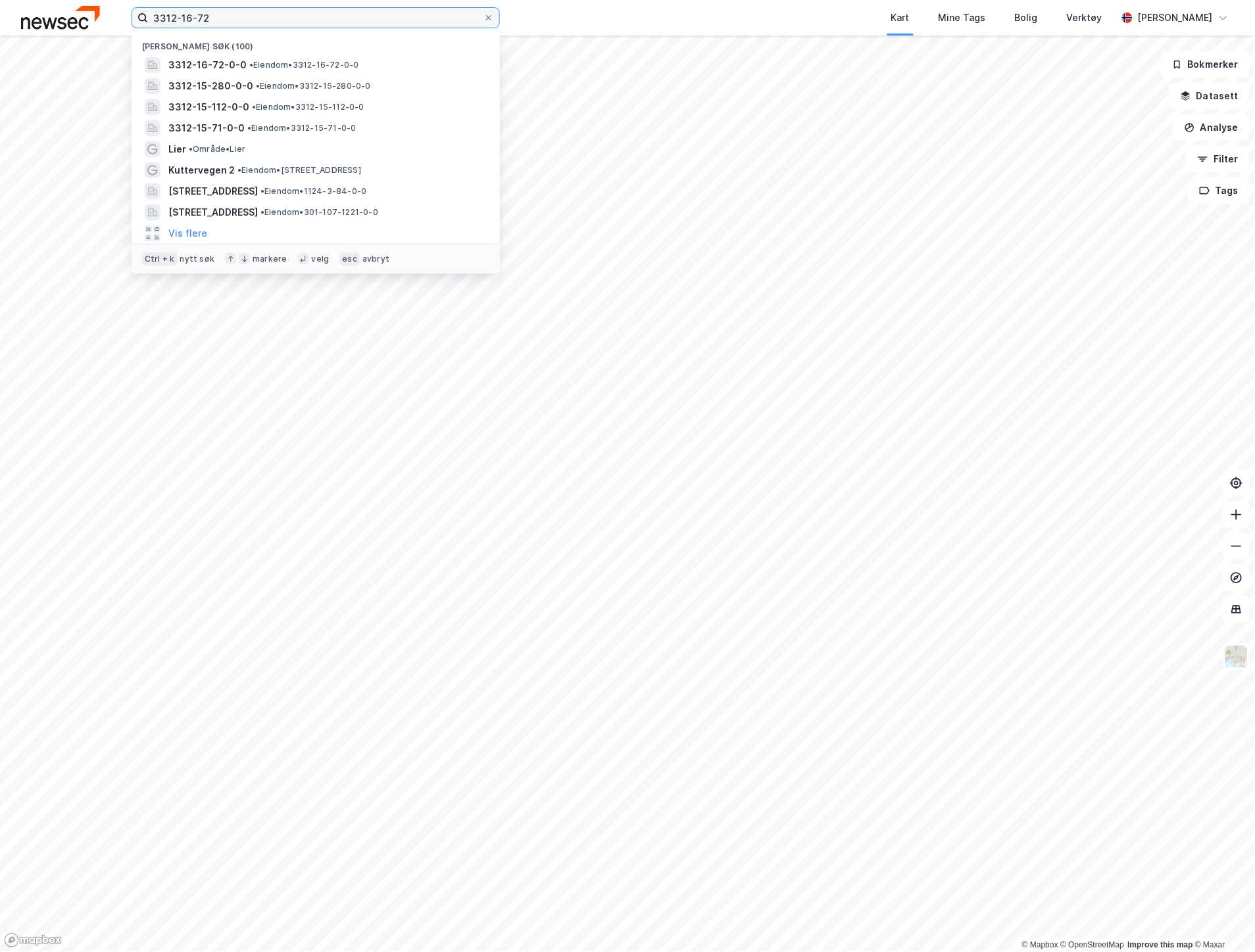
drag, startPoint x: 231, startPoint y: 21, endPoint x: 115, endPoint y: 23, distance: 116.0
click at [115, 23] on div "3312-16-72 Nylige søk [PHONE_NUMBER] • Eiendom • 3312-16-72-0-0 3312-15-280-0-0…" at bounding box center [628, 18] width 1255 height 35
click at [273, 18] on input "3312-16-72" at bounding box center [316, 18] width 336 height 20
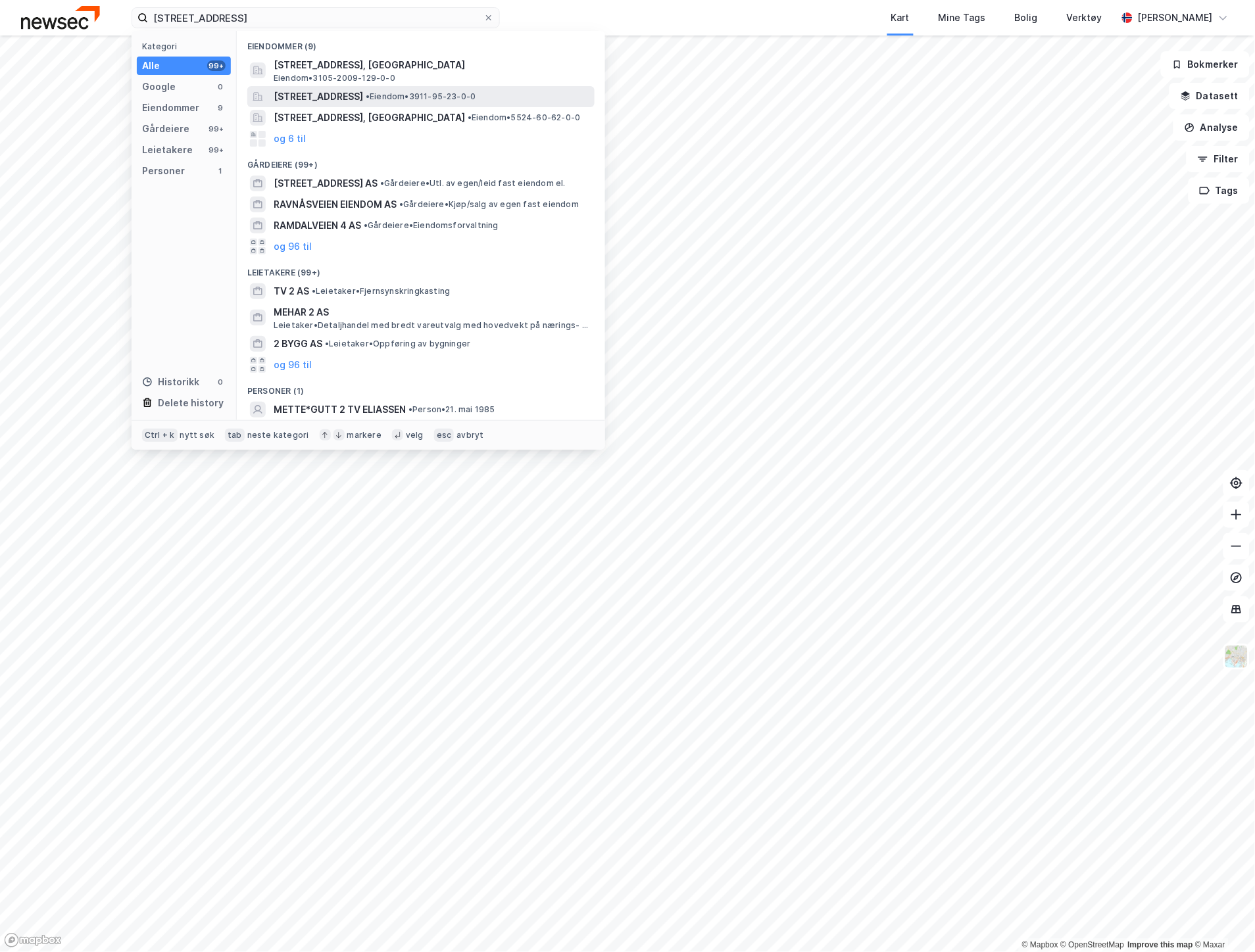
click at [363, 99] on span "[STREET_ADDRESS]" at bounding box center [318, 97] width 90 height 16
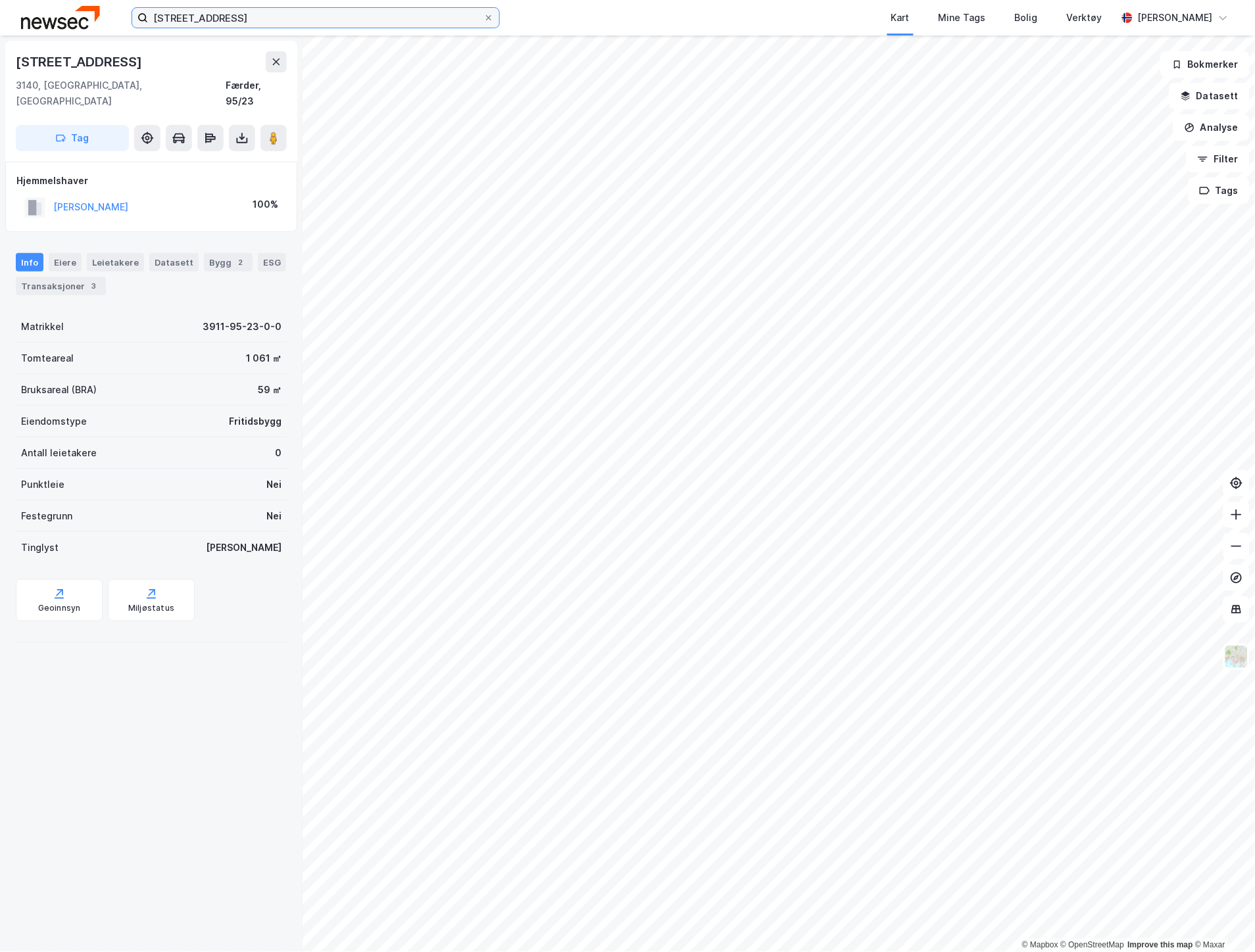
click at [288, 21] on input "[STREET_ADDRESS]" at bounding box center [316, 18] width 336 height 20
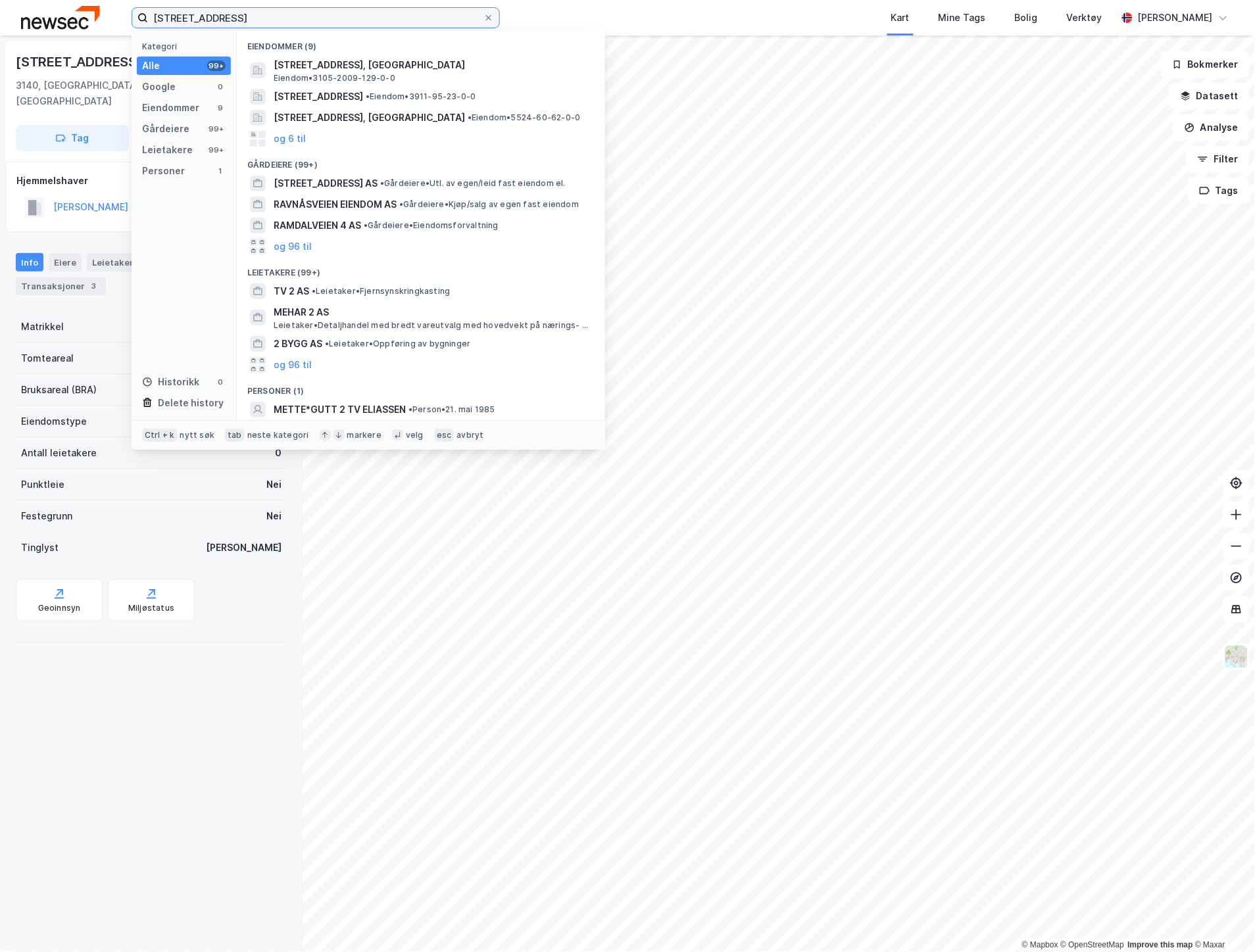
drag, startPoint x: 288, startPoint y: 21, endPoint x: 139, endPoint y: 12, distance: 149.3
click at [139, 12] on label "[STREET_ADDRESS]" at bounding box center [315, 18] width 368 height 21
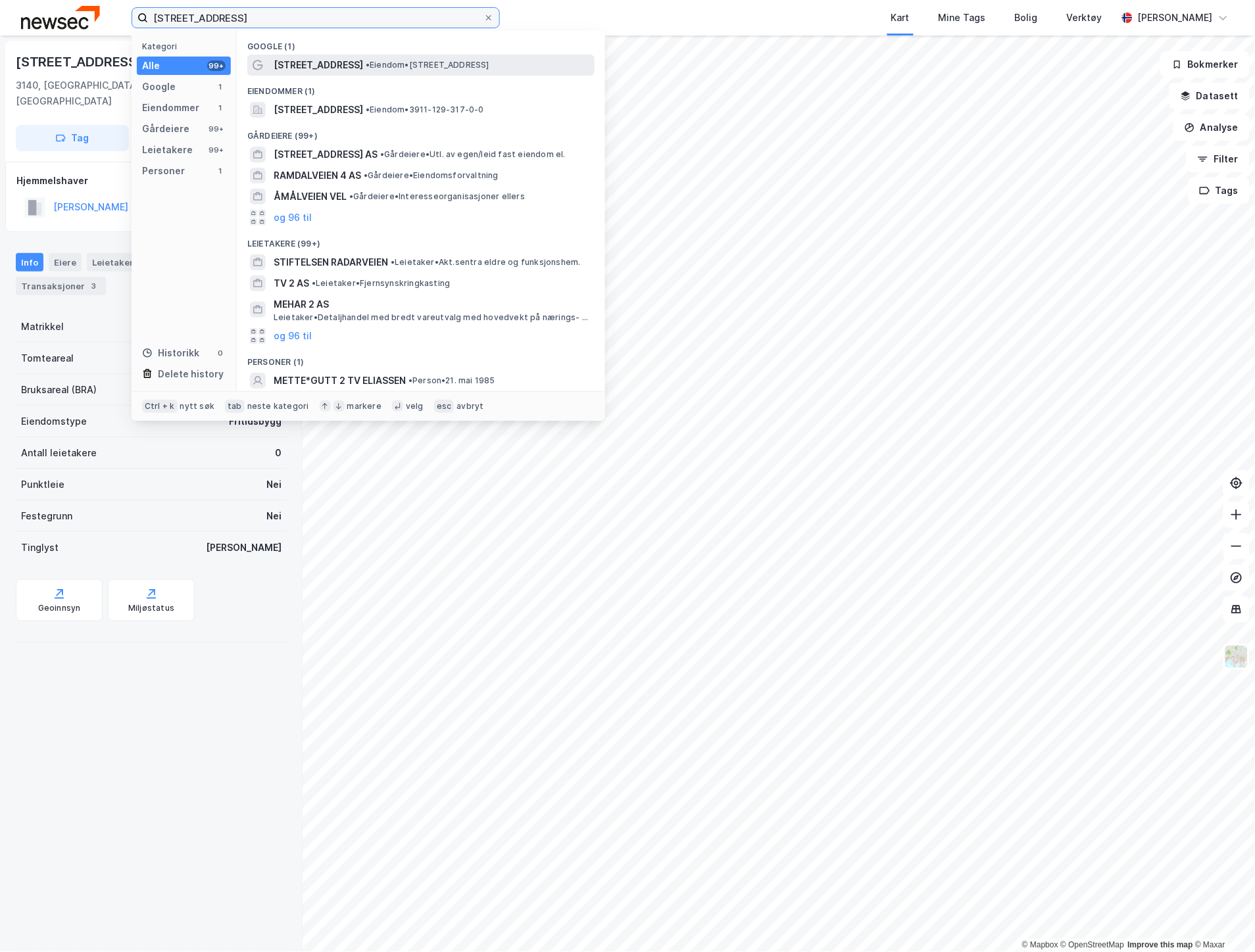
type input "[STREET_ADDRESS]"
click at [328, 60] on span "[STREET_ADDRESS]" at bounding box center [318, 65] width 90 height 16
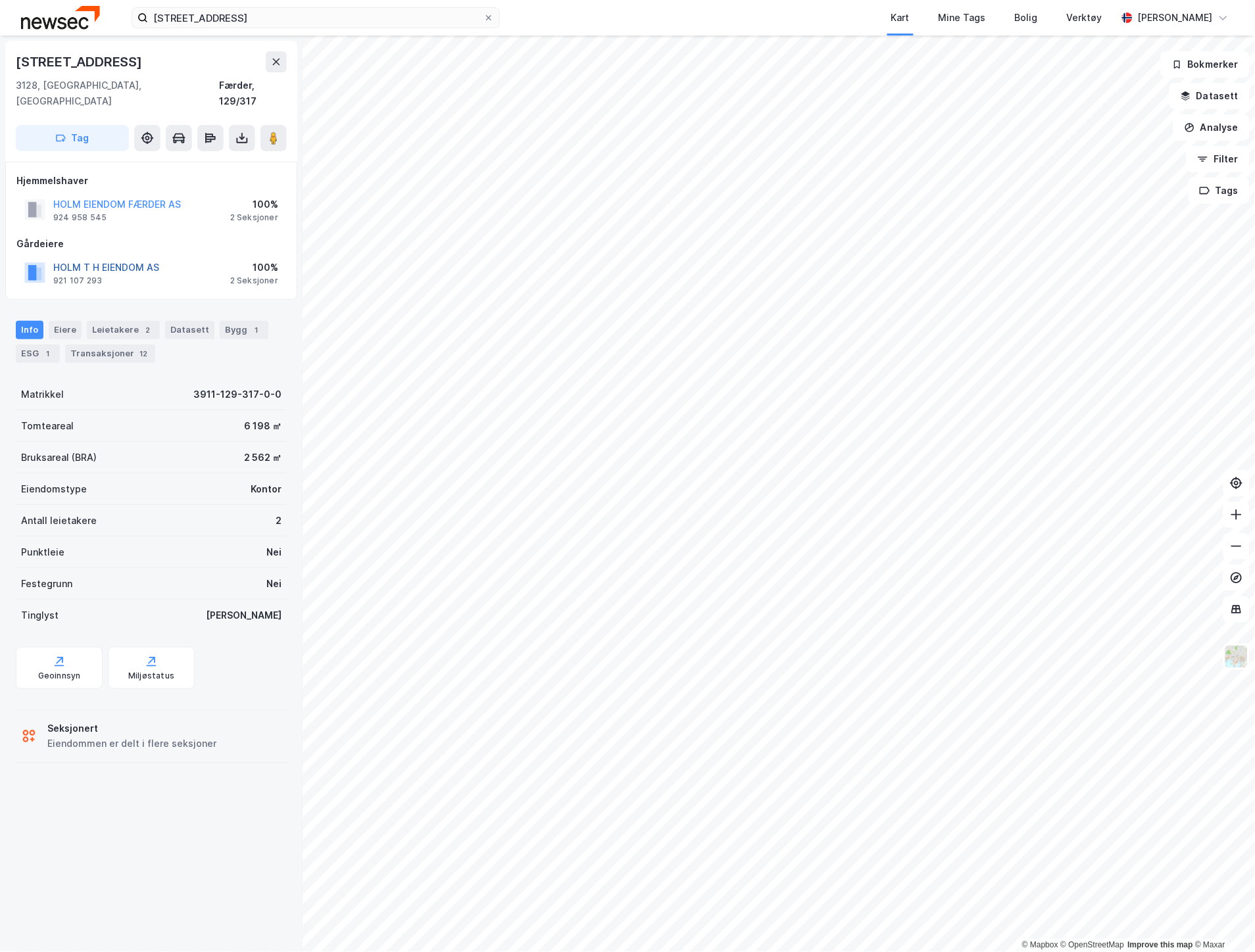
click at [0, 0] on button "HOLM T H EIENDOM AS" at bounding box center [0, 0] width 0 height 0
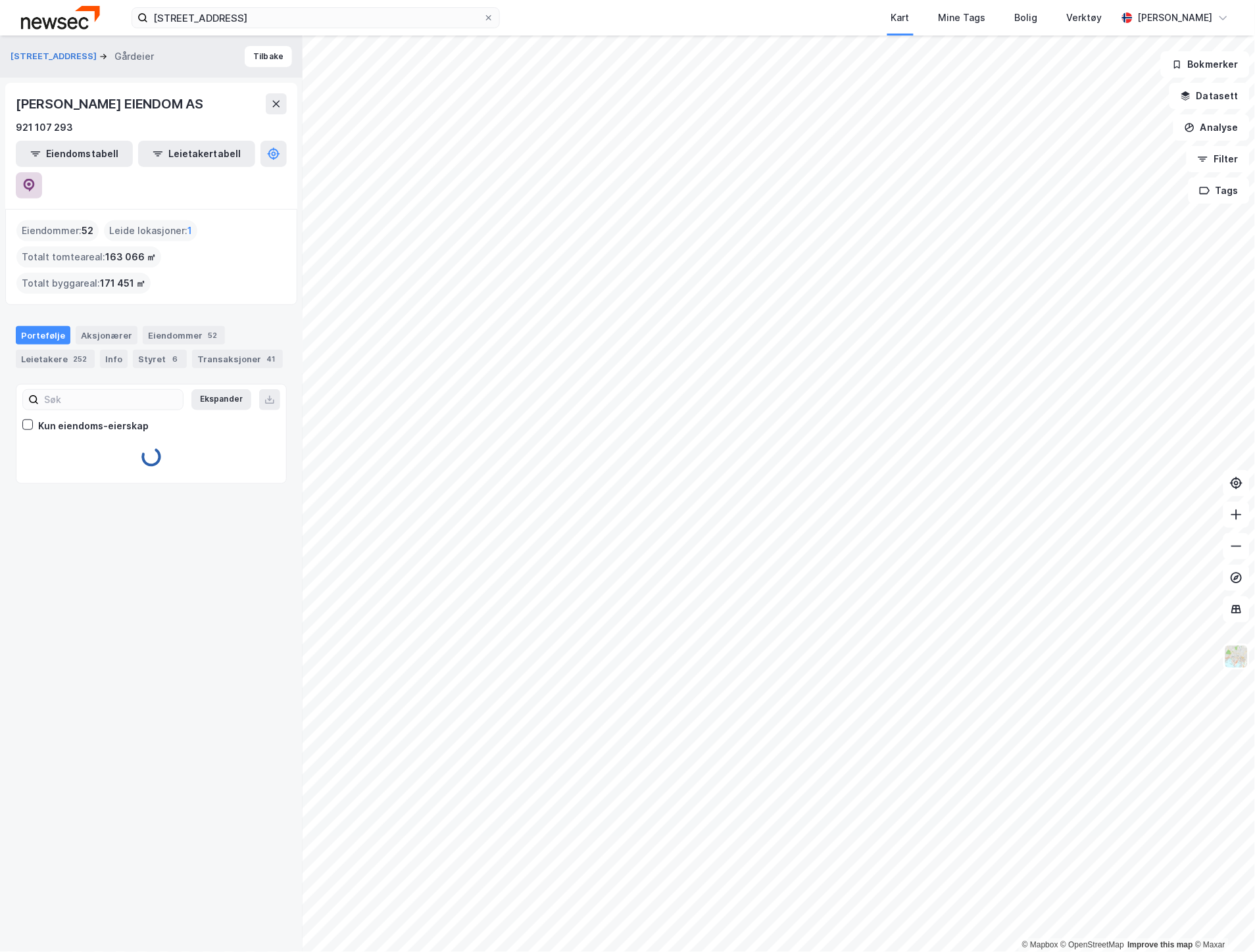
click at [35, 178] on icon at bounding box center [28, 184] width 13 height 13
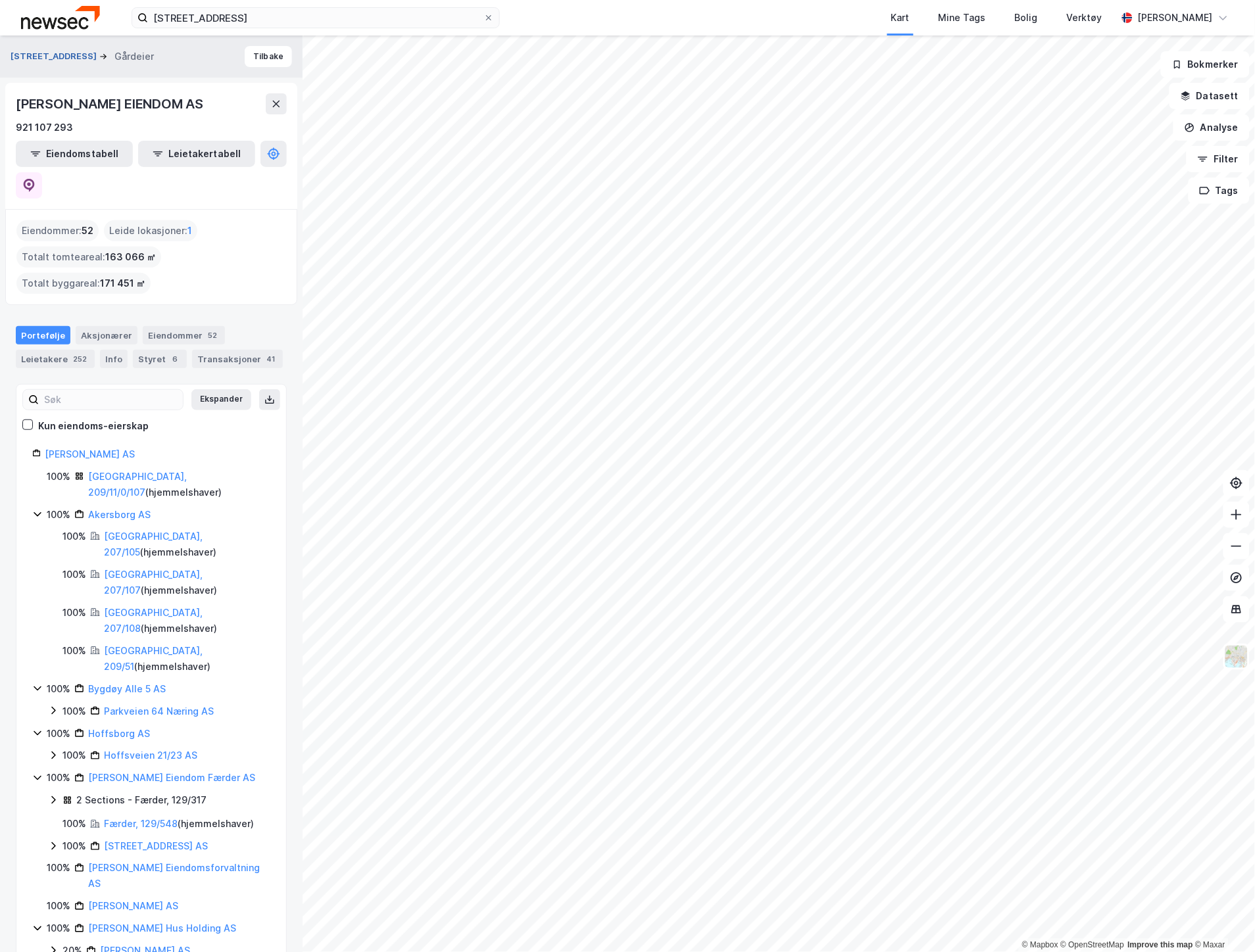
click at [48, 58] on button "[STREET_ADDRESS]" at bounding box center [55, 56] width 89 height 13
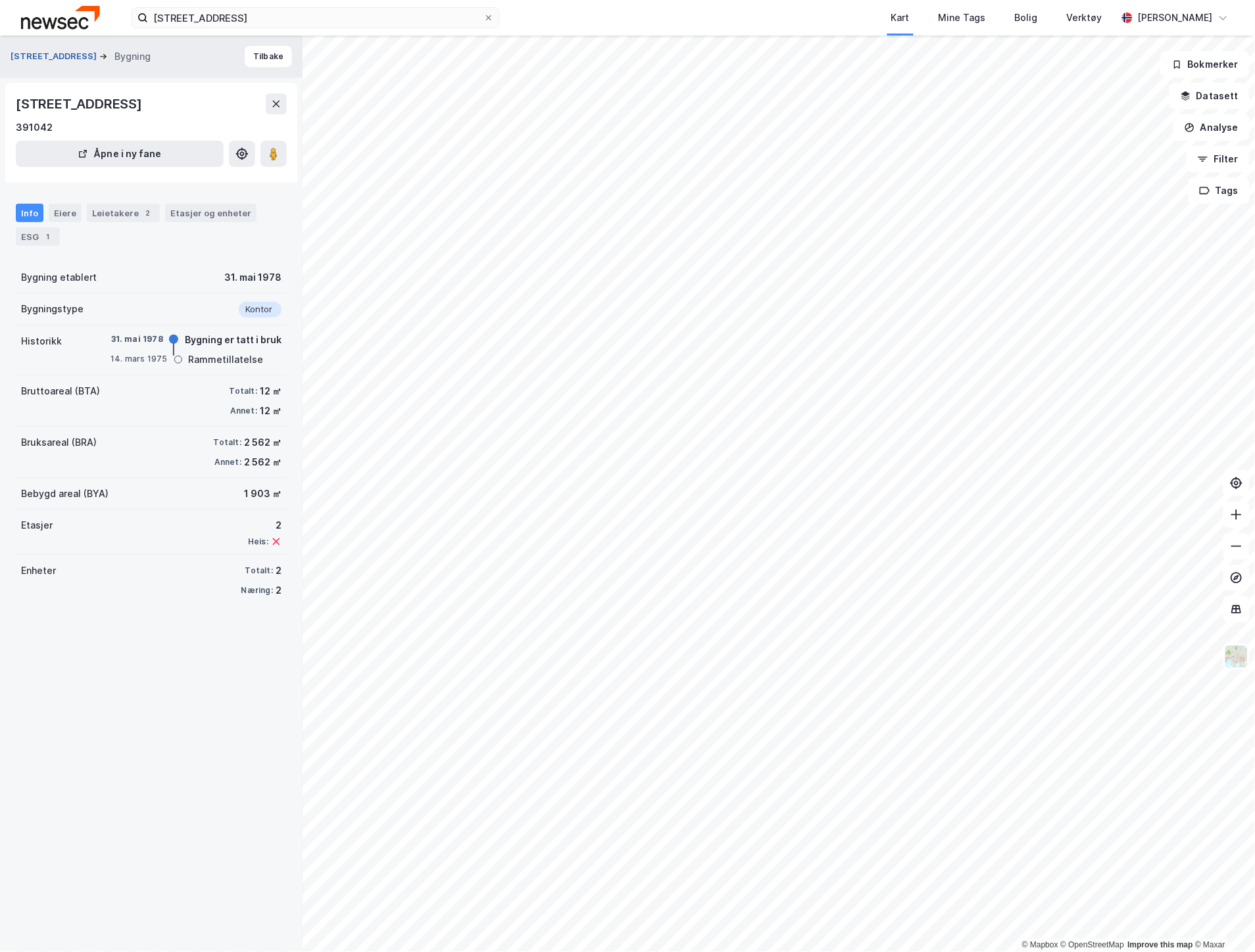
click at [61, 58] on button "[STREET_ADDRESS]" at bounding box center [55, 56] width 89 height 13
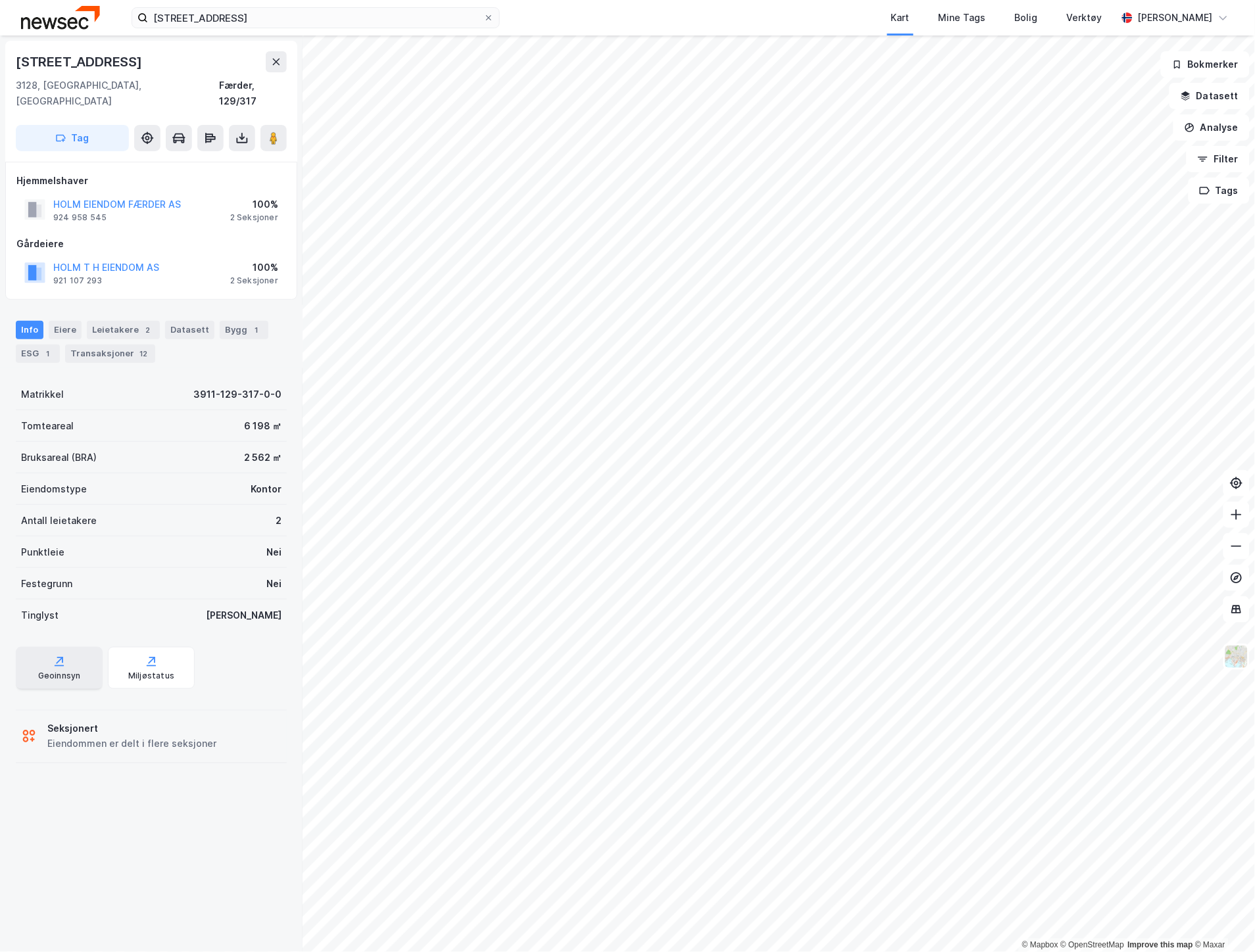
click at [61, 667] on div "Geoinnsyn" at bounding box center [59, 667] width 87 height 42
click at [1227, 92] on button "Datasett" at bounding box center [1209, 96] width 80 height 26
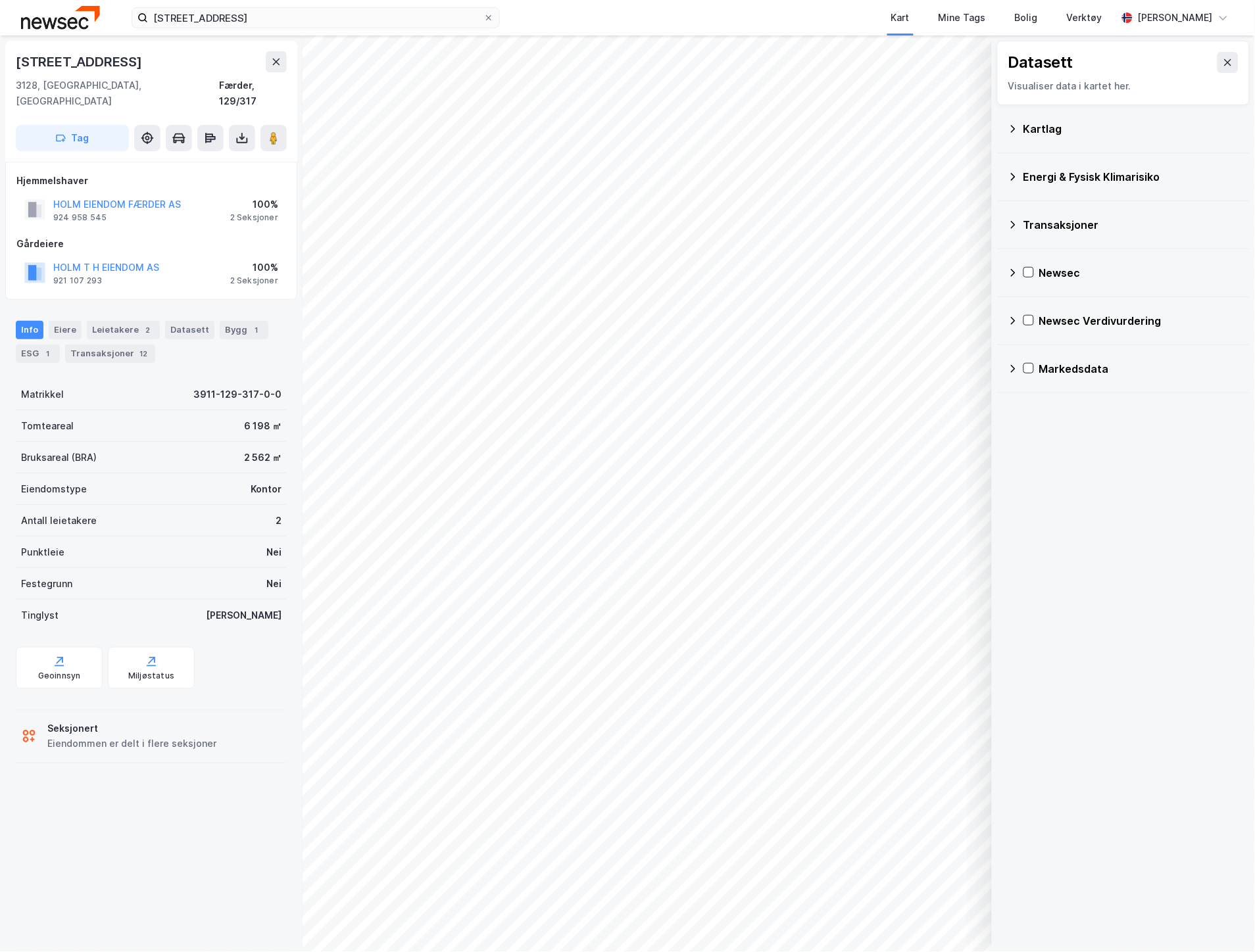
click at [1120, 171] on div "Energi & Fysisk Klimarisiko" at bounding box center [1131, 177] width 216 height 16
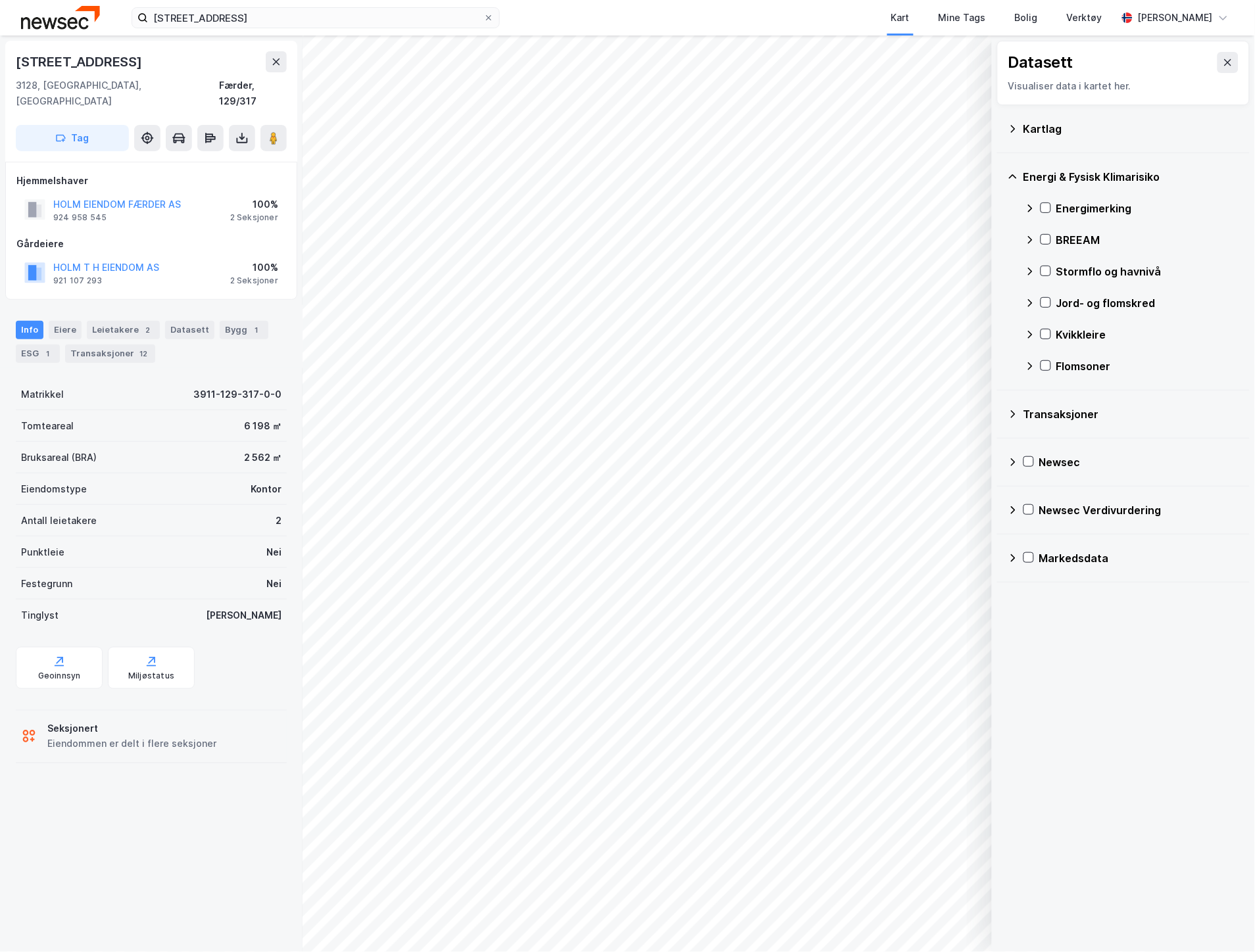
click at [1120, 171] on div "Energi & Fysisk Klimarisiko" at bounding box center [1131, 177] width 216 height 16
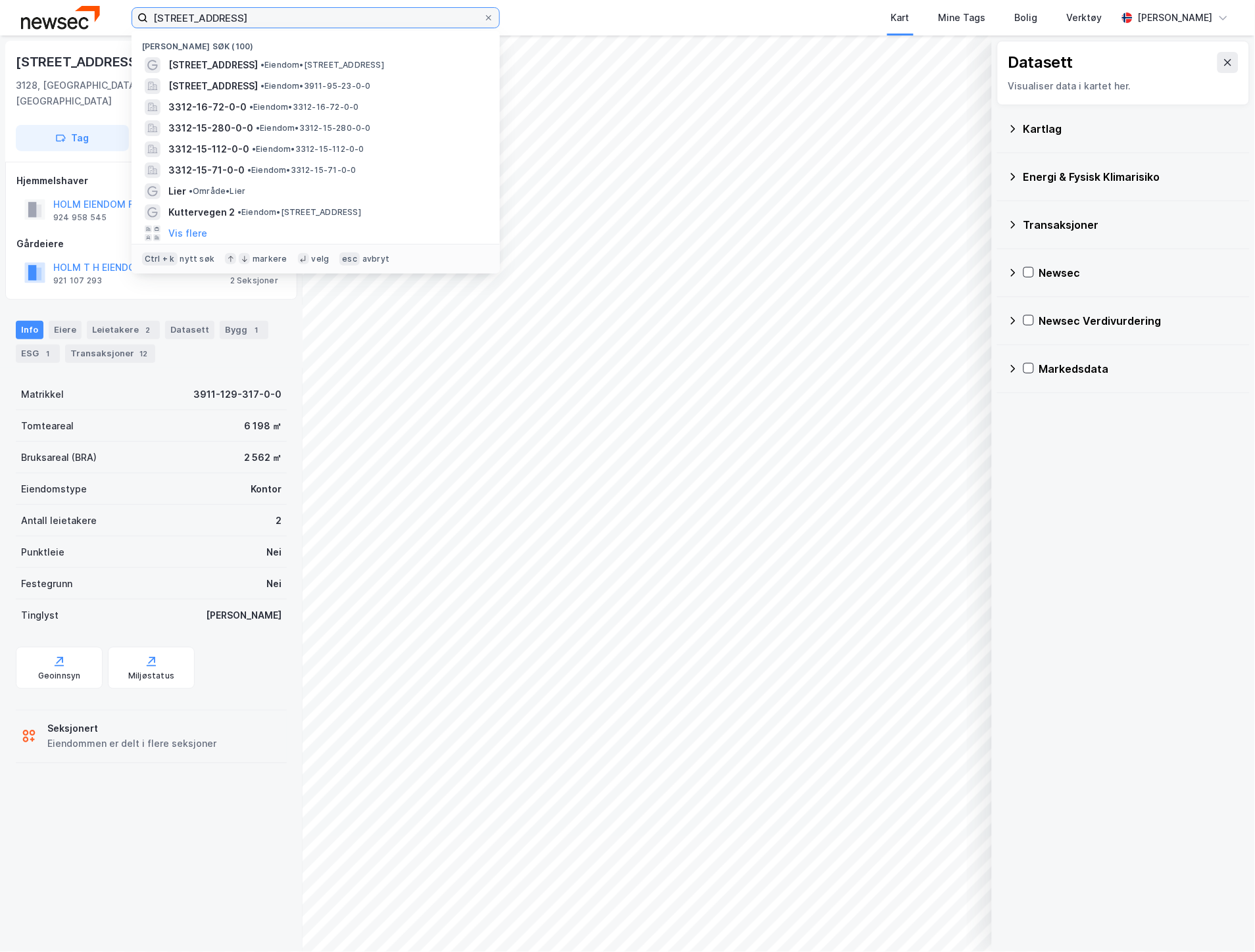
drag, startPoint x: 233, startPoint y: 16, endPoint x: 116, endPoint y: 12, distance: 117.1
click at [116, 12] on div "ramdalveien 2 Nylige søk (100) [STREET_ADDRESS] • Eiendom • [STREET_ADDRESS] • …" at bounding box center [628, 18] width 1255 height 35
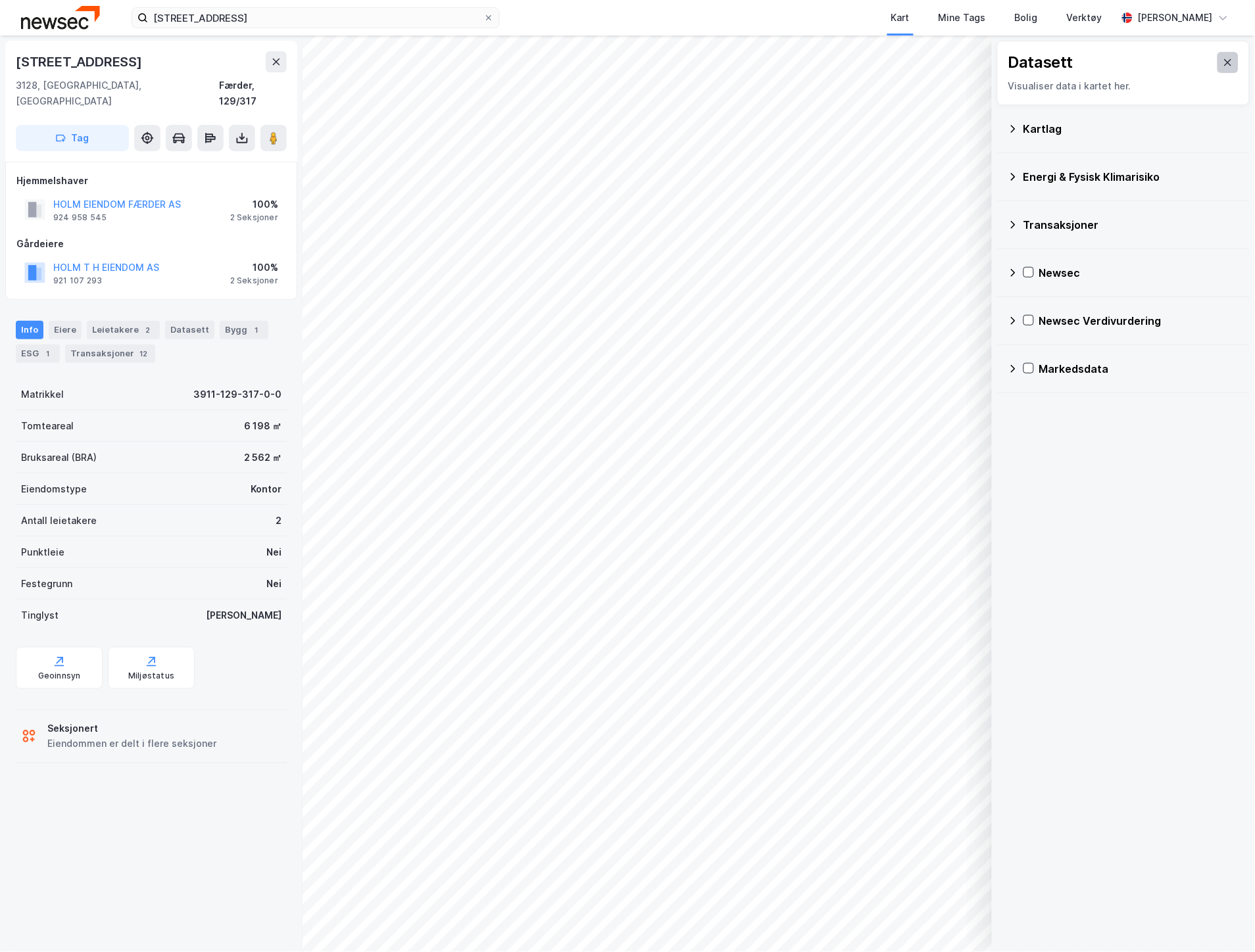
click at [1223, 65] on icon at bounding box center [1228, 62] width 11 height 11
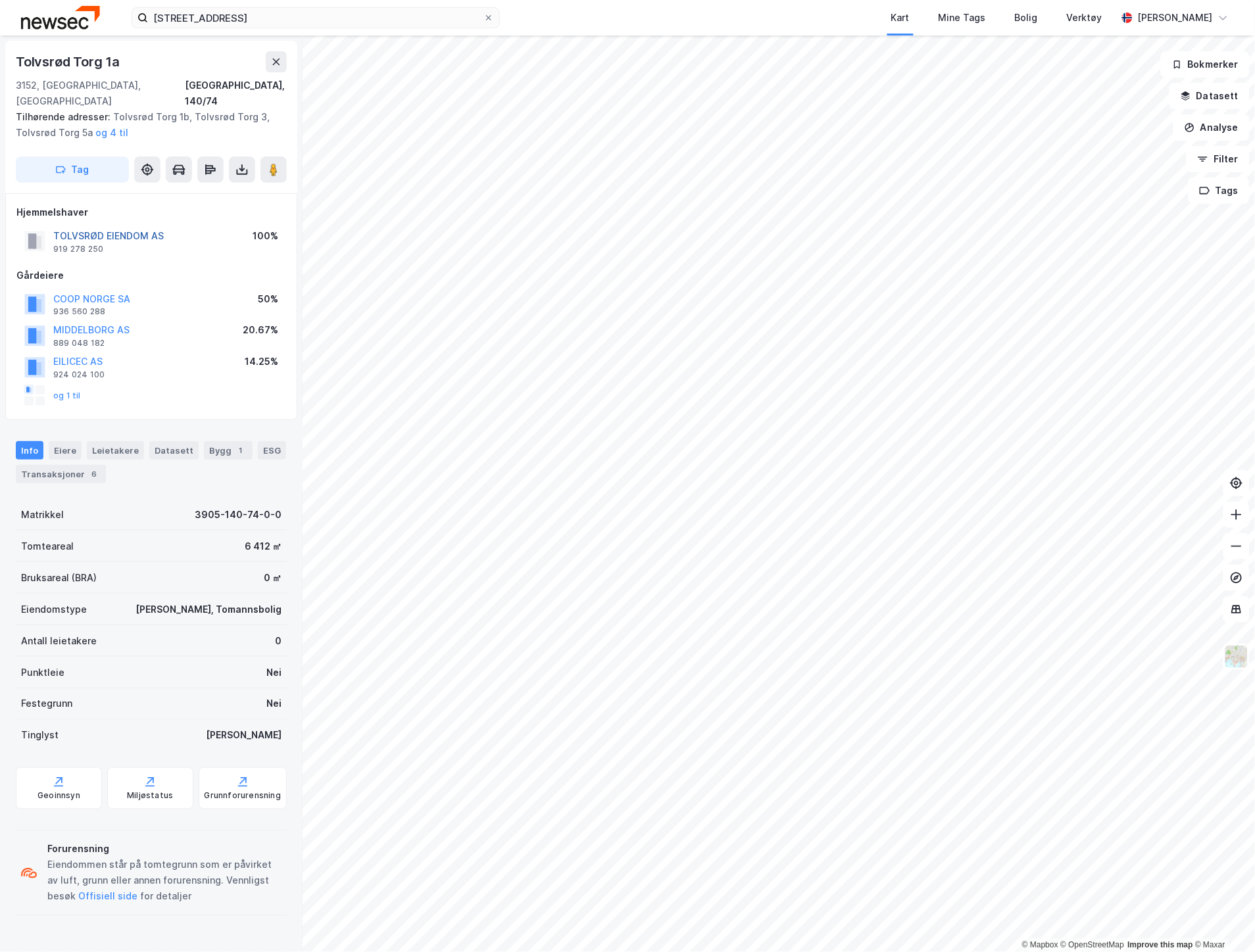
click at [0, 0] on button "TOLVSRØD EIENDOM AS" at bounding box center [0, 0] width 0 height 0
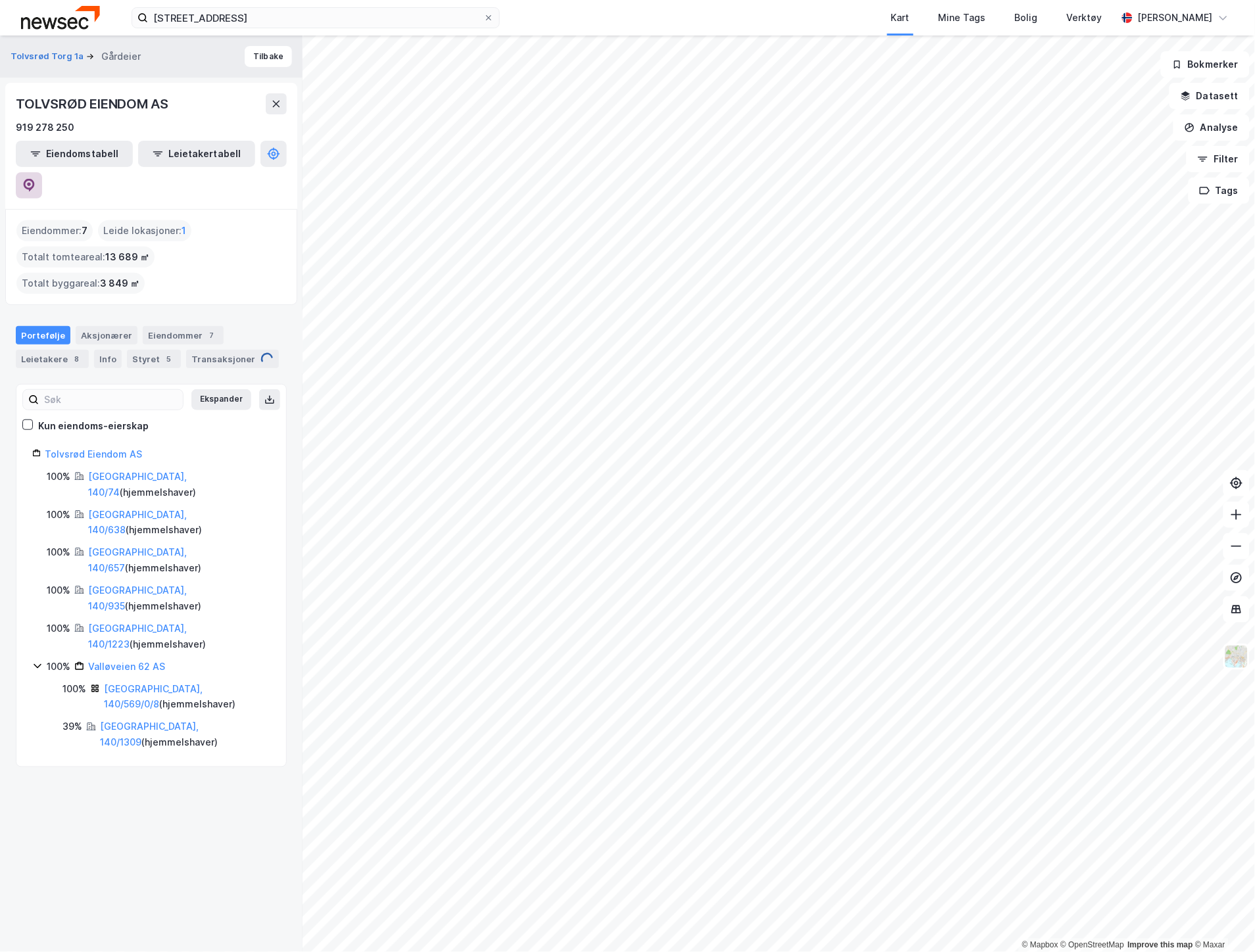
click at [35, 178] on icon at bounding box center [28, 184] width 11 height 13
